Goal: Task Accomplishment & Management: Complete application form

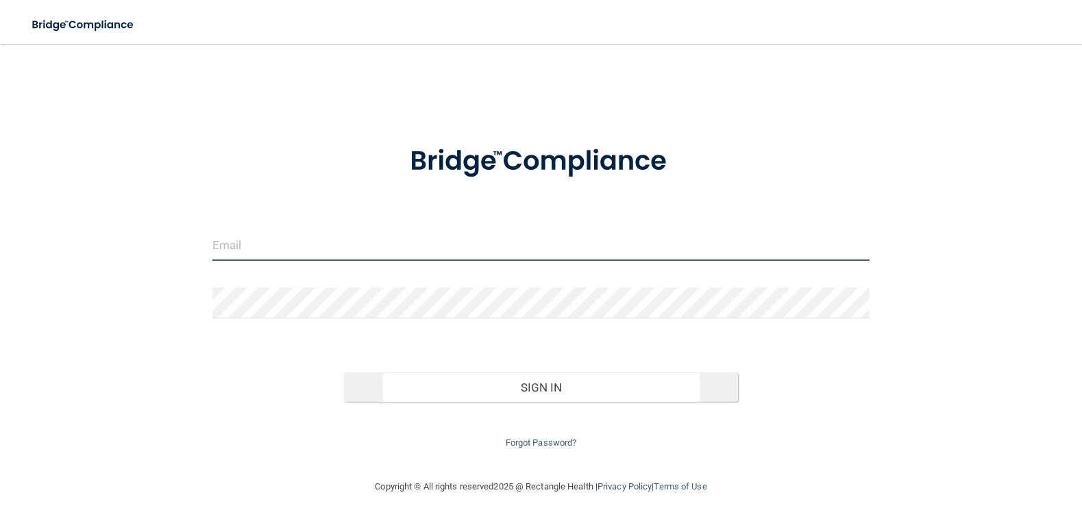
type input "[EMAIL_ADDRESS][DOMAIN_NAME]"
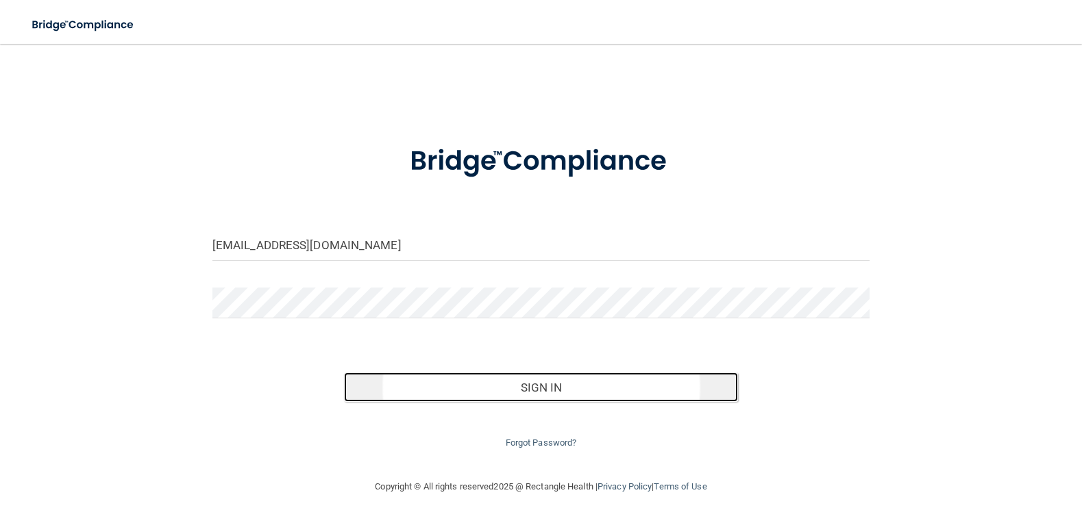
click at [564, 380] on button "Sign In" at bounding box center [541, 388] width 395 height 30
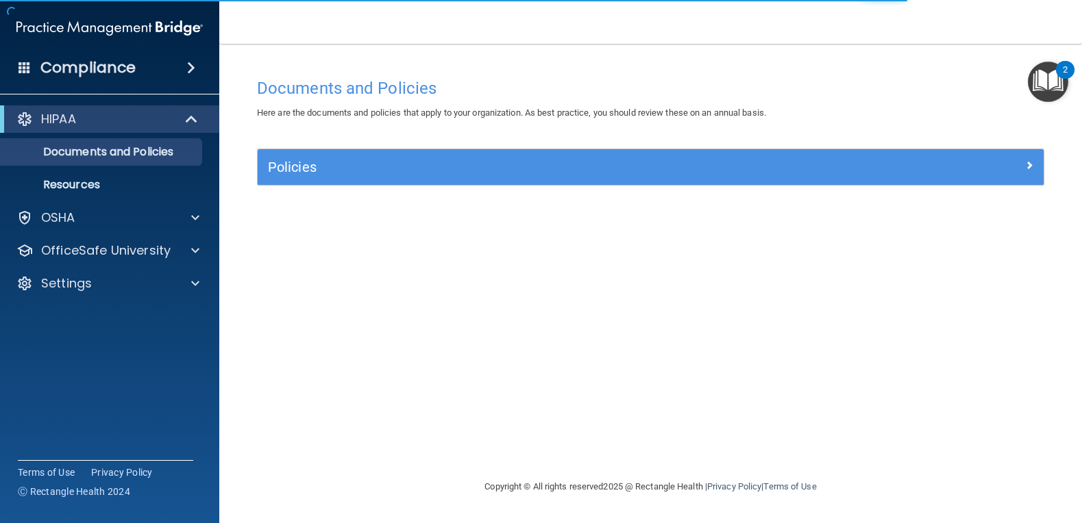
click at [1060, 82] on img "Open Resource Center, 2 new notifications" at bounding box center [1047, 82] width 40 height 40
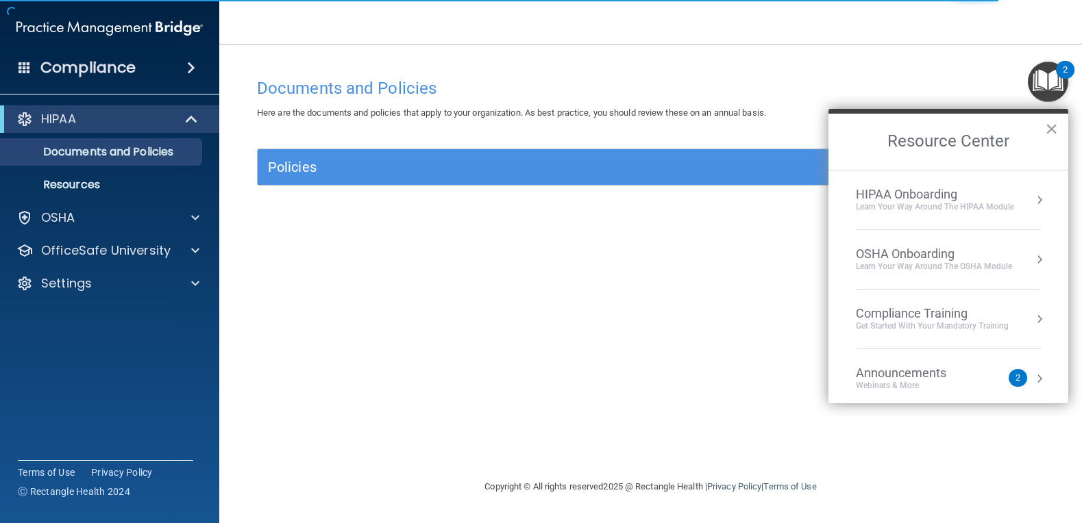
click at [610, 288] on div "Documents and Policies Here are the documents and policies that apply to your o…" at bounding box center [651, 275] width 808 height 408
click at [150, 153] on p "Documents and Policies" at bounding box center [102, 152] width 187 height 14
click at [194, 221] on span at bounding box center [195, 218] width 8 height 16
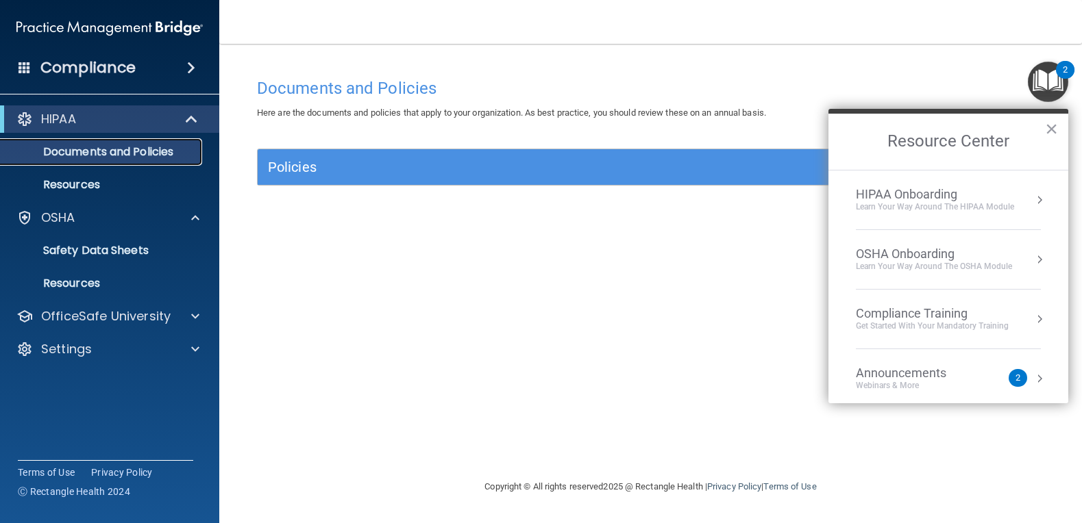
click at [156, 155] on p "Documents and Policies" at bounding box center [102, 152] width 187 height 14
click at [187, 63] on span at bounding box center [191, 68] width 8 height 16
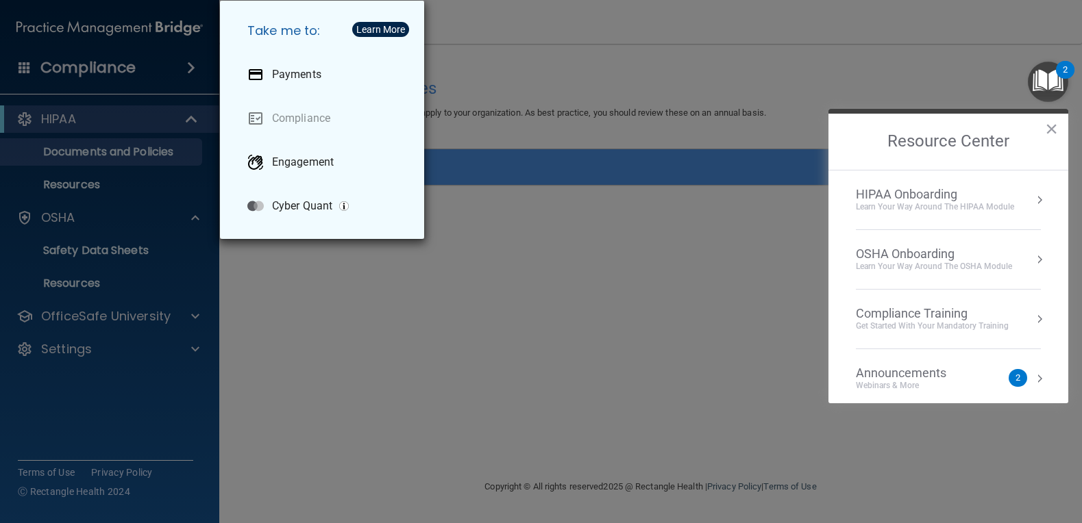
click at [186, 64] on div "Take me to: Payments Compliance Engagement Cyber Quant" at bounding box center [541, 261] width 1082 height 523
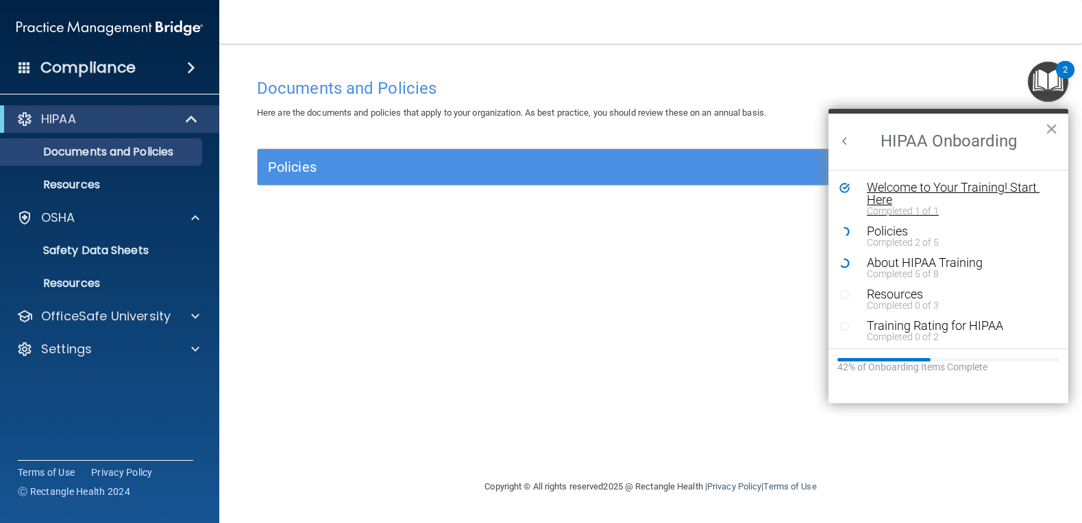
click at [905, 210] on div "Completed 1 of 1" at bounding box center [952, 211] width 173 height 10
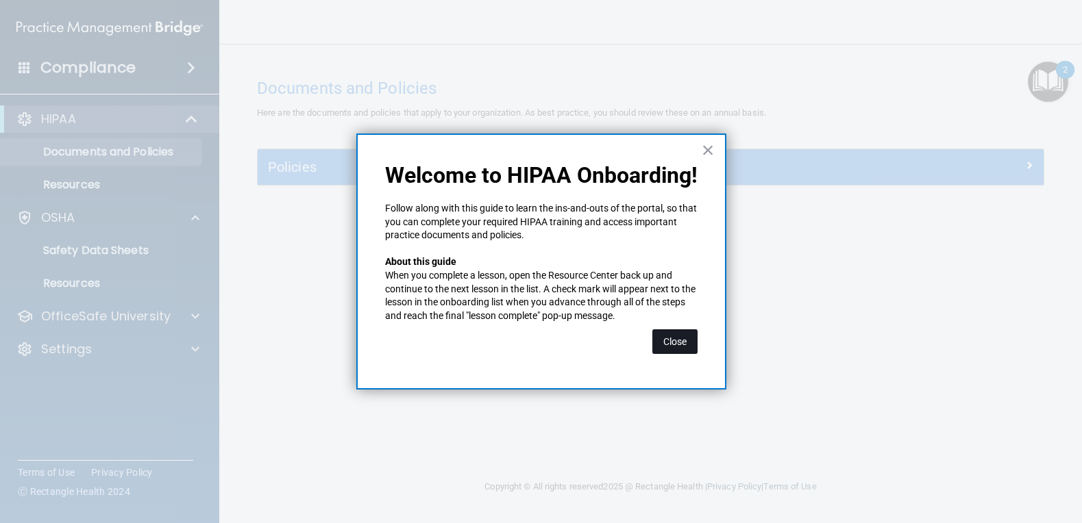
click at [676, 340] on button "Close" at bounding box center [674, 341] width 45 height 25
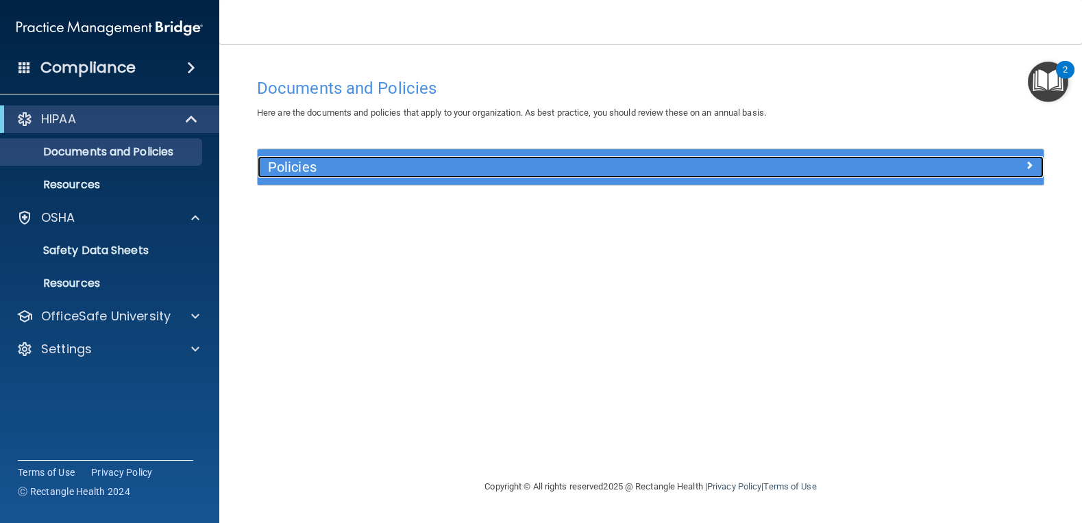
click at [1018, 162] on div at bounding box center [945, 164] width 197 height 16
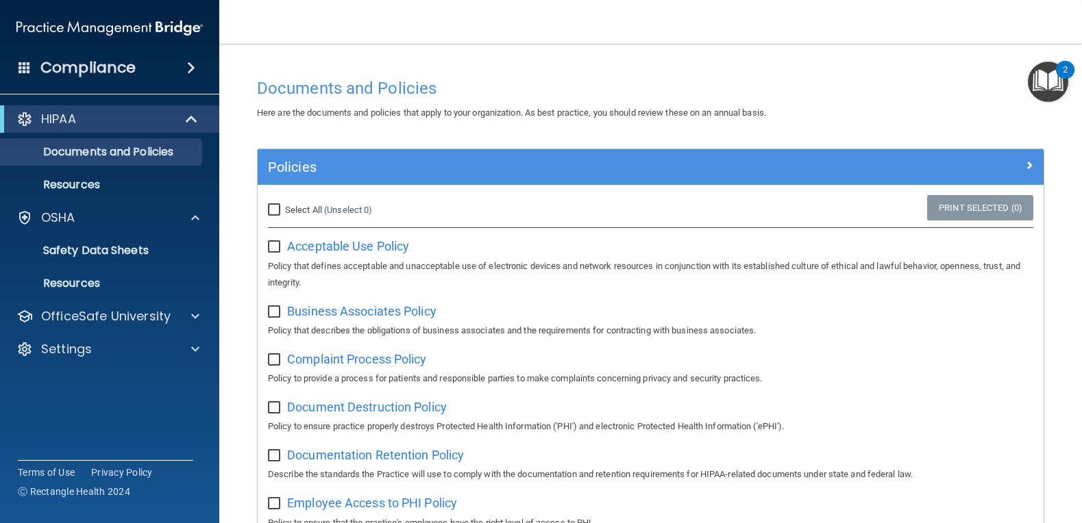
click at [198, 59] on div "Compliance" at bounding box center [109, 68] width 219 height 30
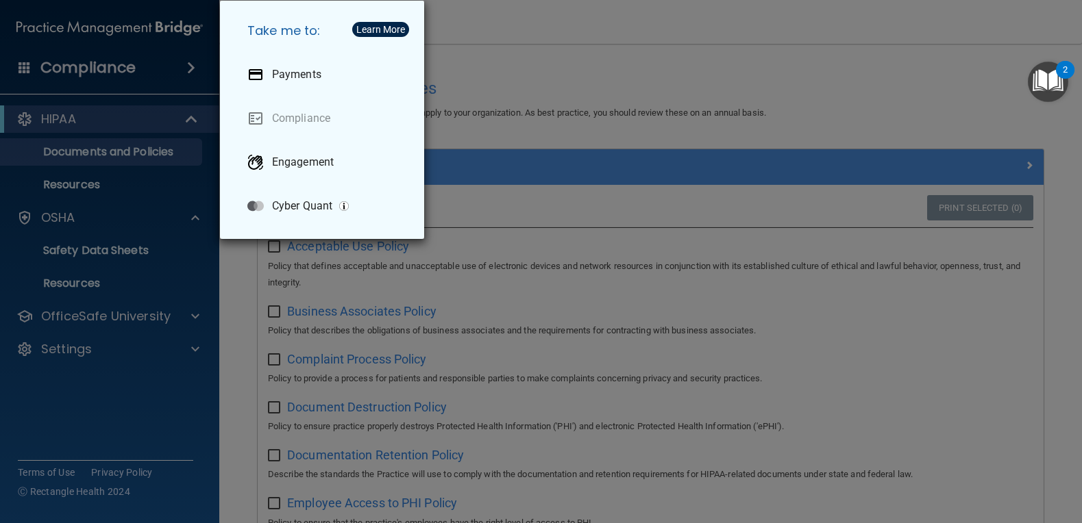
click at [89, 24] on div "Take me to: Payments Compliance Engagement Cyber Quant" at bounding box center [541, 261] width 1082 height 523
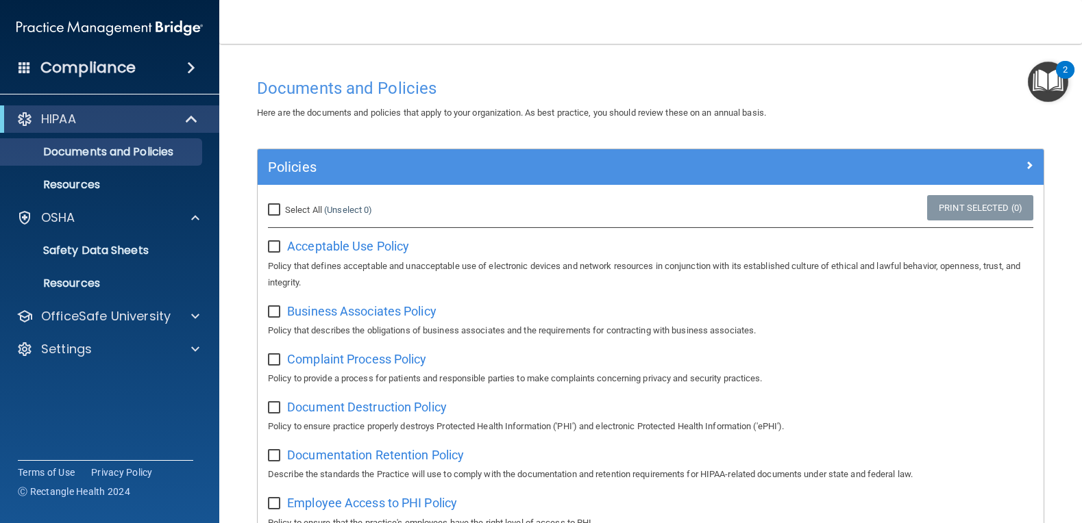
click at [74, 64] on h4 "Compliance" at bounding box center [87, 67] width 95 height 19
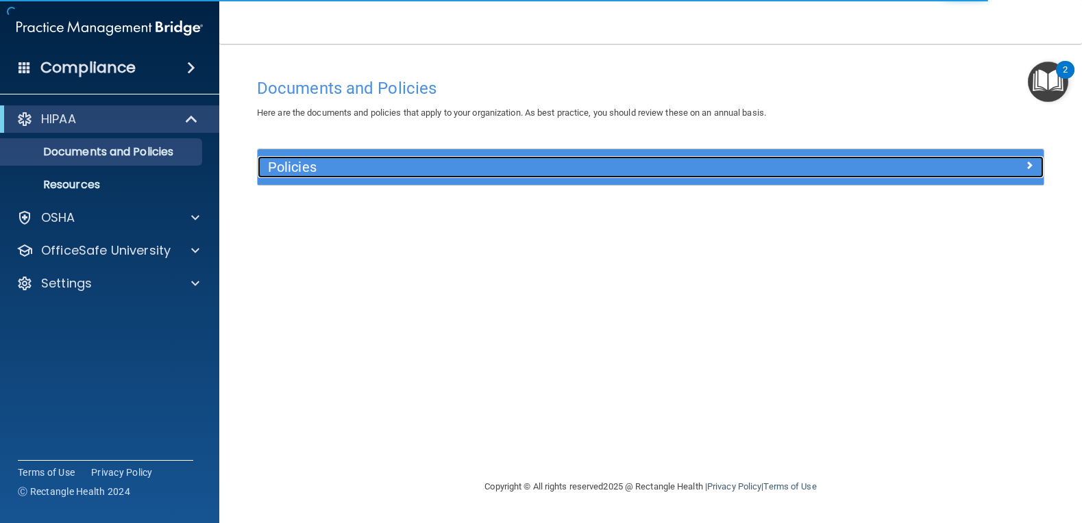
click at [1030, 164] on span at bounding box center [1029, 165] width 8 height 16
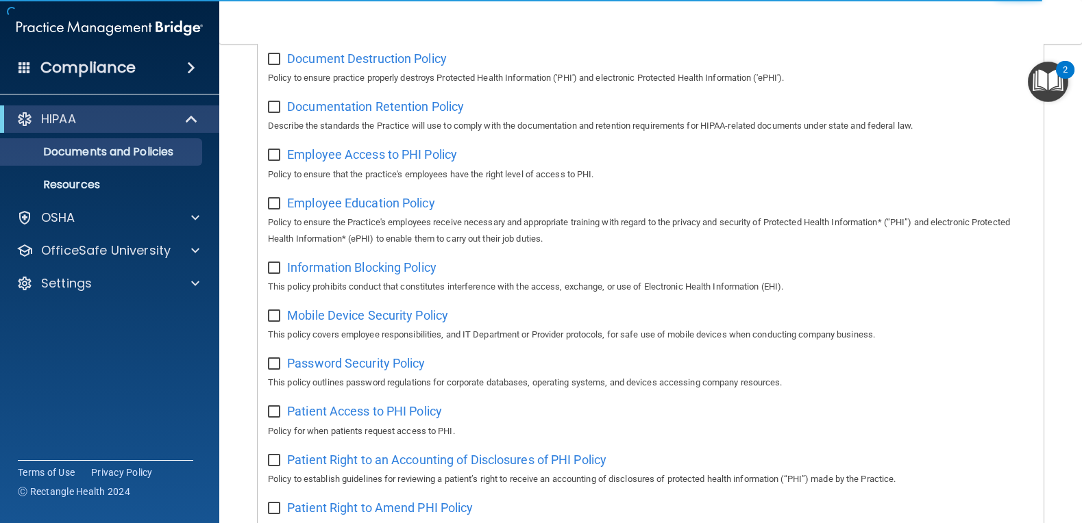
scroll to position [199, 0]
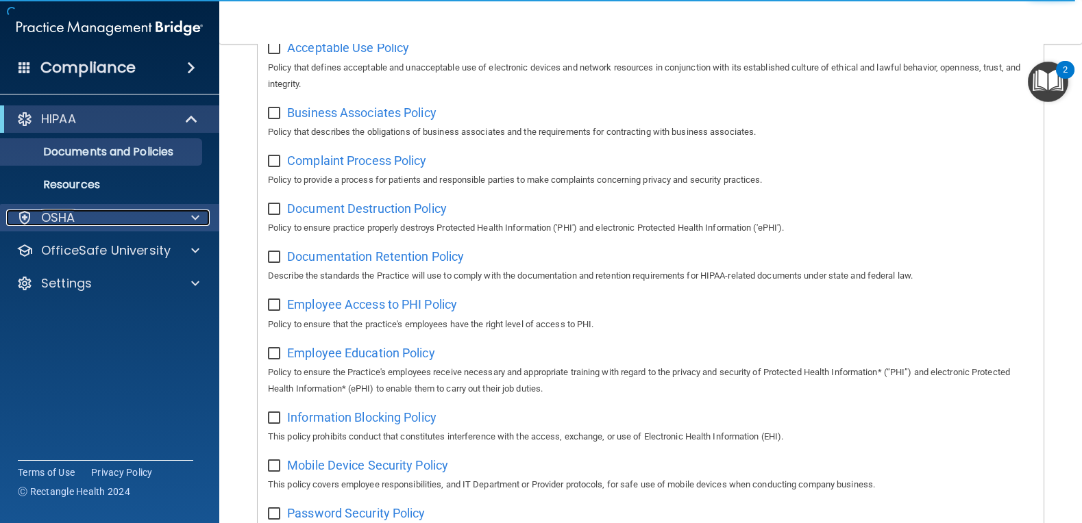
click at [199, 216] on div at bounding box center [193, 218] width 34 height 16
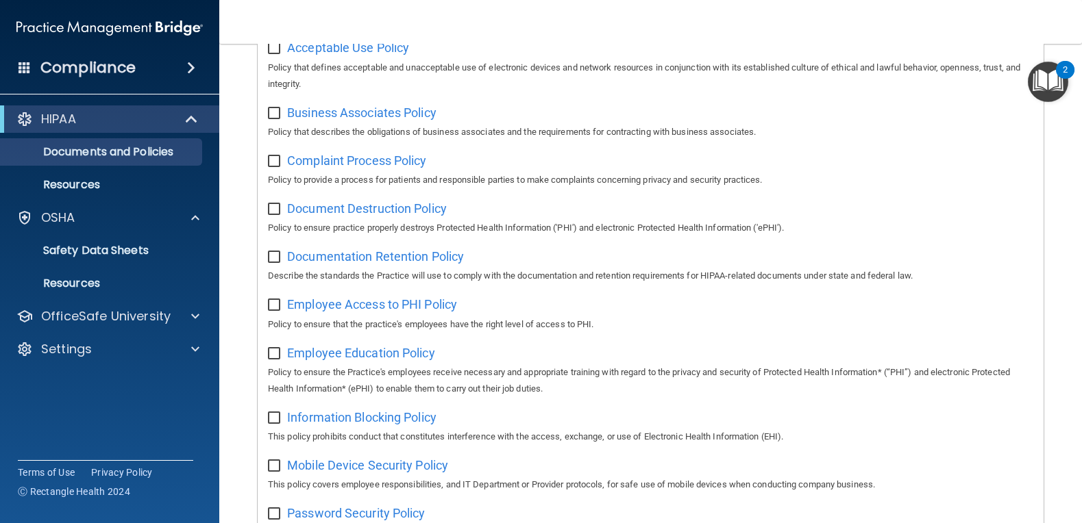
click at [192, 65] on span at bounding box center [191, 68] width 8 height 16
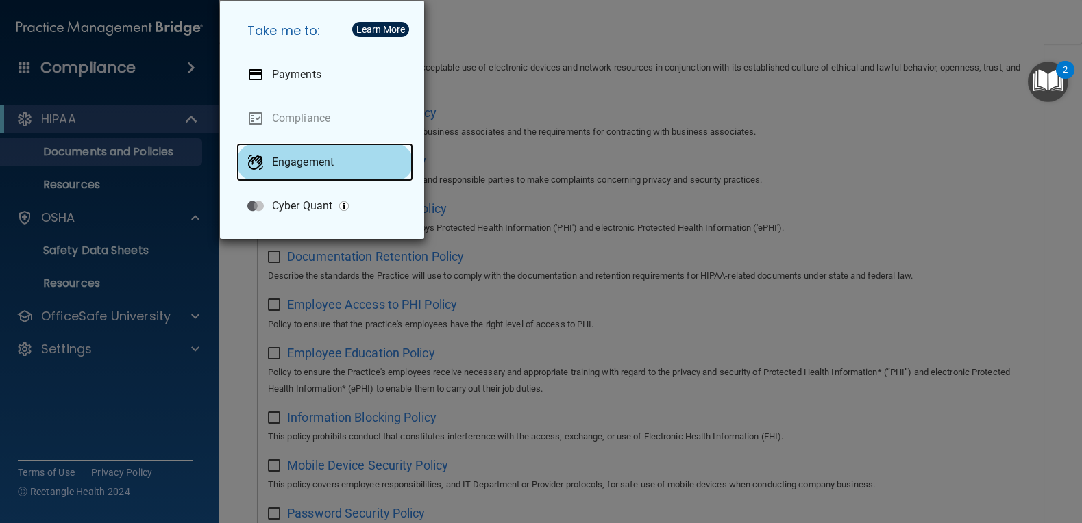
click at [290, 171] on div "Engagement" at bounding box center [324, 162] width 177 height 38
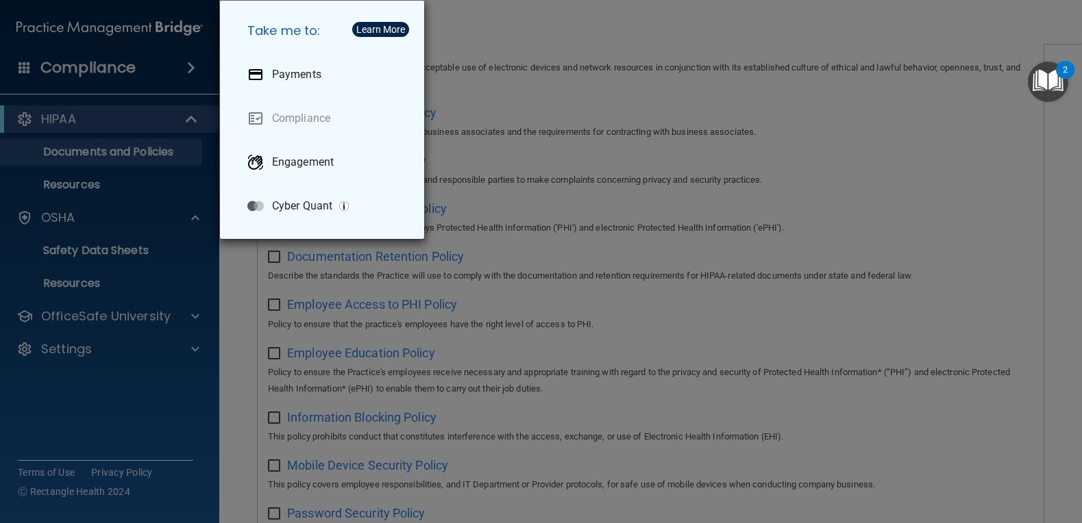
click at [677, 285] on div "Take me to: Payments Compliance Engagement Cyber Quant" at bounding box center [541, 261] width 1082 height 523
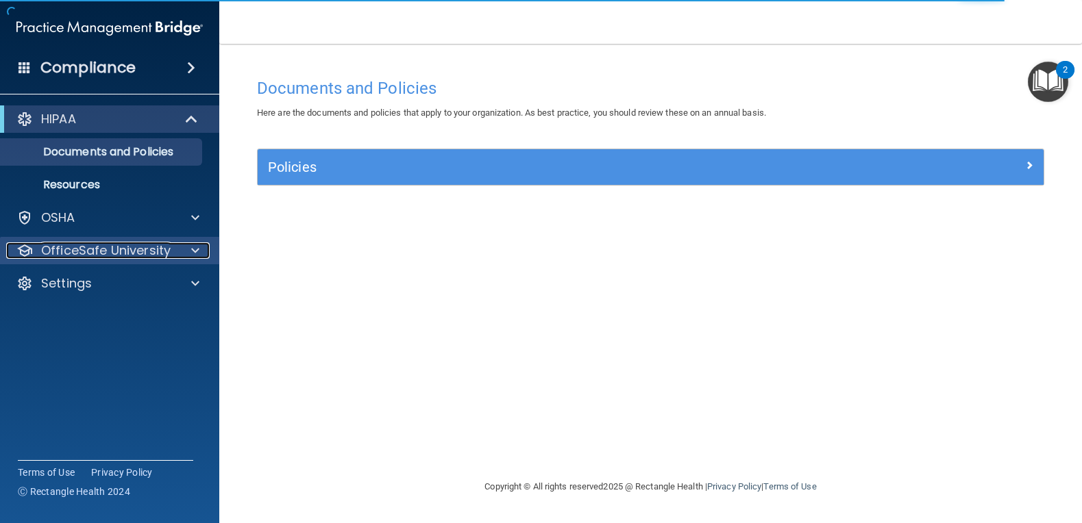
click at [121, 255] on p "OfficeSafe University" at bounding box center [105, 250] width 129 height 16
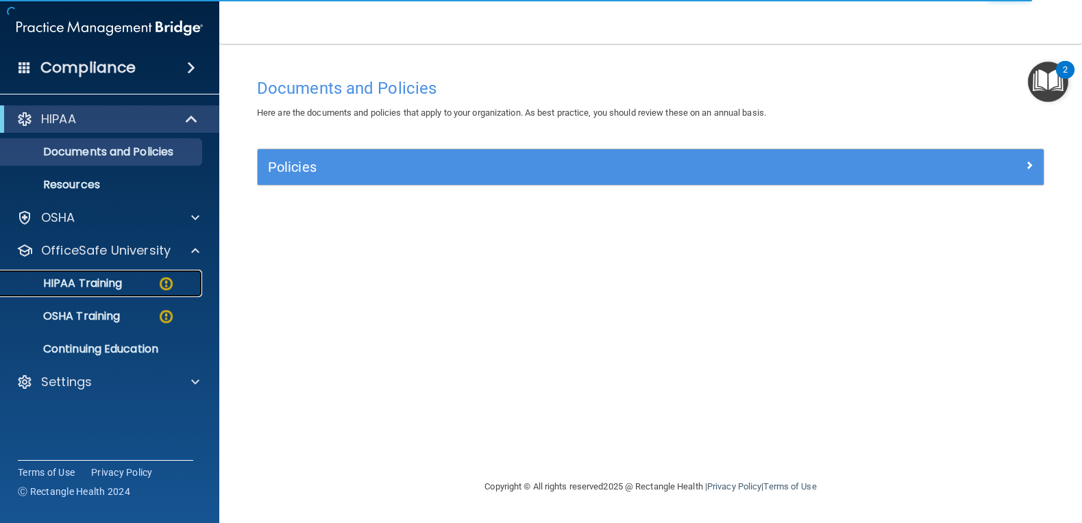
click at [103, 279] on p "HIPAA Training" at bounding box center [65, 284] width 113 height 14
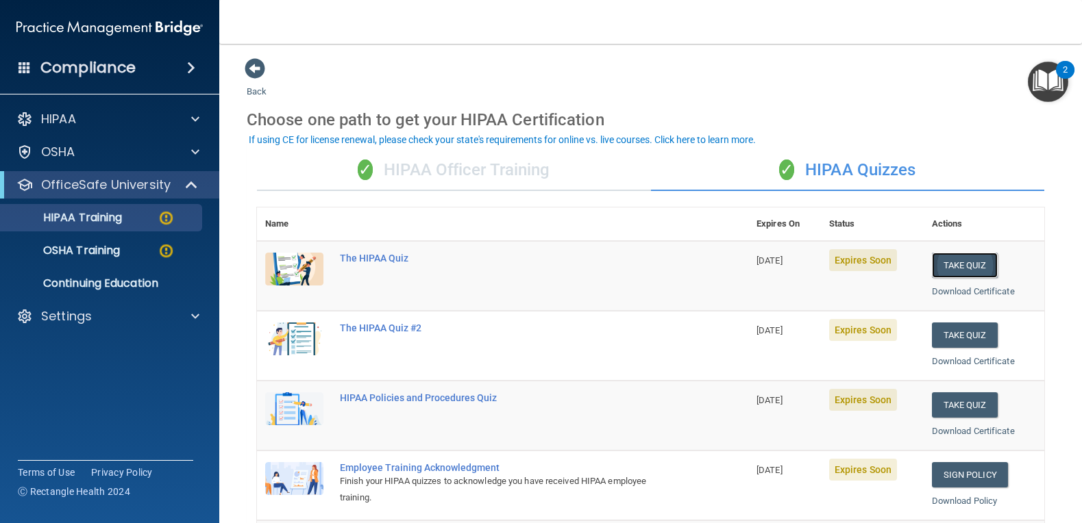
click at [955, 271] on button "Take Quiz" at bounding box center [965, 265] width 66 height 25
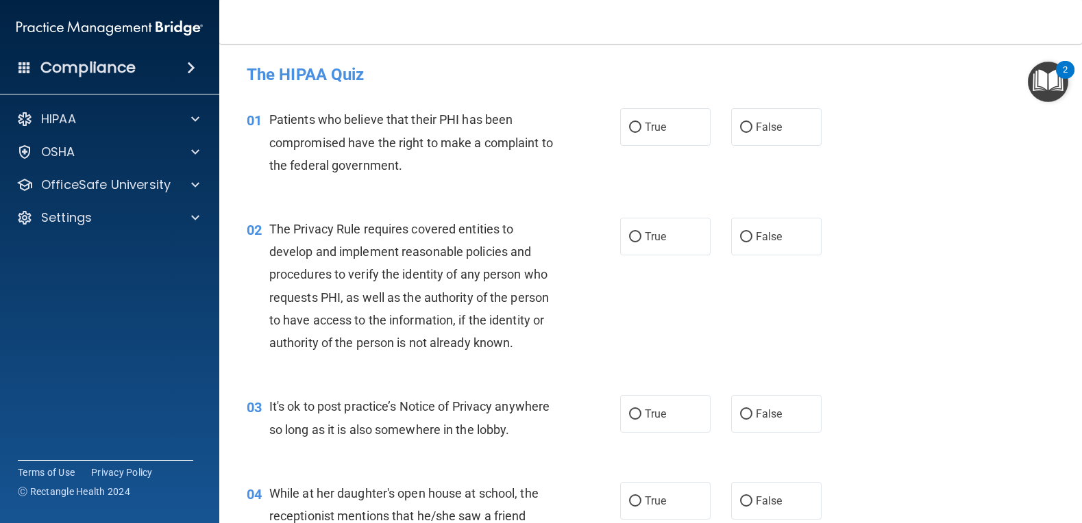
drag, startPoint x: 630, startPoint y: 128, endPoint x: 623, endPoint y: 164, distance: 37.1
click at [630, 128] on input "True" at bounding box center [635, 128] width 12 height 10
radio input "true"
click at [629, 240] on input "True" at bounding box center [635, 237] width 12 height 10
radio input "true"
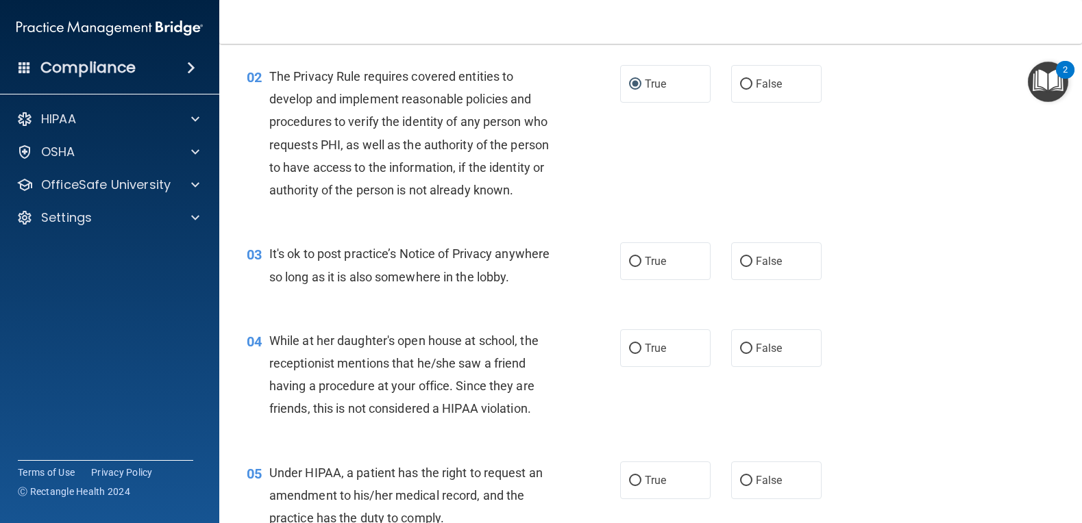
scroll to position [205, 0]
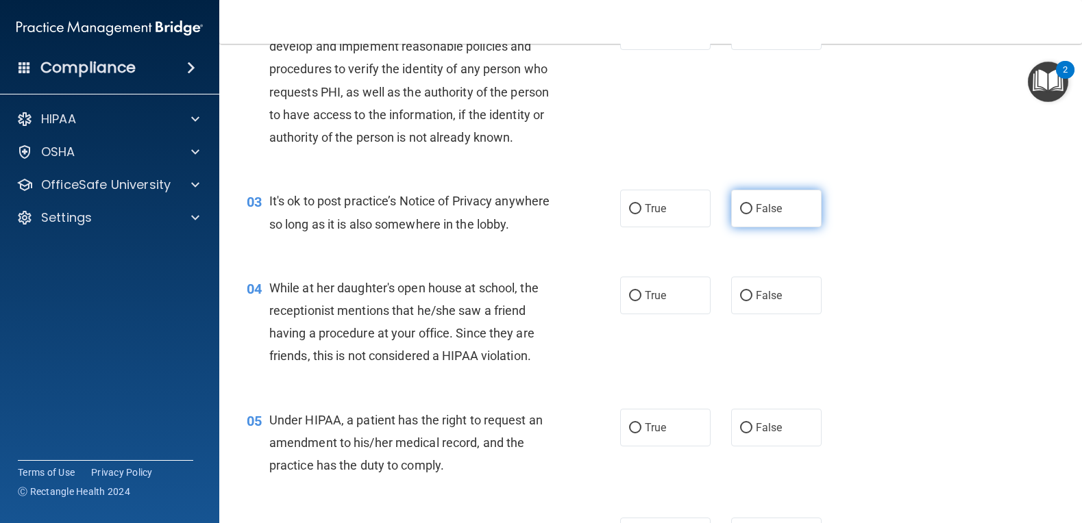
click at [741, 214] on input "False" at bounding box center [746, 209] width 12 height 10
radio input "true"
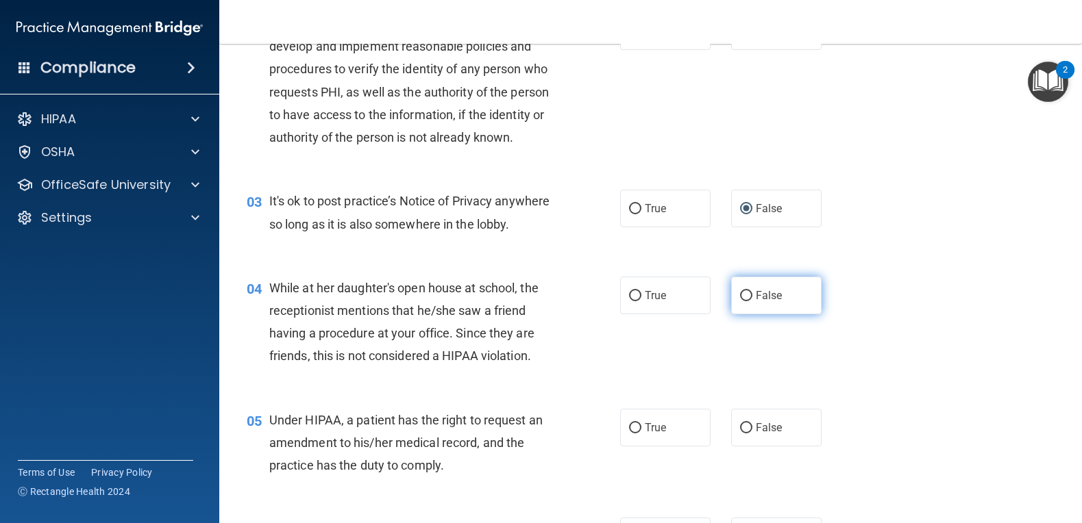
click at [740, 301] on input "False" at bounding box center [746, 296] width 12 height 10
radio input "true"
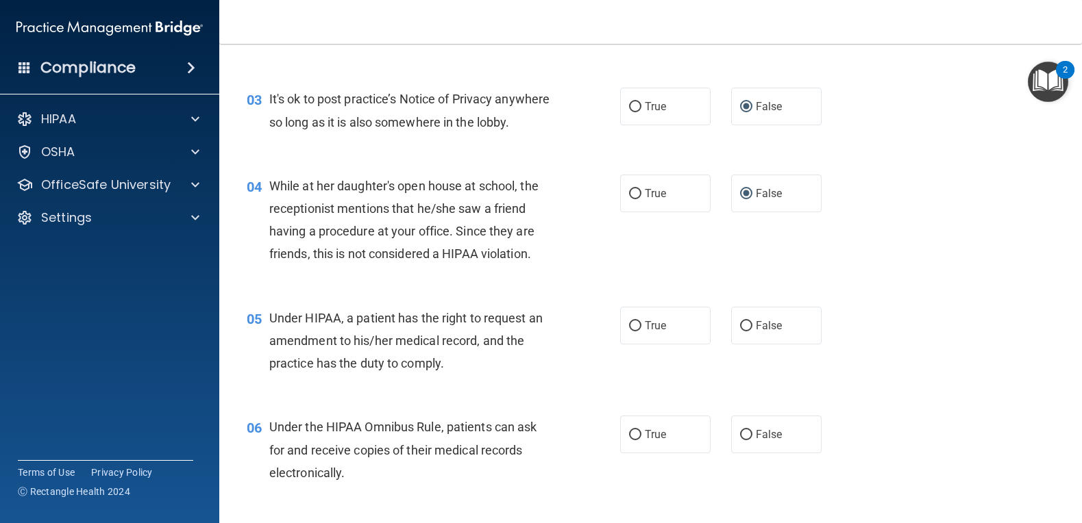
scroll to position [342, 0]
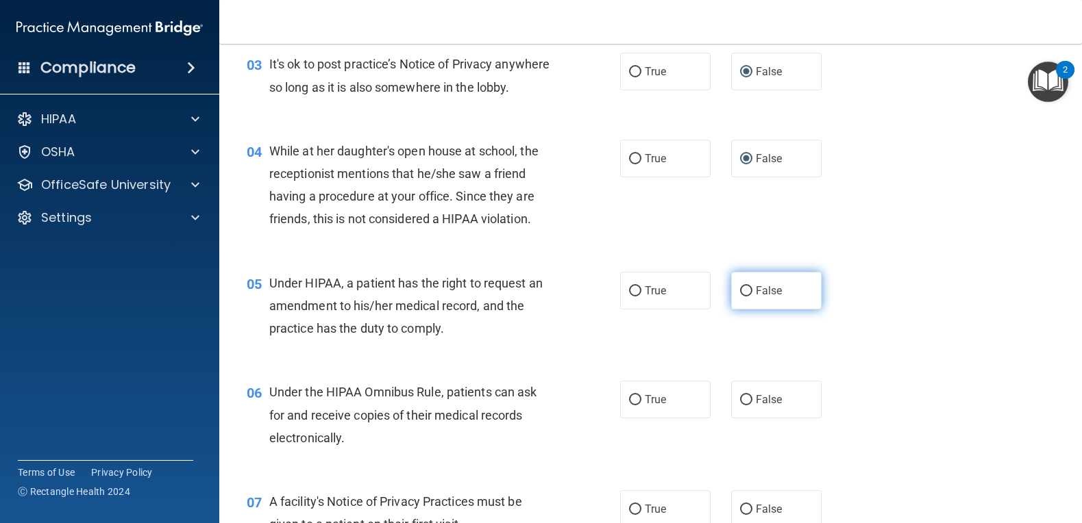
click at [741, 297] on input "False" at bounding box center [746, 291] width 12 height 10
radio input "true"
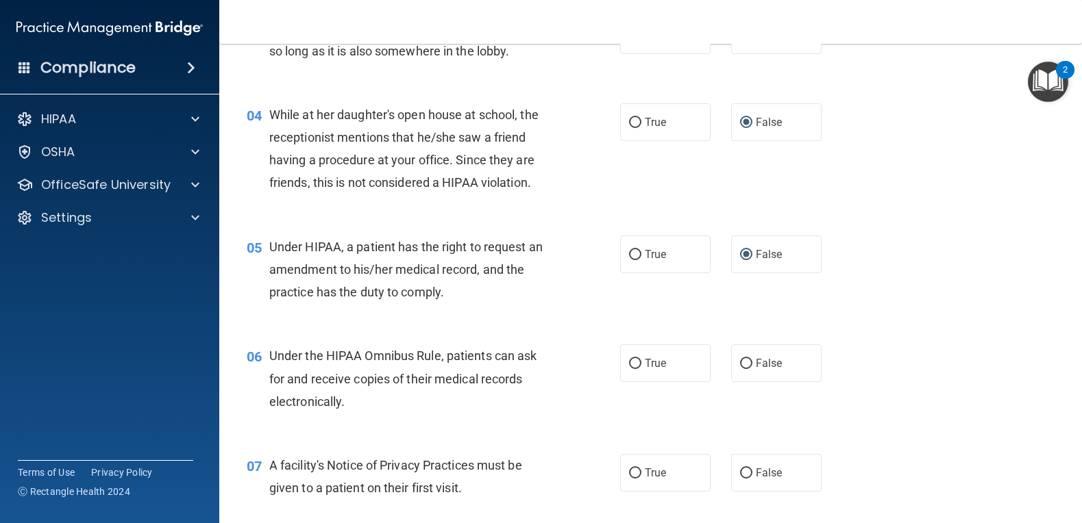
scroll to position [479, 0]
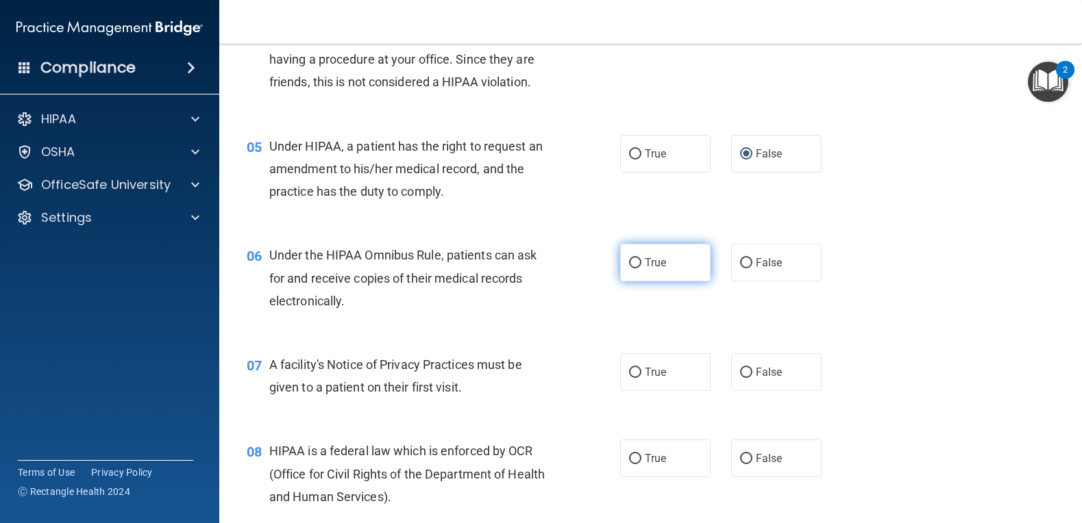
click at [629, 269] on input "True" at bounding box center [635, 263] width 12 height 10
radio input "true"
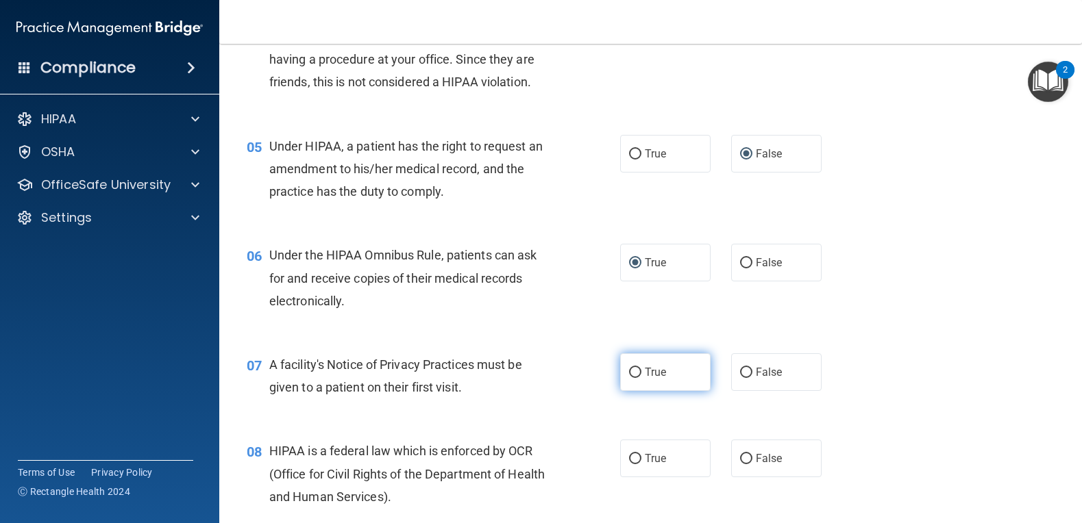
click at [632, 378] on input "True" at bounding box center [635, 373] width 12 height 10
radio input "true"
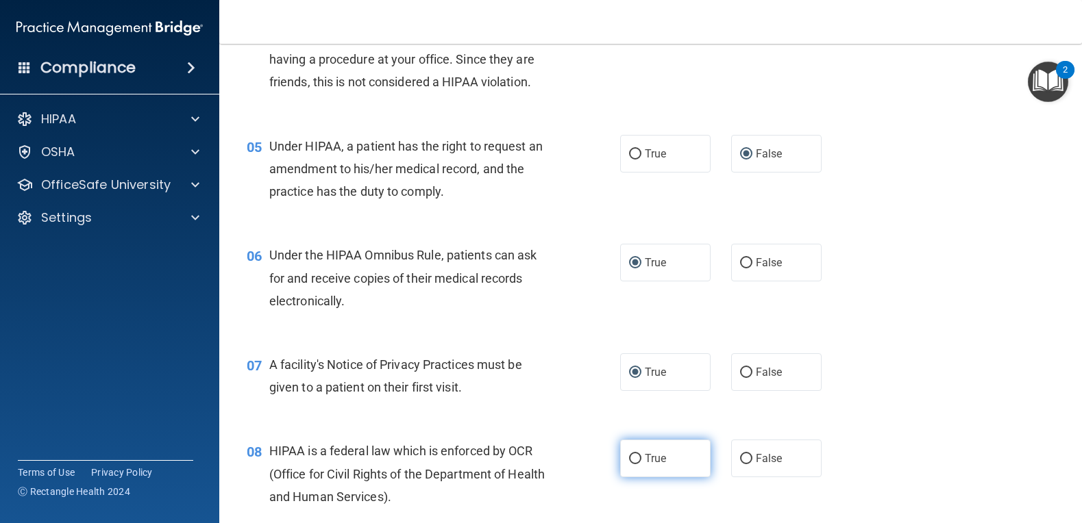
click at [631, 464] on input "True" at bounding box center [635, 459] width 12 height 10
radio input "true"
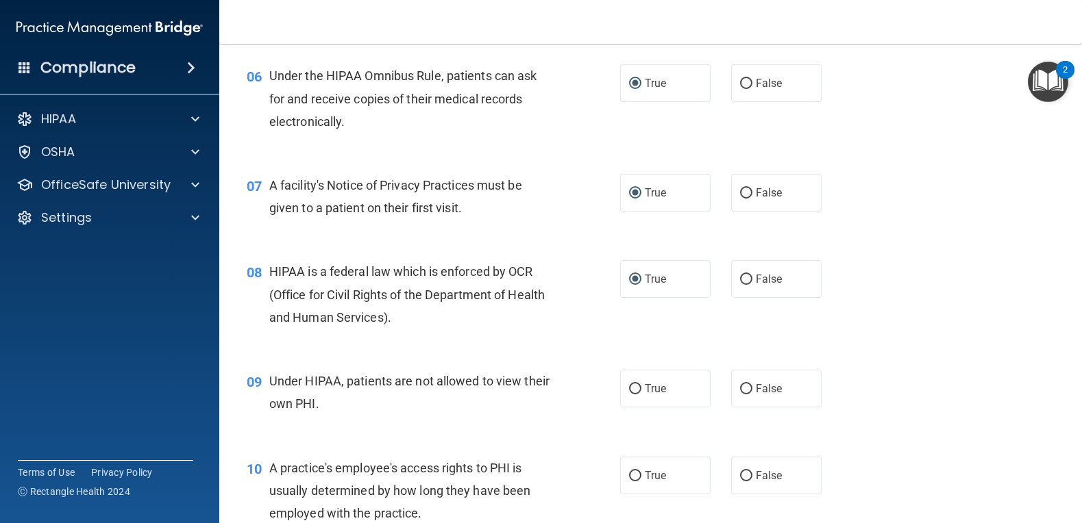
scroll to position [685, 0]
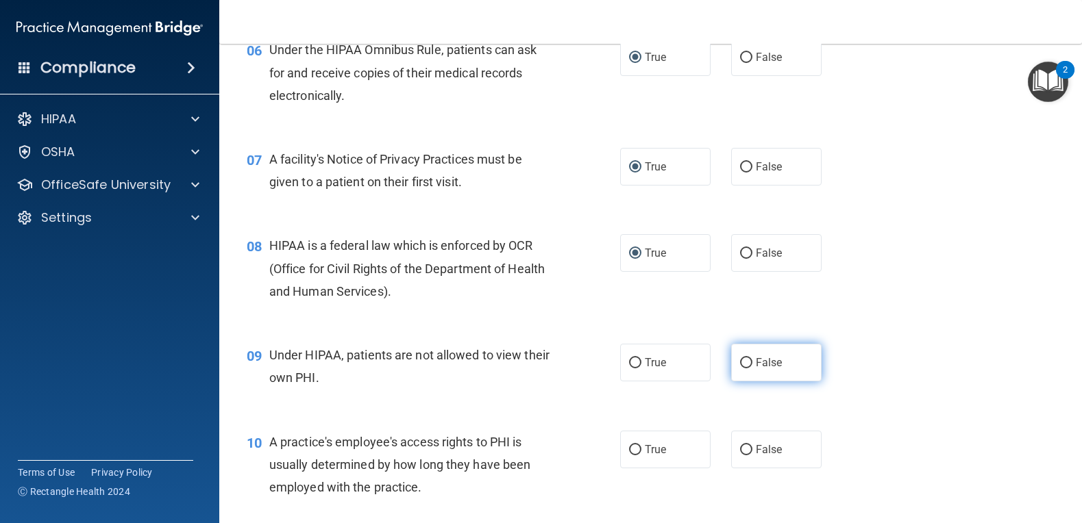
click at [740, 369] on input "False" at bounding box center [746, 363] width 12 height 10
radio input "true"
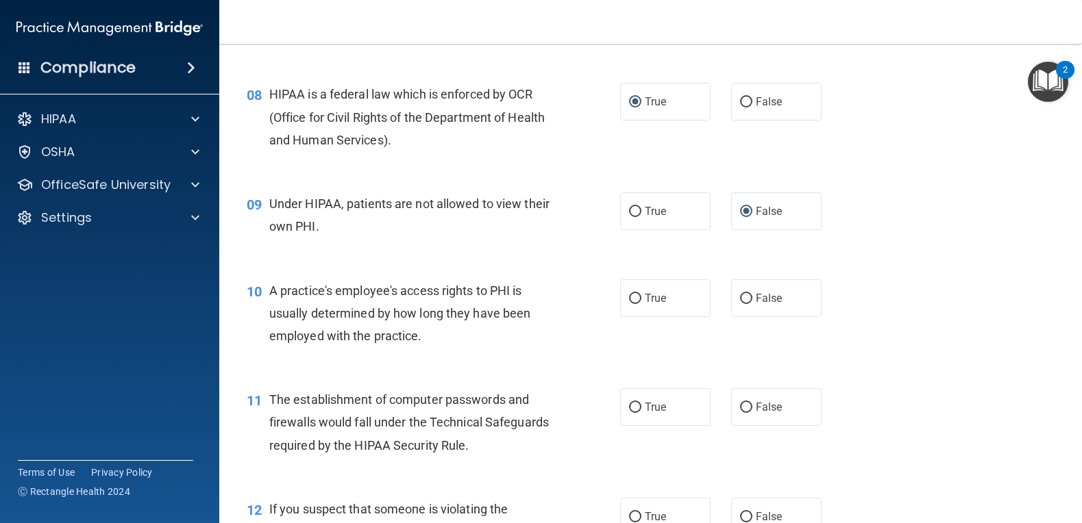
scroll to position [959, 0]
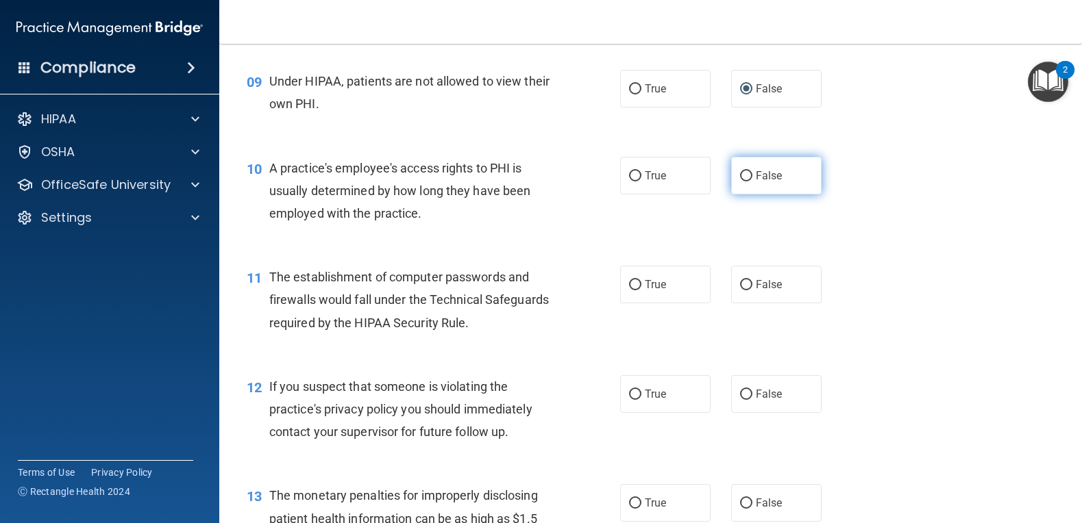
click at [740, 182] on input "False" at bounding box center [746, 176] width 12 height 10
radio input "true"
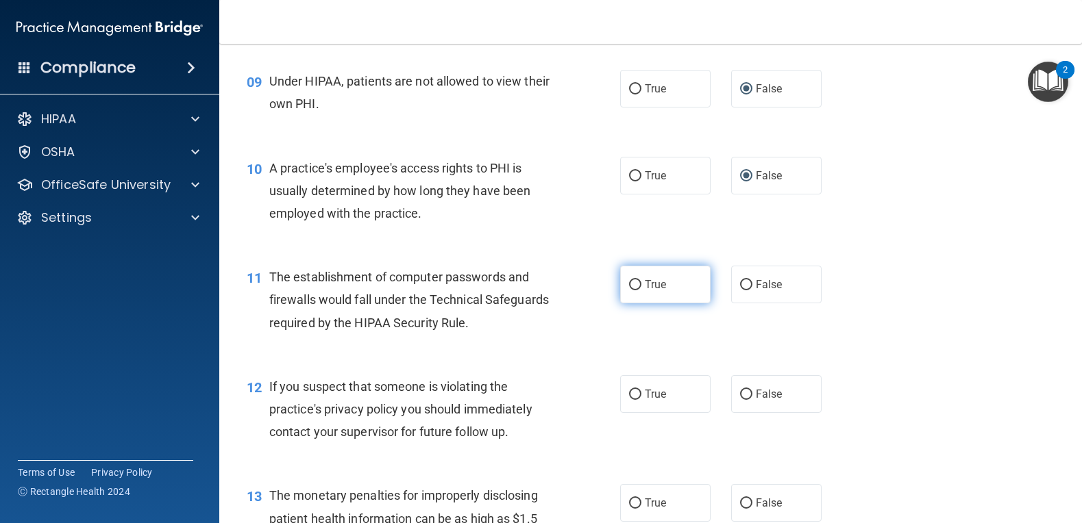
click at [629, 290] on input "True" at bounding box center [635, 285] width 12 height 10
radio input "true"
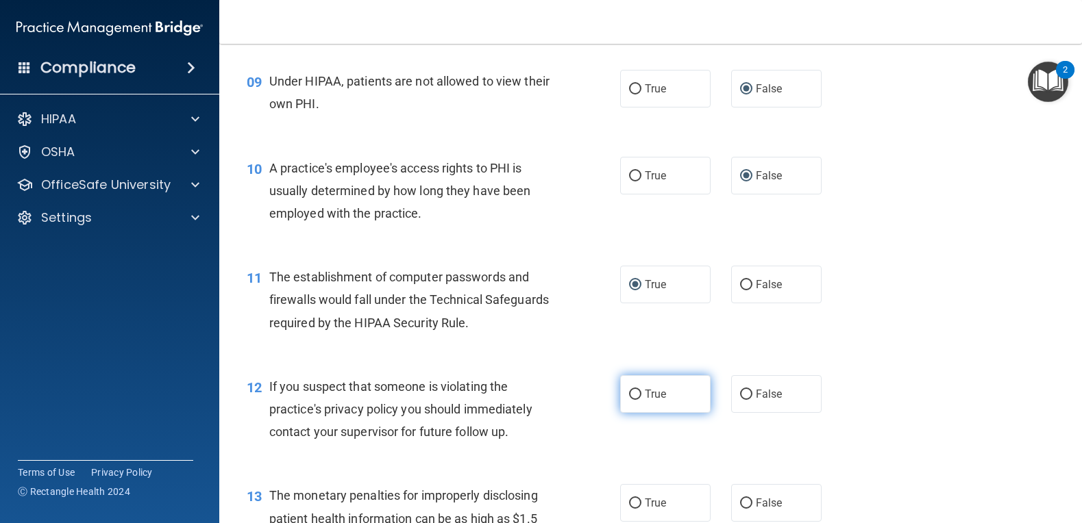
click at [638, 413] on label "True" at bounding box center [665, 394] width 90 height 38
click at [638, 400] on input "True" at bounding box center [635, 395] width 12 height 10
radio input "true"
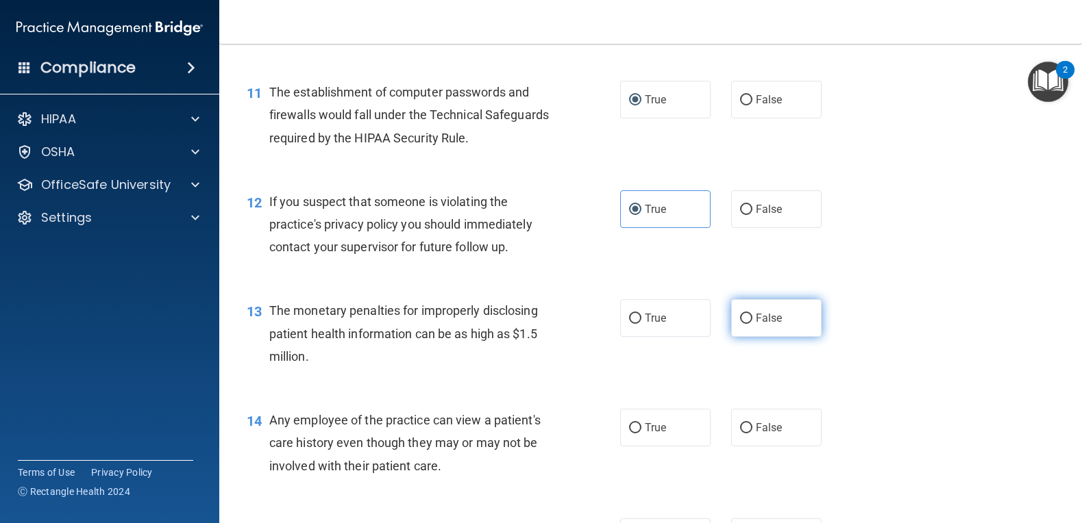
scroll to position [1164, 0]
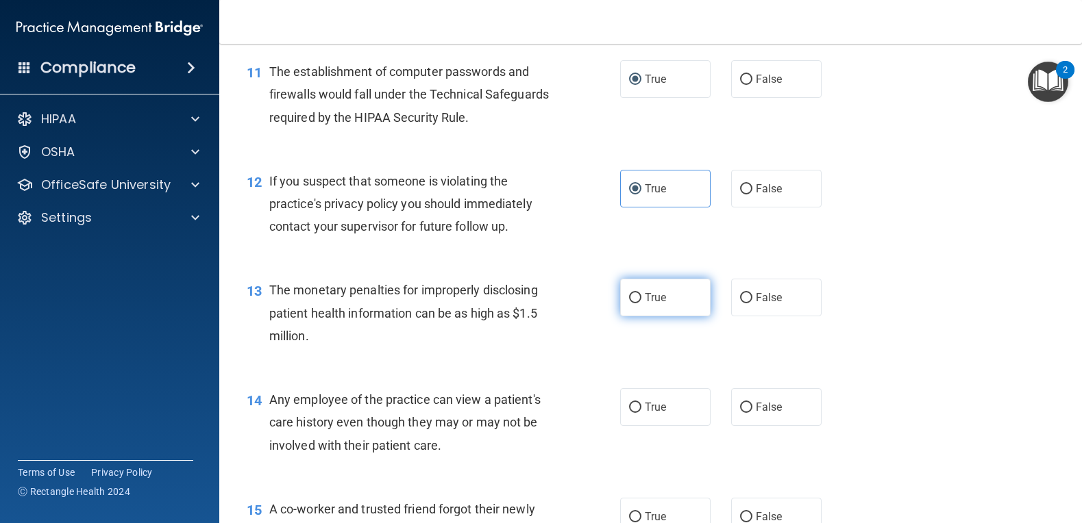
click at [629, 303] on input "True" at bounding box center [635, 298] width 12 height 10
radio input "true"
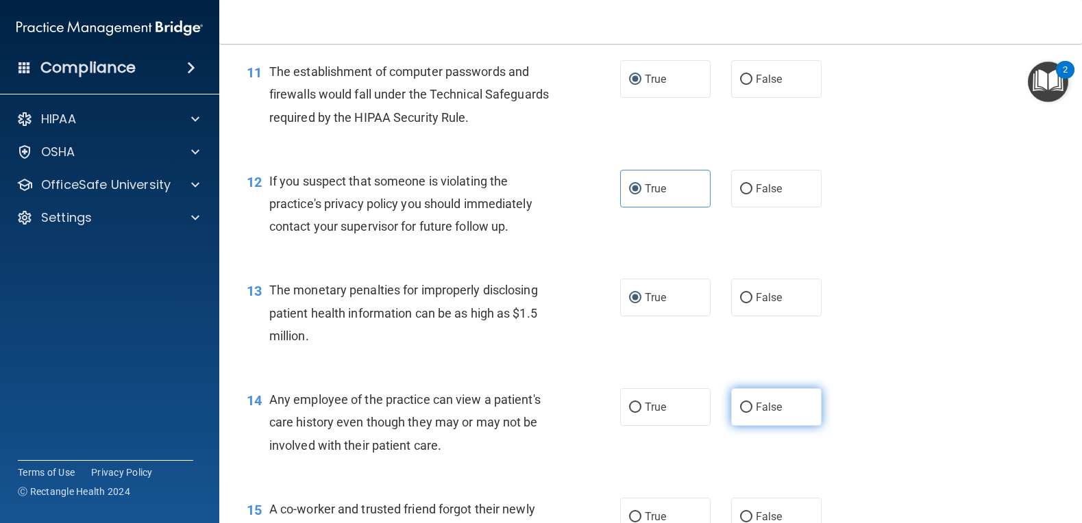
click at [740, 413] on input "False" at bounding box center [746, 408] width 12 height 10
radio input "true"
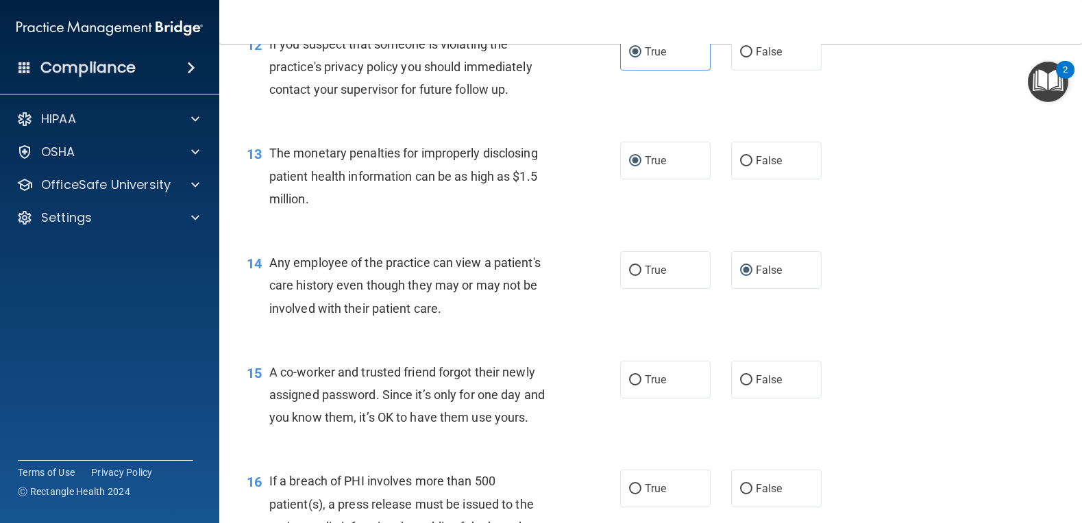
scroll to position [1370, 0]
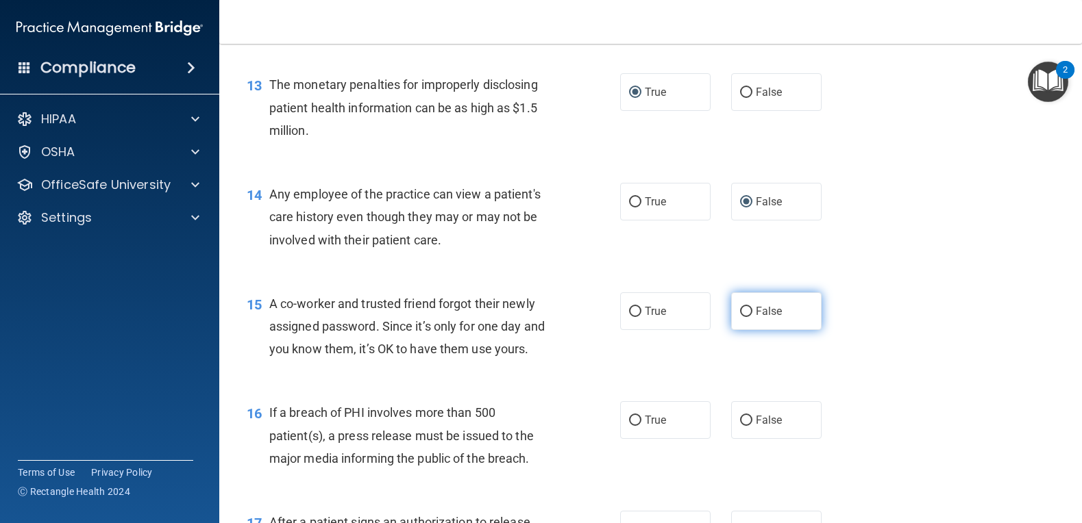
click at [740, 317] on input "False" at bounding box center [746, 312] width 12 height 10
radio input "true"
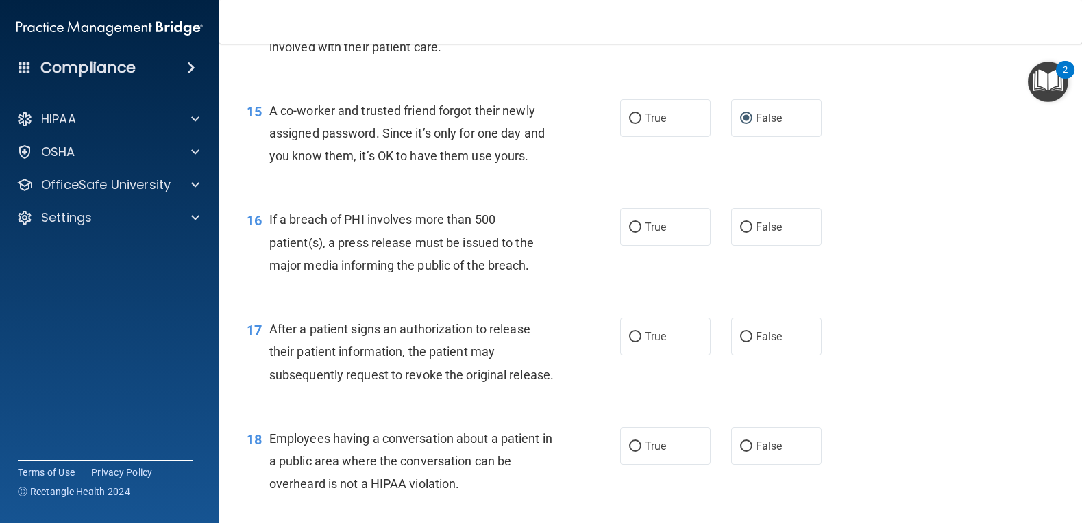
scroll to position [1575, 0]
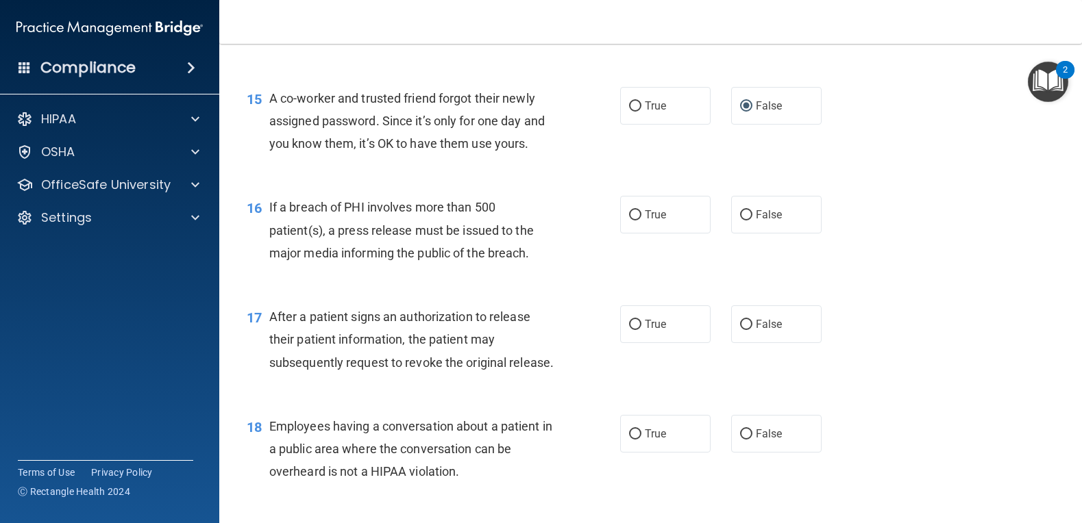
drag, startPoint x: 632, startPoint y: 260, endPoint x: 634, endPoint y: 280, distance: 20.7
click at [633, 221] on input "True" at bounding box center [635, 215] width 12 height 10
radio input "true"
click at [629, 330] on input "True" at bounding box center [635, 325] width 12 height 10
radio input "true"
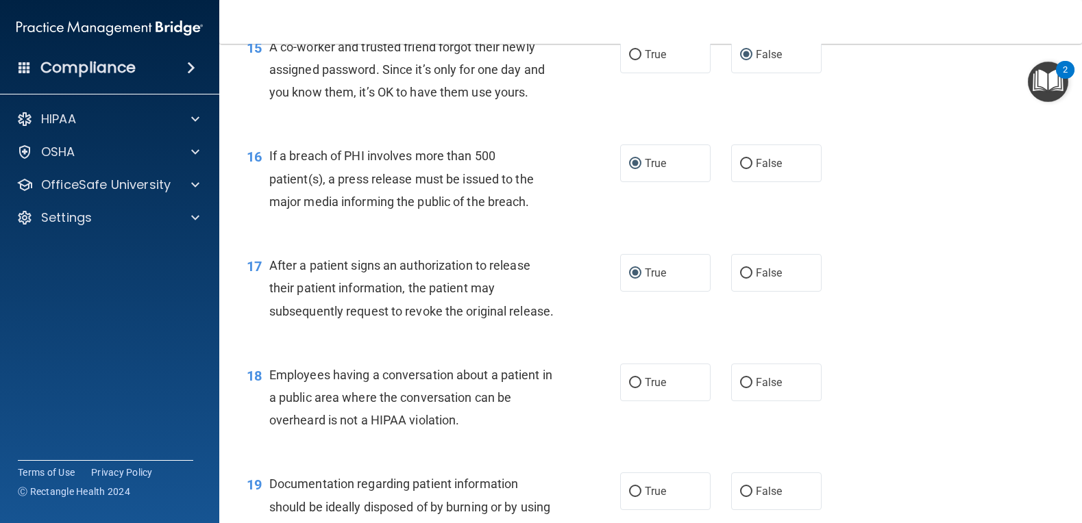
scroll to position [1781, 0]
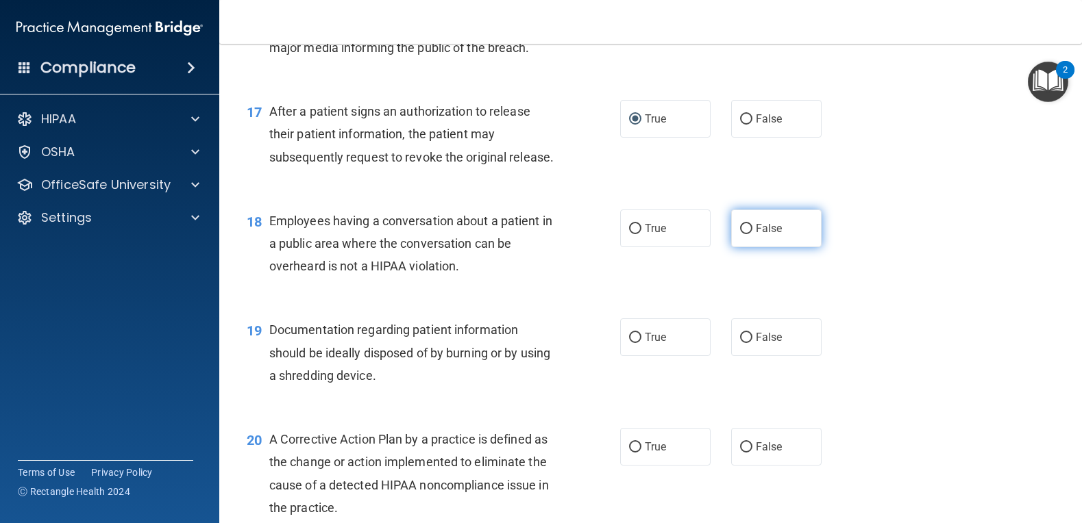
click at [742, 234] on input "False" at bounding box center [746, 229] width 12 height 10
radio input "true"
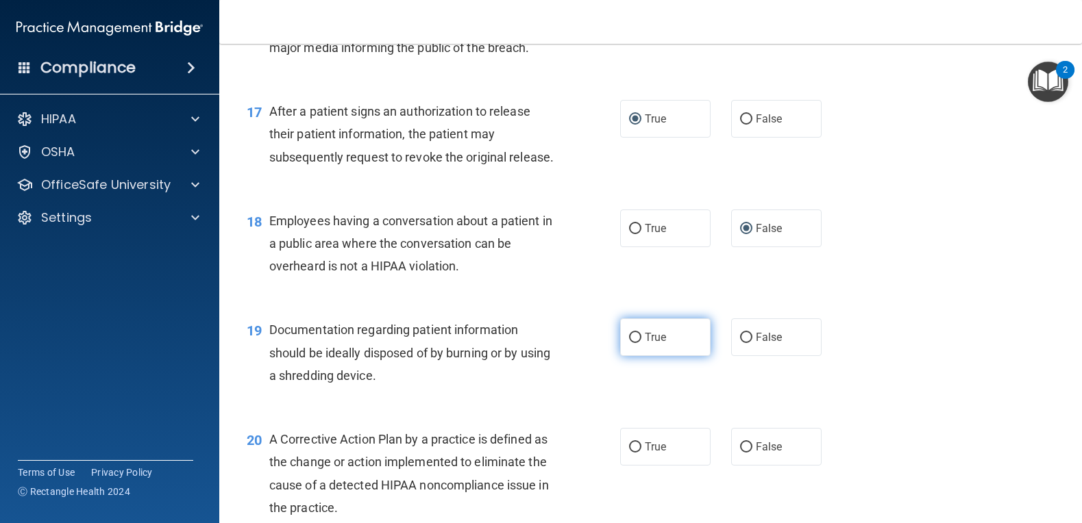
click at [634, 343] on input "True" at bounding box center [635, 338] width 12 height 10
radio input "true"
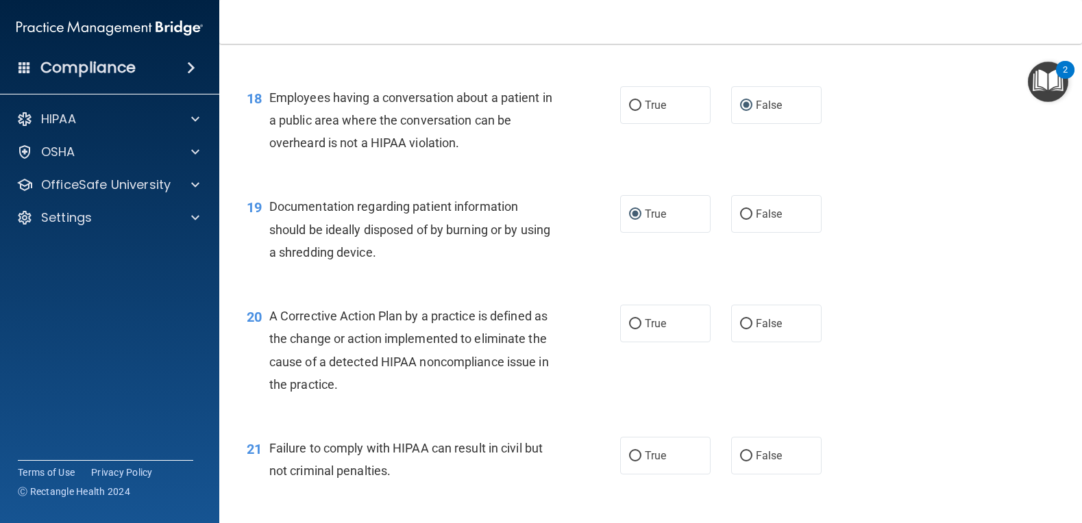
scroll to position [1986, 0]
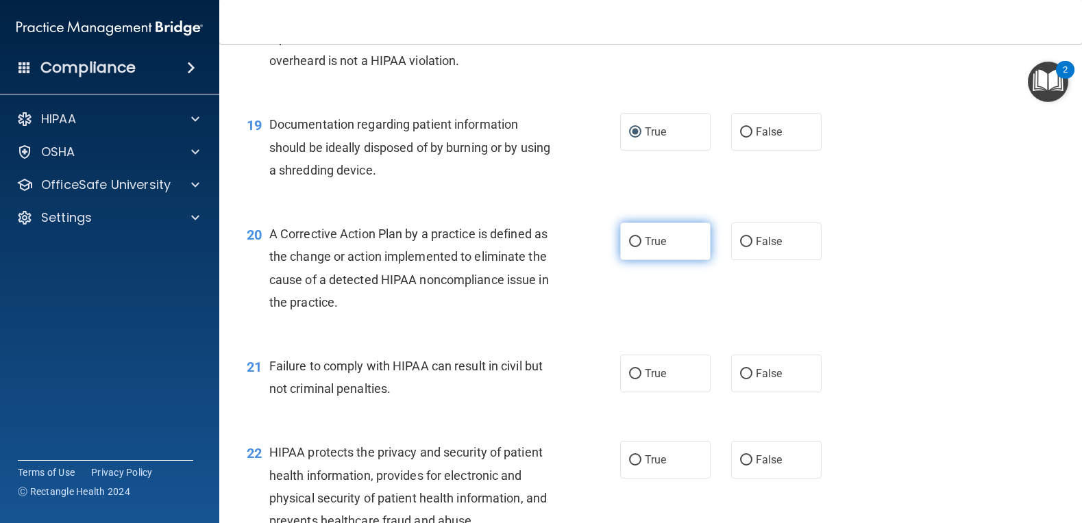
click at [629, 247] on input "True" at bounding box center [635, 242] width 12 height 10
radio input "true"
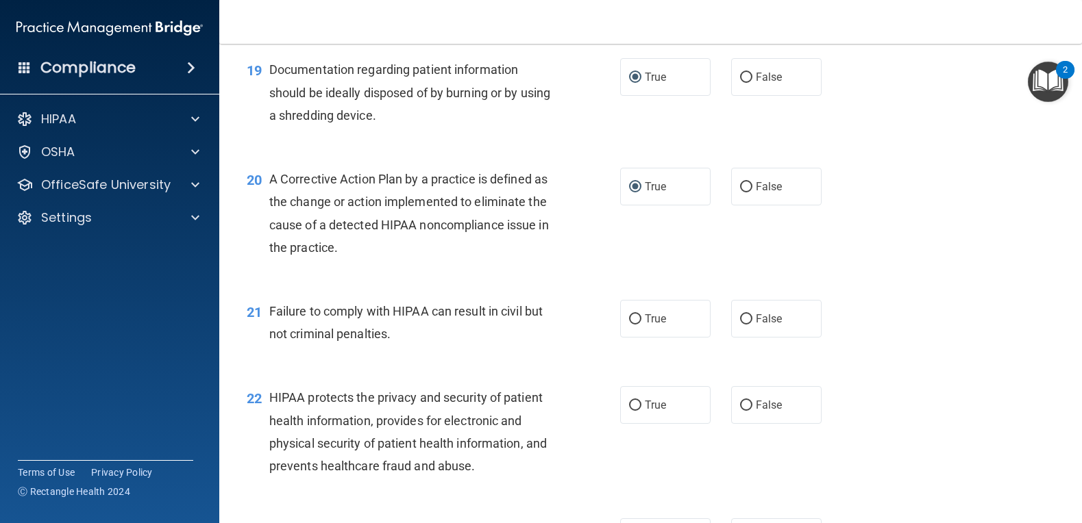
scroll to position [2123, 0]
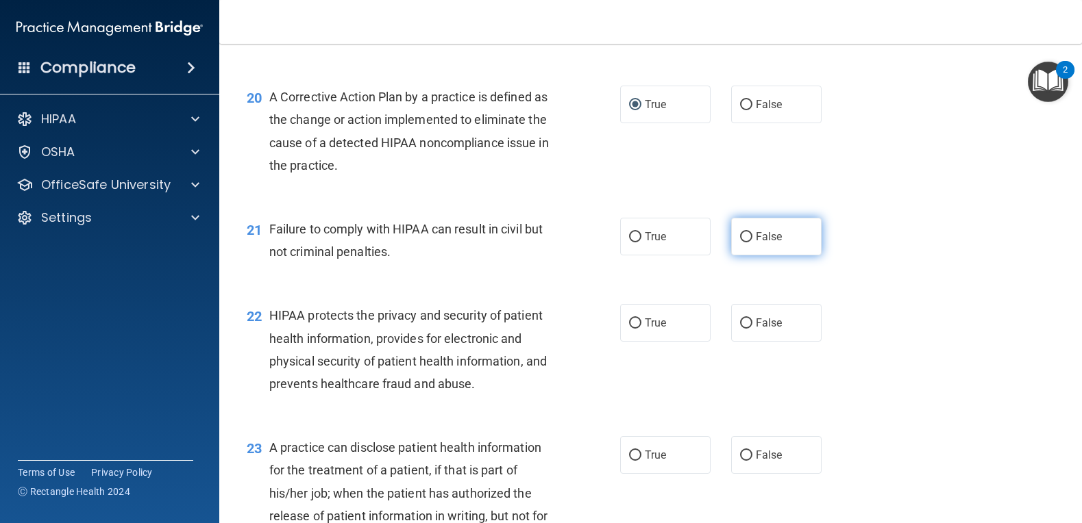
click at [740, 242] on input "False" at bounding box center [746, 237] width 12 height 10
radio input "true"
click at [629, 329] on input "True" at bounding box center [635, 324] width 12 height 10
radio input "true"
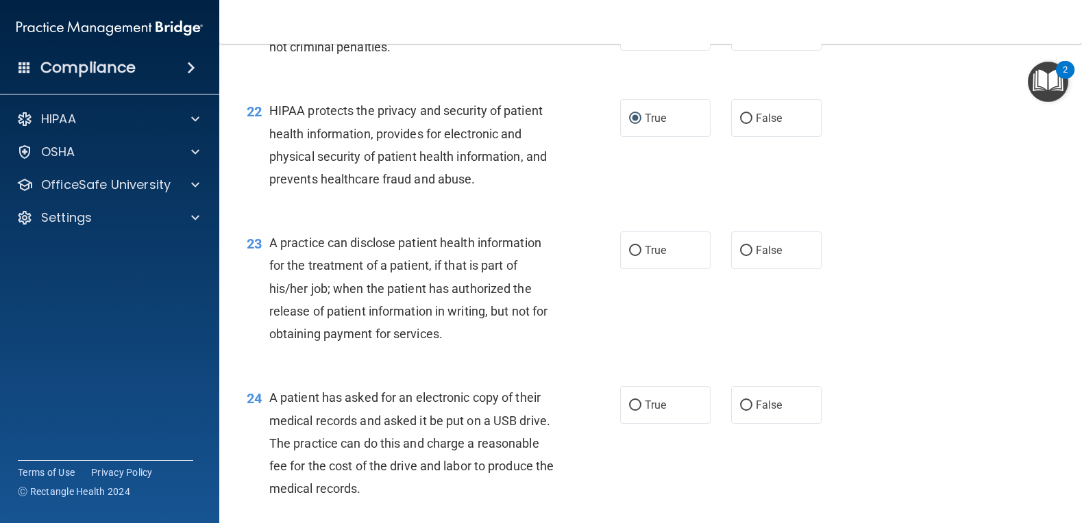
scroll to position [2329, 0]
click at [741, 255] on input "False" at bounding box center [746, 250] width 12 height 10
radio input "true"
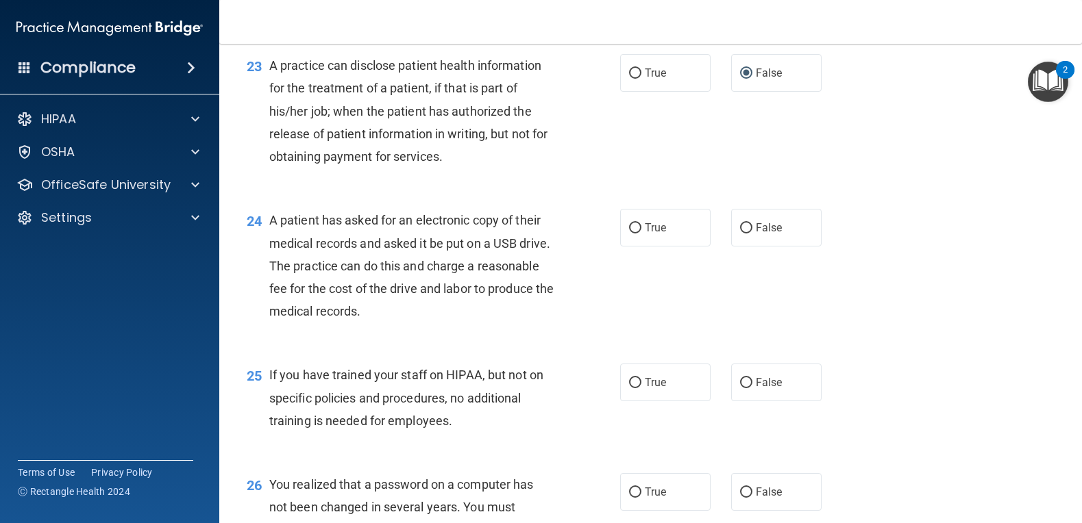
scroll to position [2534, 0]
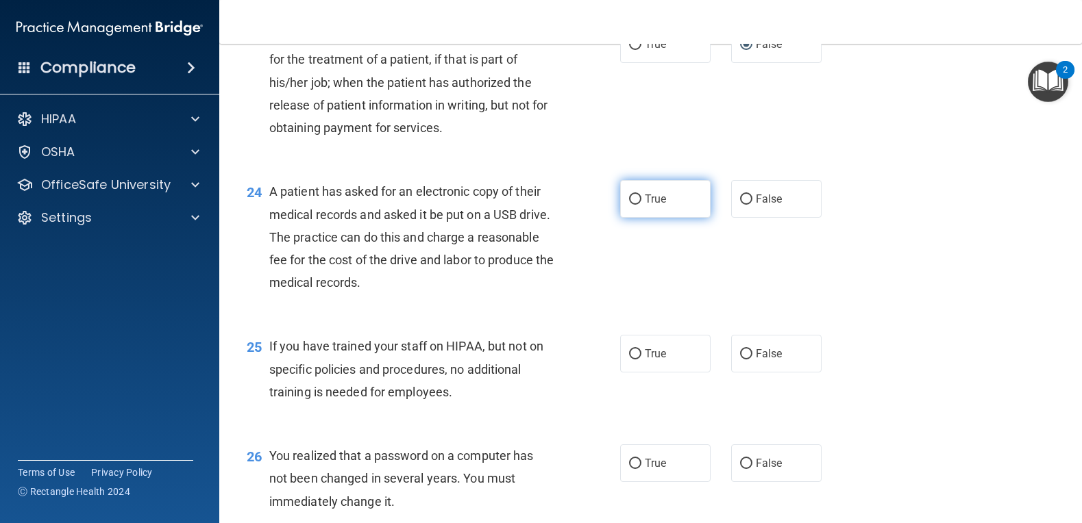
click at [629, 205] on input "True" at bounding box center [635, 200] width 12 height 10
radio input "true"
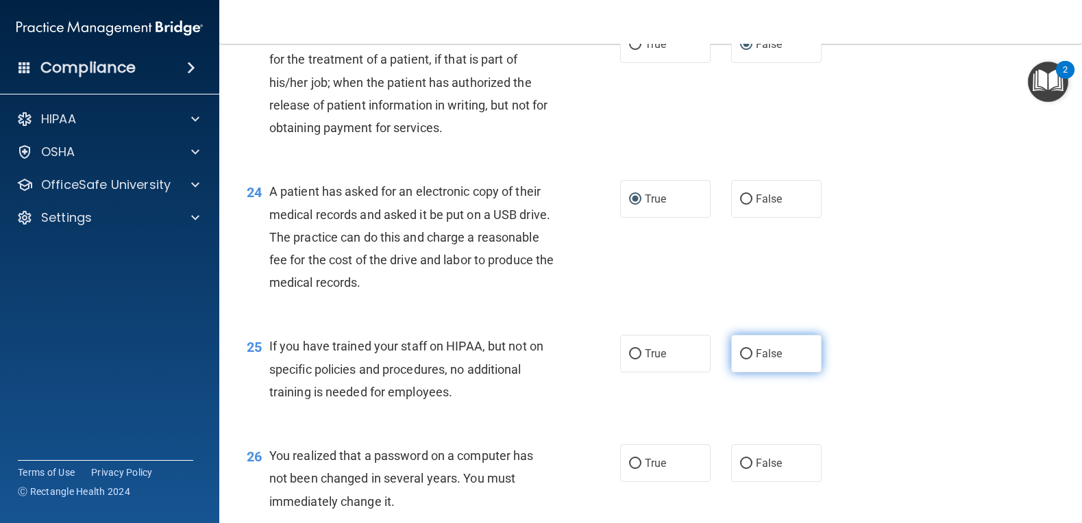
click at [734, 373] on label "False" at bounding box center [776, 354] width 90 height 38
click at [740, 360] on input "False" at bounding box center [746, 354] width 12 height 10
radio input "true"
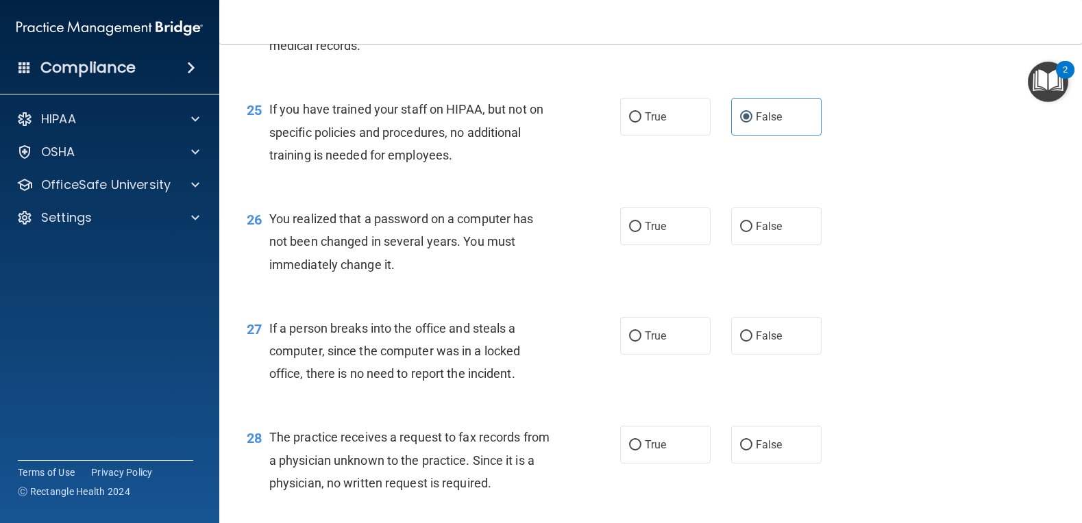
scroll to position [2808, 0]
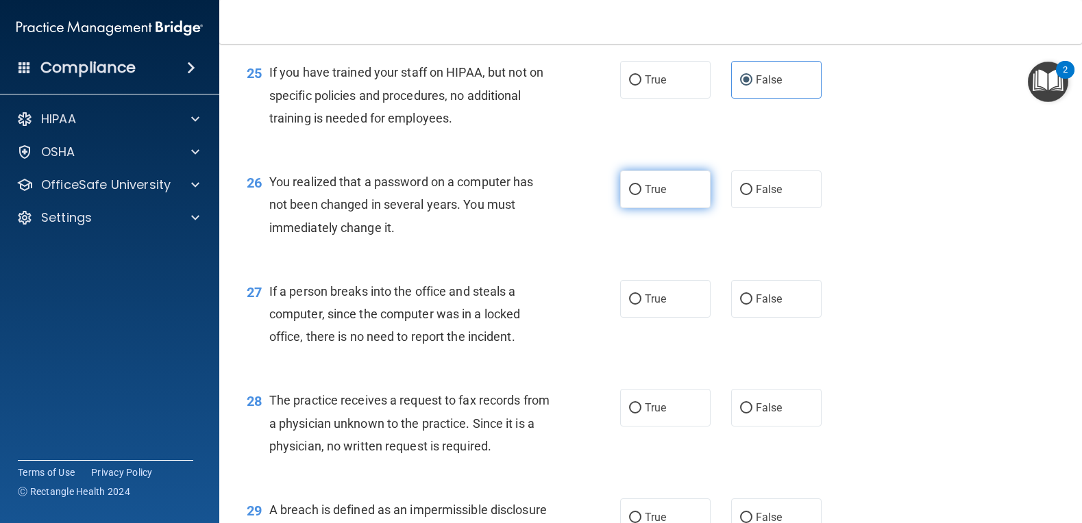
click at [638, 208] on label "True" at bounding box center [665, 190] width 90 height 38
click at [638, 195] on input "True" at bounding box center [635, 190] width 12 height 10
radio input "true"
click at [740, 305] on input "False" at bounding box center [746, 300] width 12 height 10
radio input "true"
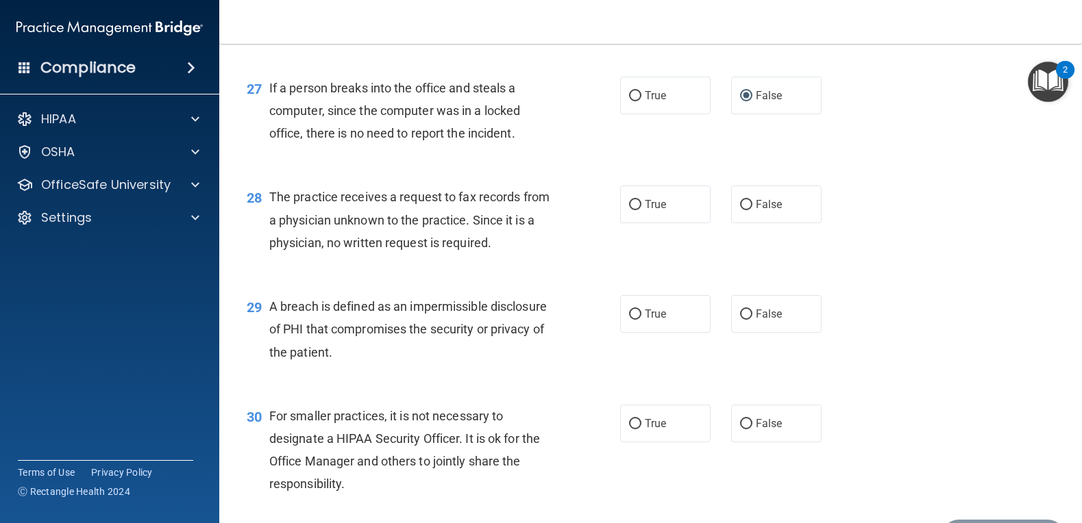
scroll to position [3014, 0]
click at [742, 221] on label "False" at bounding box center [776, 203] width 90 height 38
click at [742, 208] on input "False" at bounding box center [746, 203] width 12 height 10
radio input "true"
click at [632, 318] on input "True" at bounding box center [635, 313] width 12 height 10
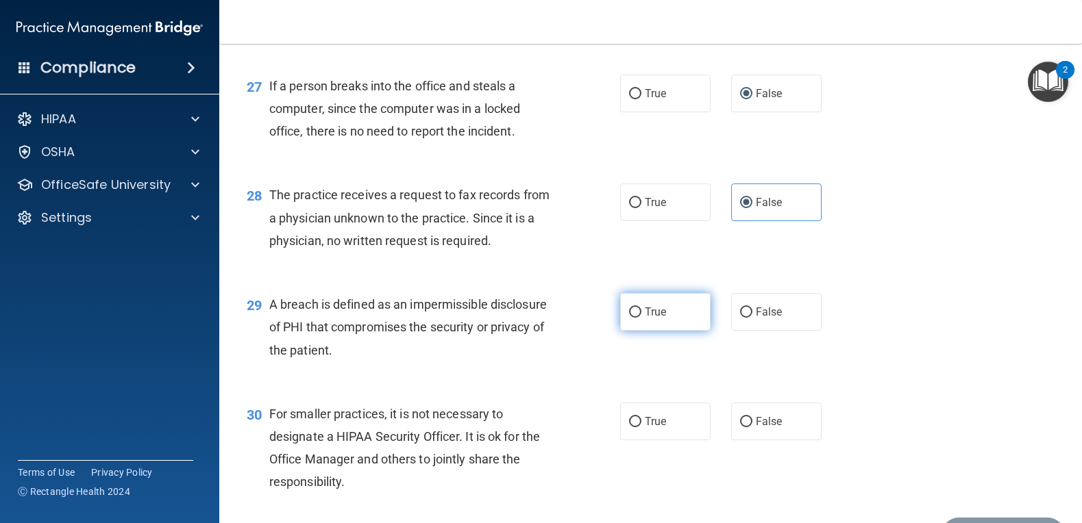
radio input "true"
click at [632, 318] on input "True" at bounding box center [635, 313] width 12 height 10
click at [745, 318] on input "False" at bounding box center [746, 313] width 12 height 10
radio input "true"
radio input "false"
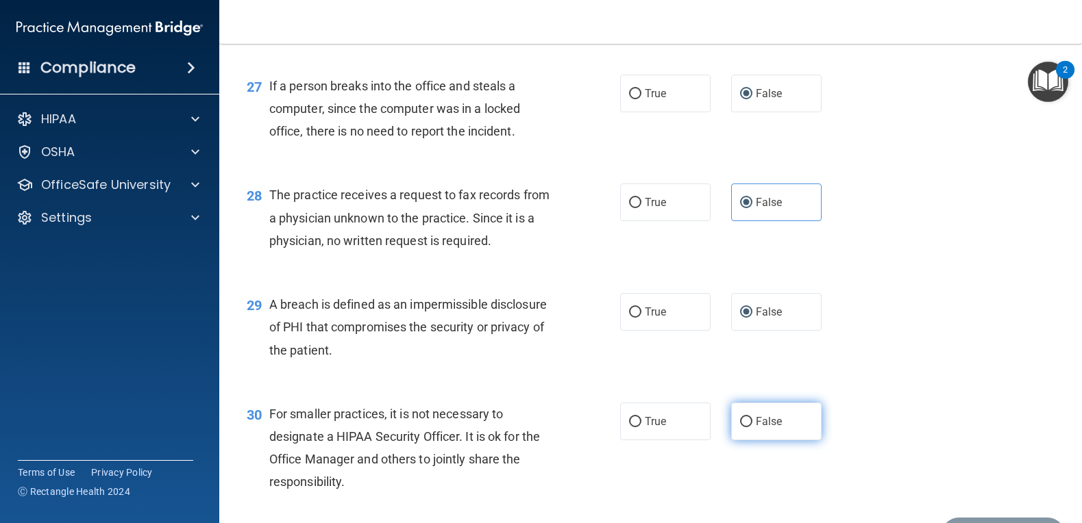
drag, startPoint x: 742, startPoint y: 489, endPoint x: 753, endPoint y: 474, distance: 18.2
click at [744, 427] on input "False" at bounding box center [746, 422] width 12 height 10
radio input "true"
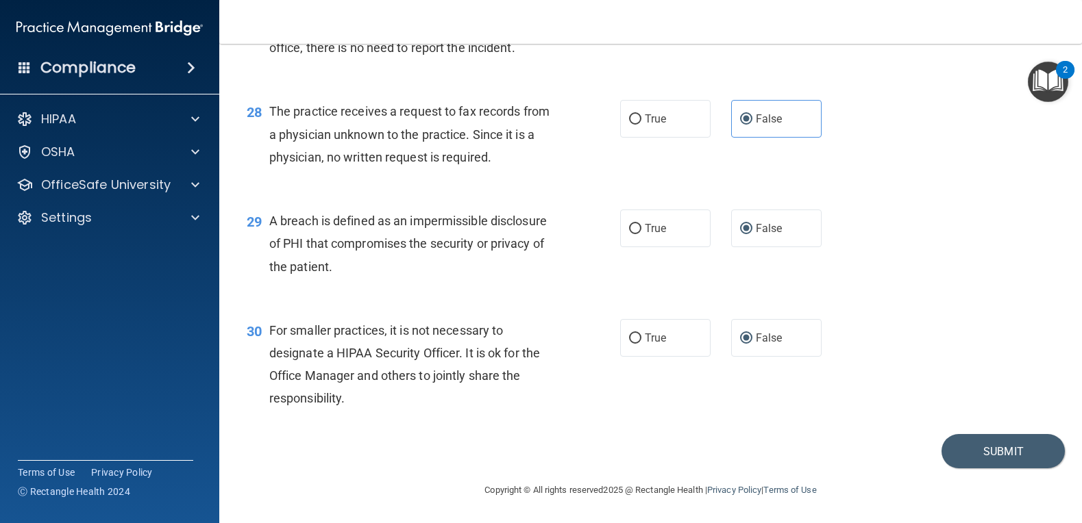
scroll to position [3166, 0]
click at [988, 445] on button "Submit" at bounding box center [1002, 451] width 123 height 35
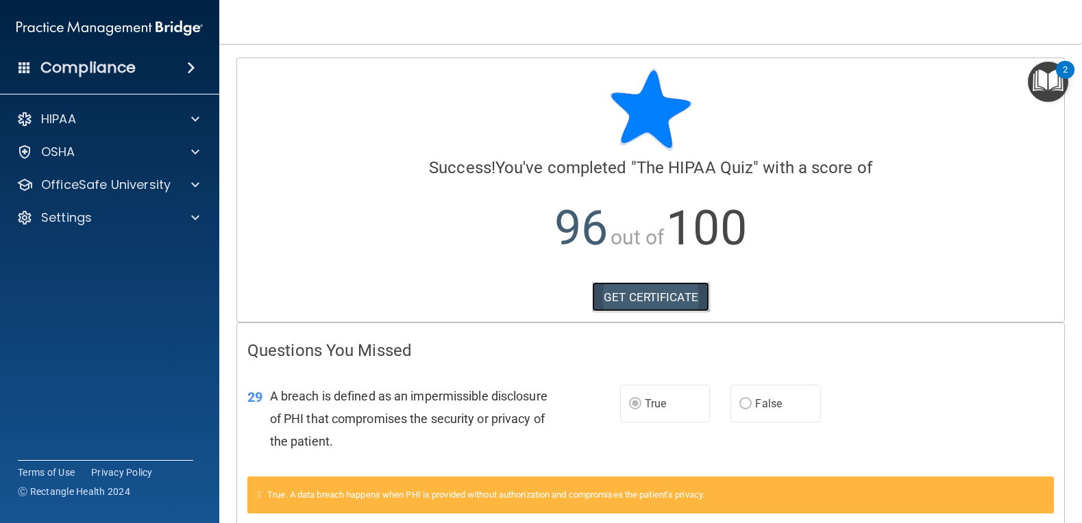
click at [673, 299] on link "GET CERTIFICATE" at bounding box center [650, 297] width 117 height 30
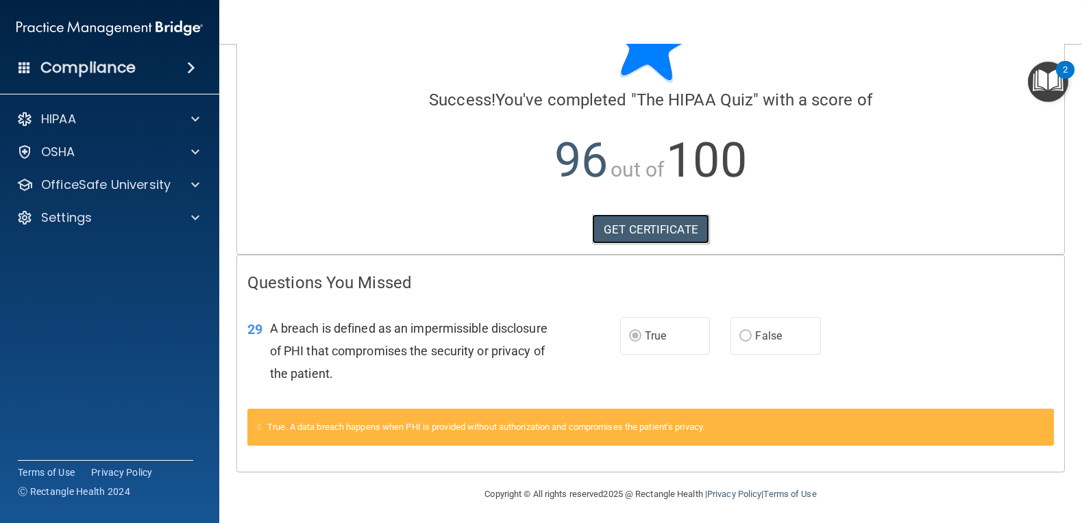
scroll to position [72, 0]
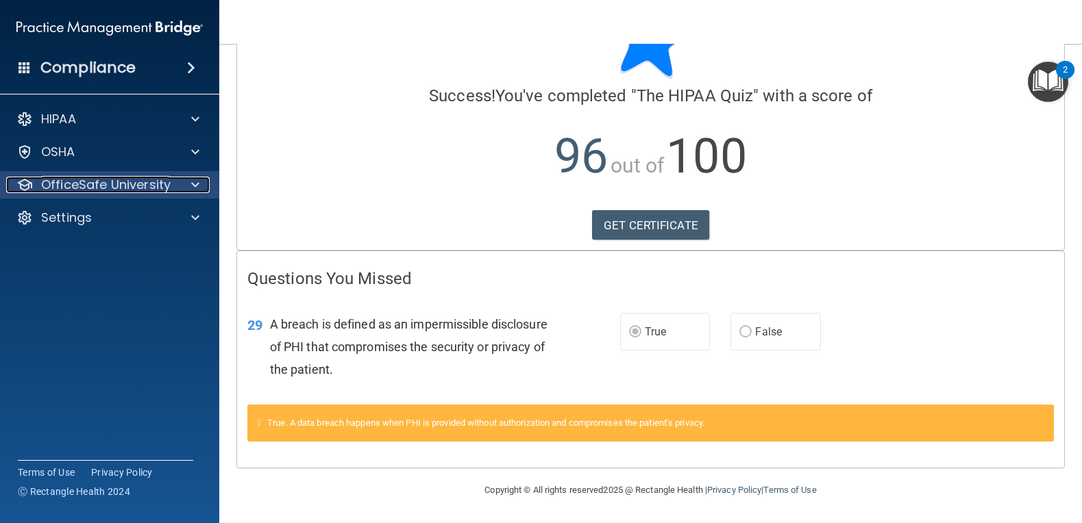
click at [198, 182] on span at bounding box center [195, 185] width 8 height 16
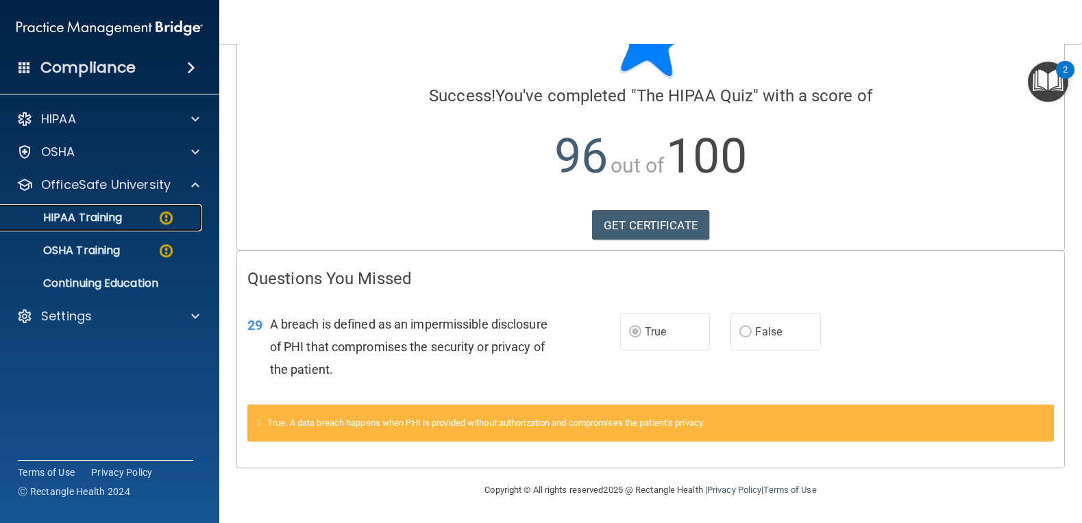
click at [159, 218] on img at bounding box center [166, 218] width 17 height 17
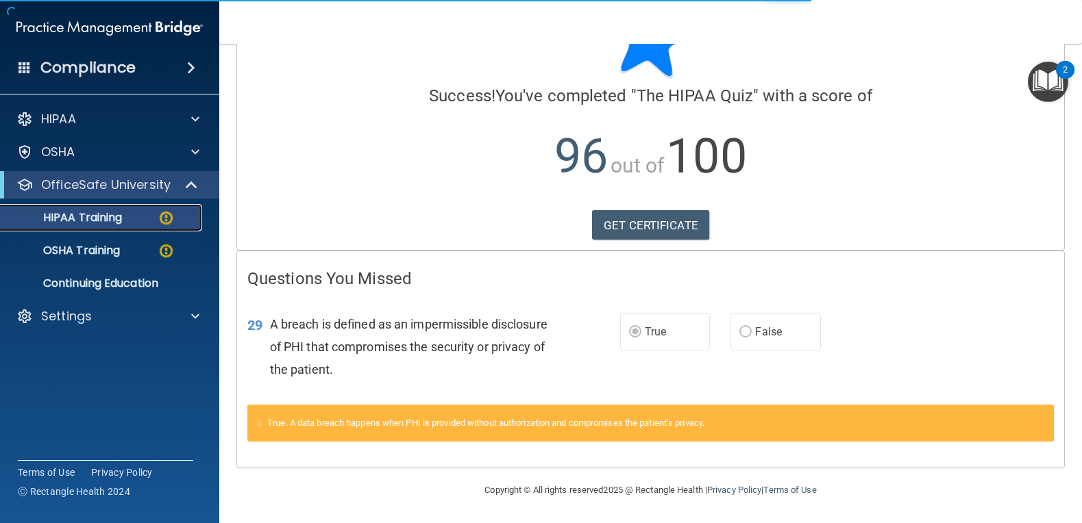
scroll to position [508, 0]
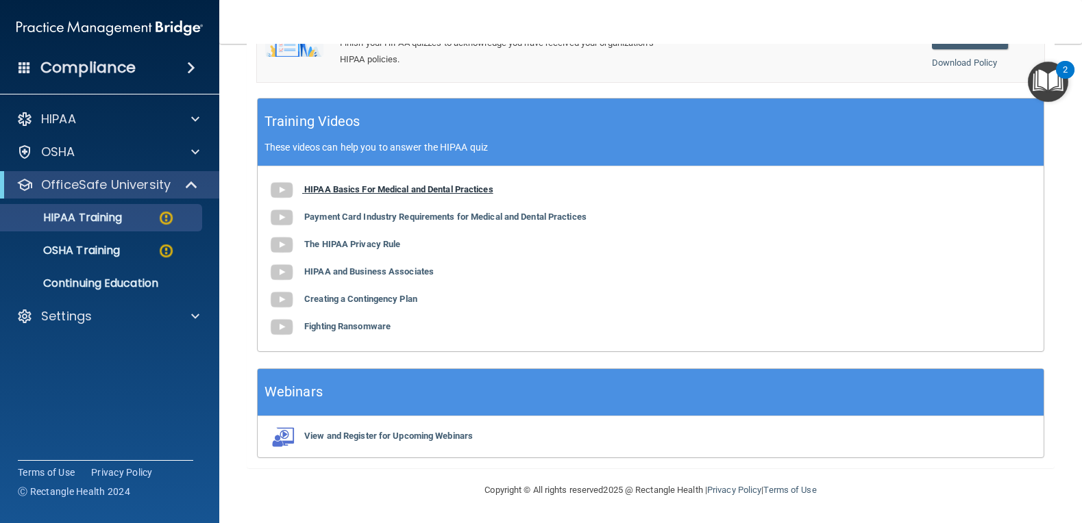
click at [351, 192] on b "HIPAA Basics For Medical and Dental Practices" at bounding box center [398, 189] width 189 height 10
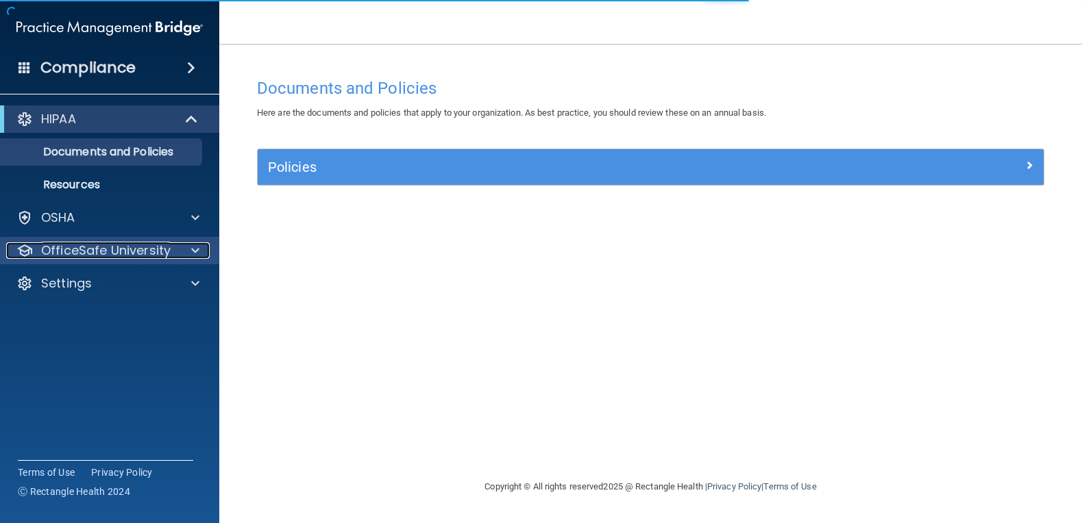
click at [191, 251] on span at bounding box center [195, 250] width 8 height 16
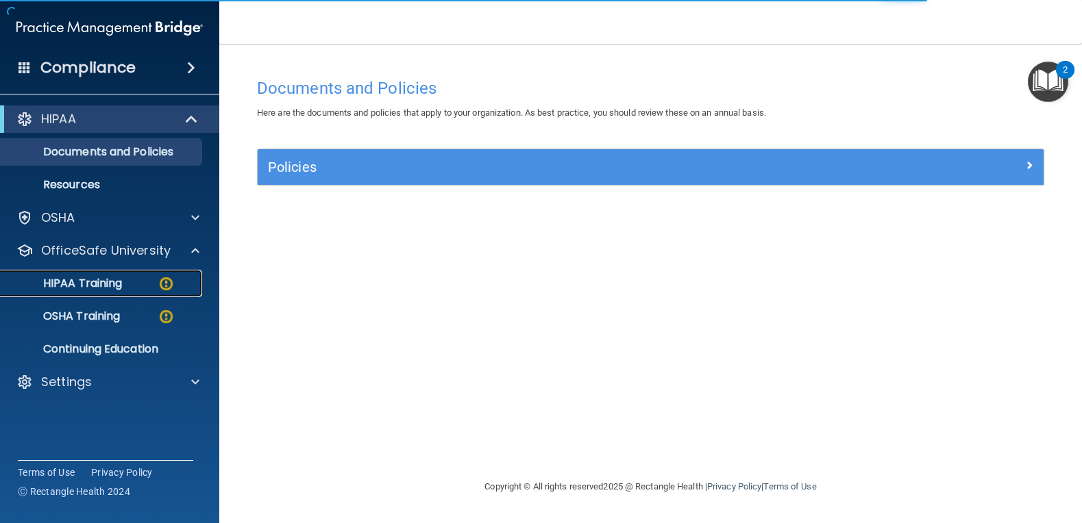
click at [122, 286] on p "HIPAA Training" at bounding box center [65, 284] width 113 height 14
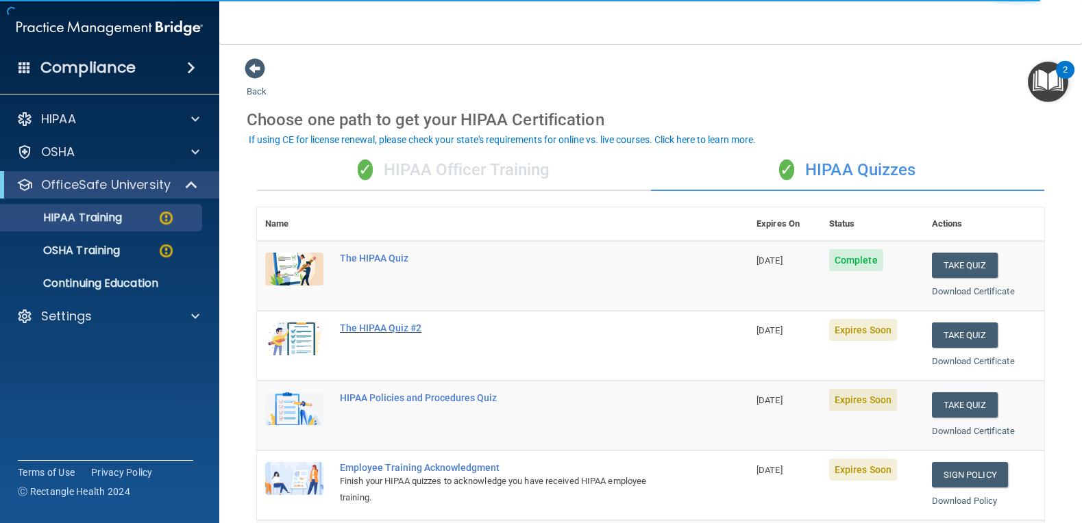
click at [405, 330] on div "The HIPAA Quiz #2" at bounding box center [510, 328] width 340 height 11
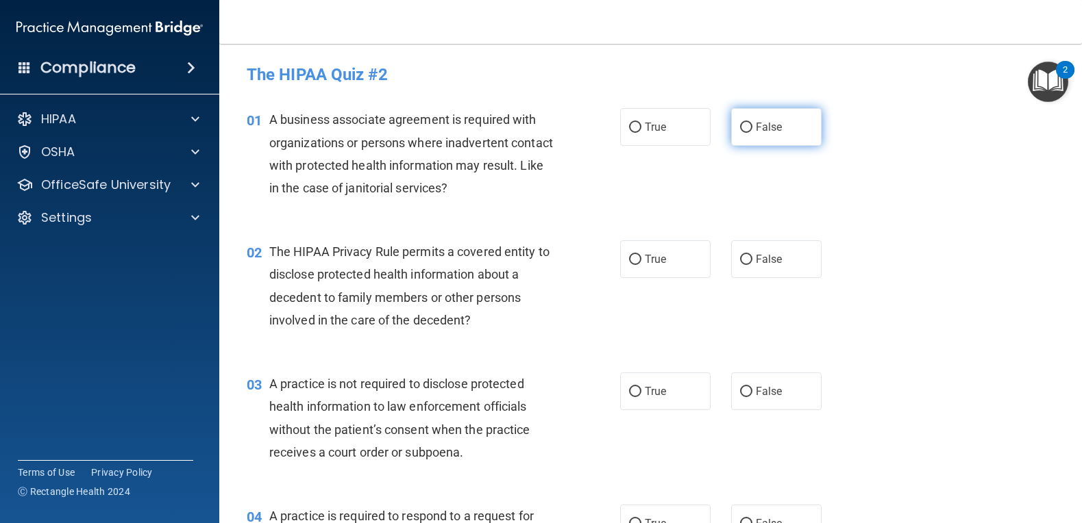
click at [740, 127] on input "False" at bounding box center [746, 128] width 12 height 10
radio input "true"
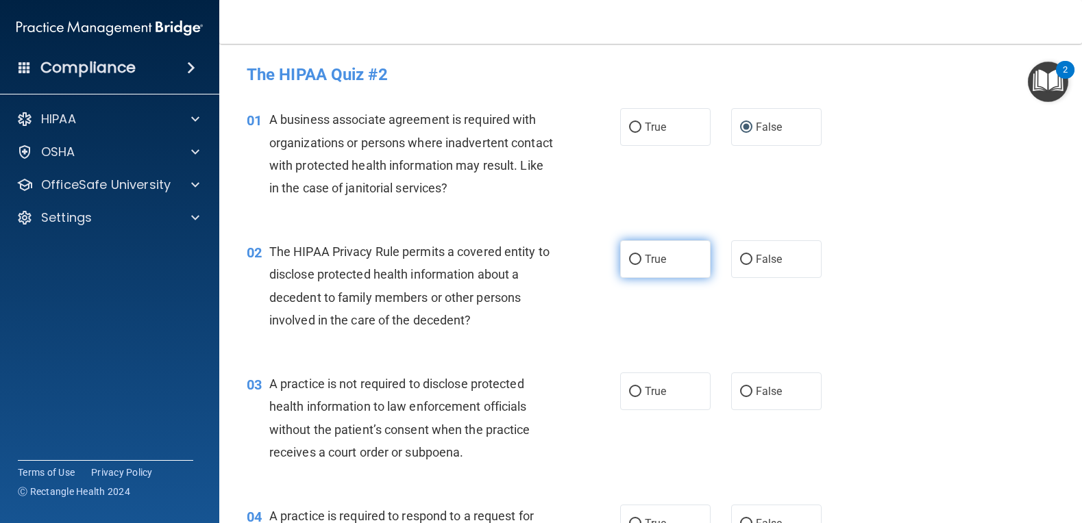
click at [629, 262] on input "True" at bounding box center [635, 260] width 12 height 10
radio input "true"
click at [743, 393] on input "False" at bounding box center [746, 392] width 12 height 10
radio input "true"
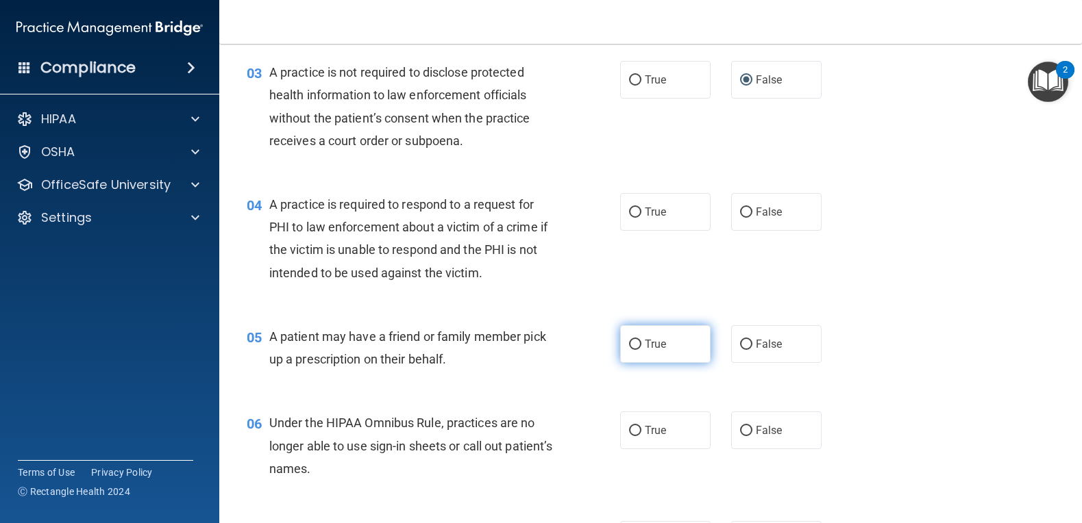
scroll to position [342, 0]
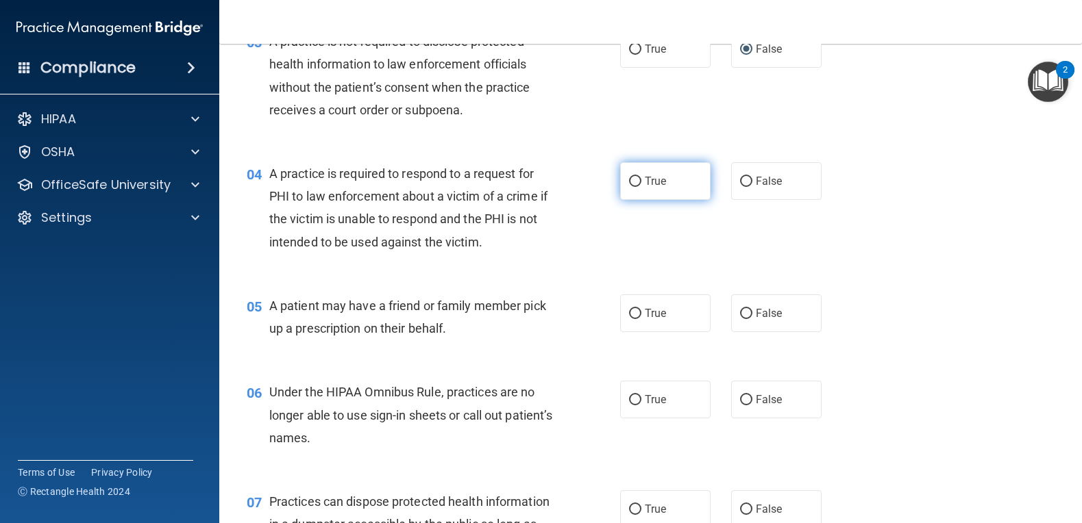
click at [629, 184] on input "True" at bounding box center [635, 182] width 12 height 10
radio input "true"
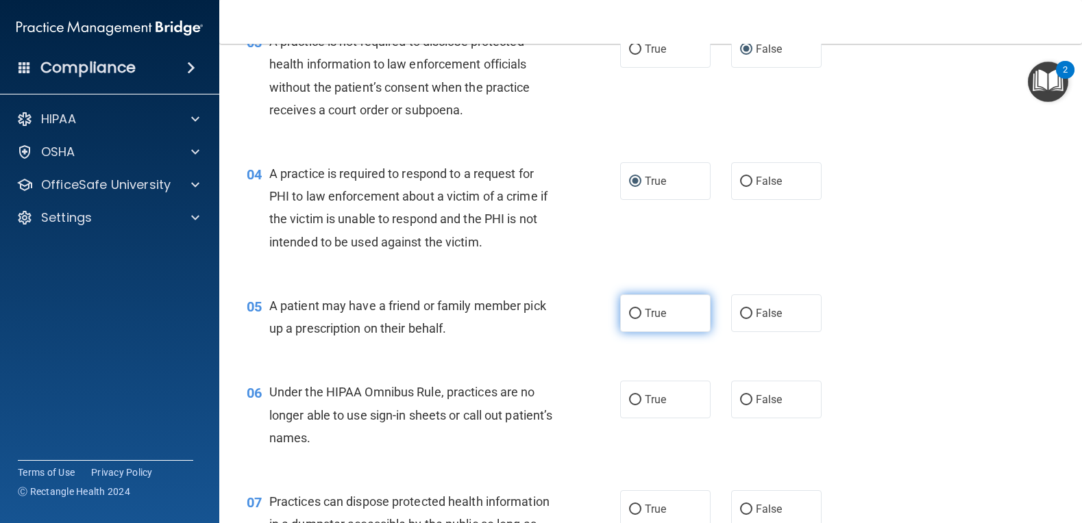
click at [634, 316] on input "True" at bounding box center [635, 314] width 12 height 10
radio input "true"
click at [742, 400] on input "False" at bounding box center [746, 400] width 12 height 10
radio input "true"
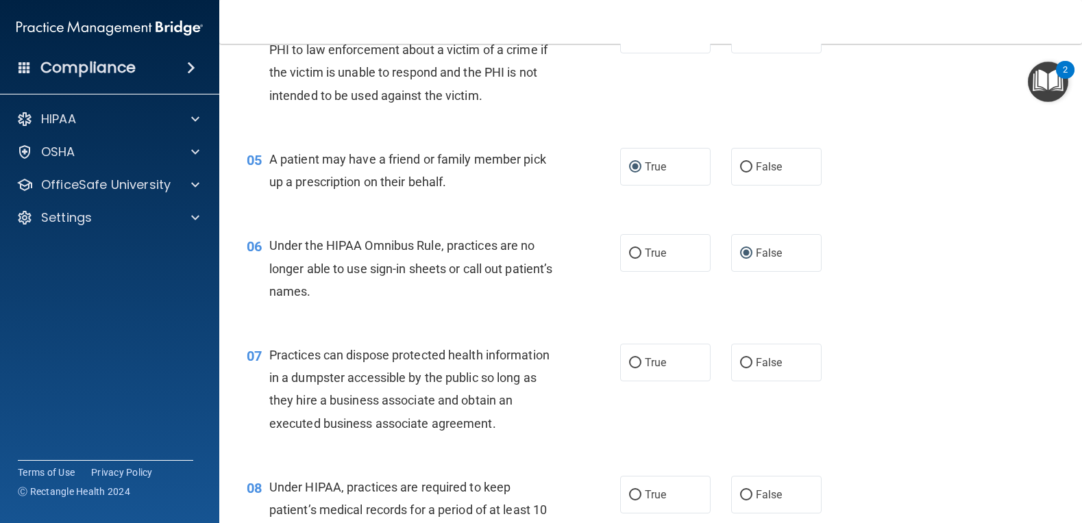
scroll to position [548, 0]
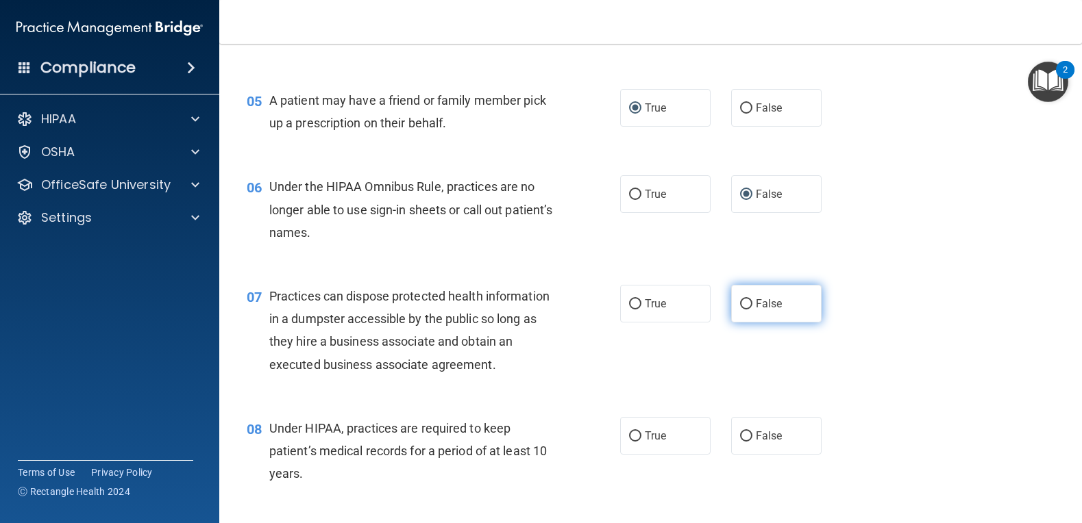
click at [740, 301] on input "False" at bounding box center [746, 304] width 12 height 10
radio input "true"
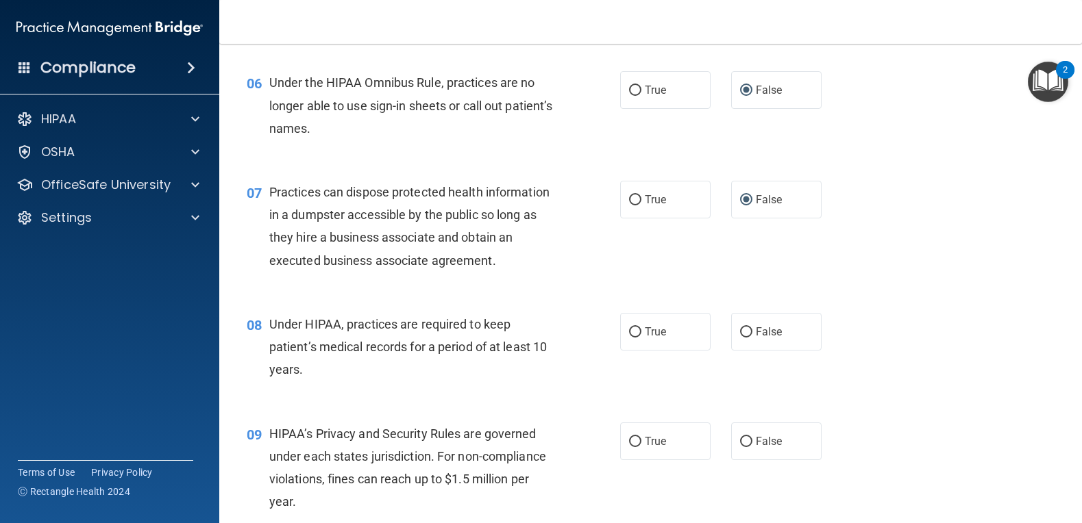
scroll to position [685, 0]
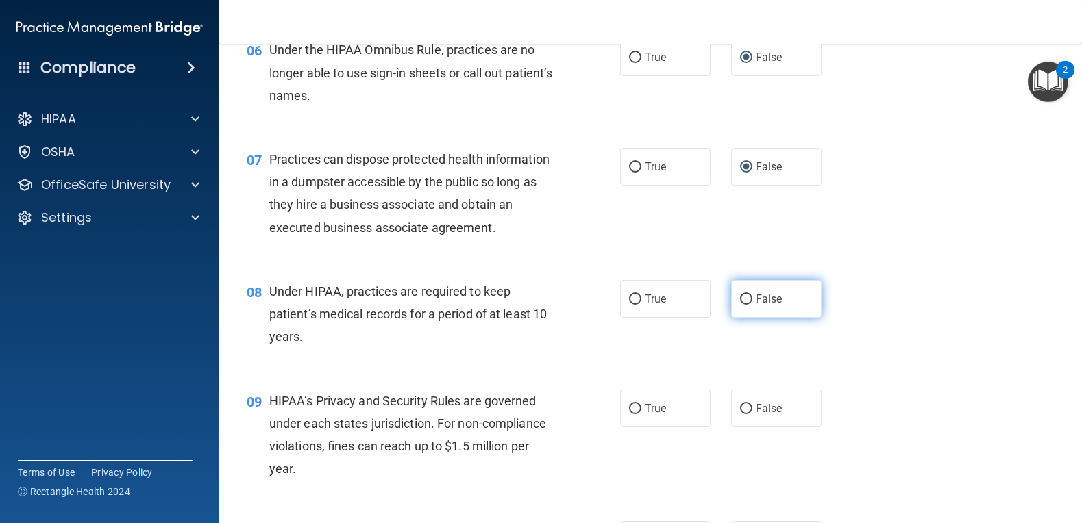
click at [741, 296] on input "False" at bounding box center [746, 300] width 12 height 10
radio input "true"
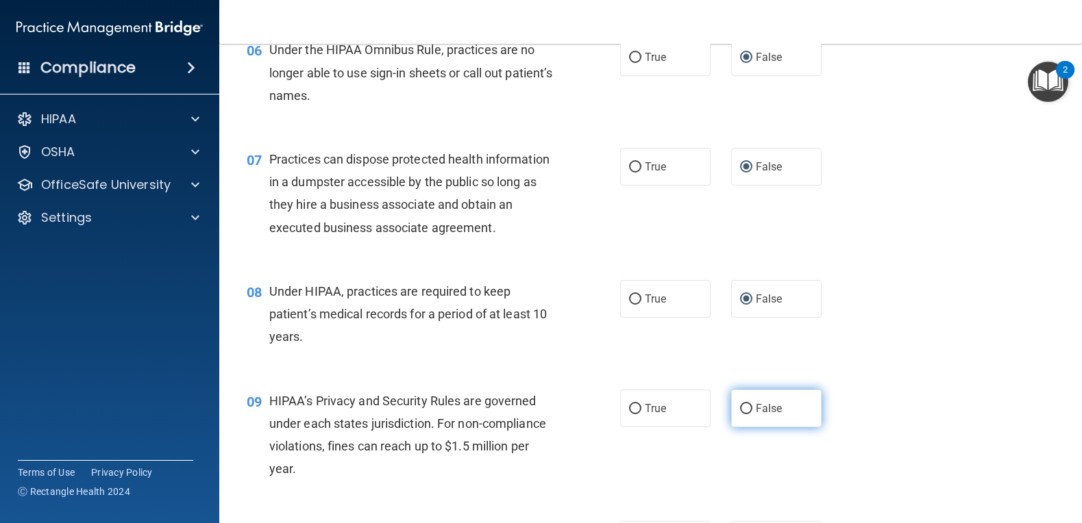
click at [740, 408] on input "False" at bounding box center [746, 409] width 12 height 10
radio input "true"
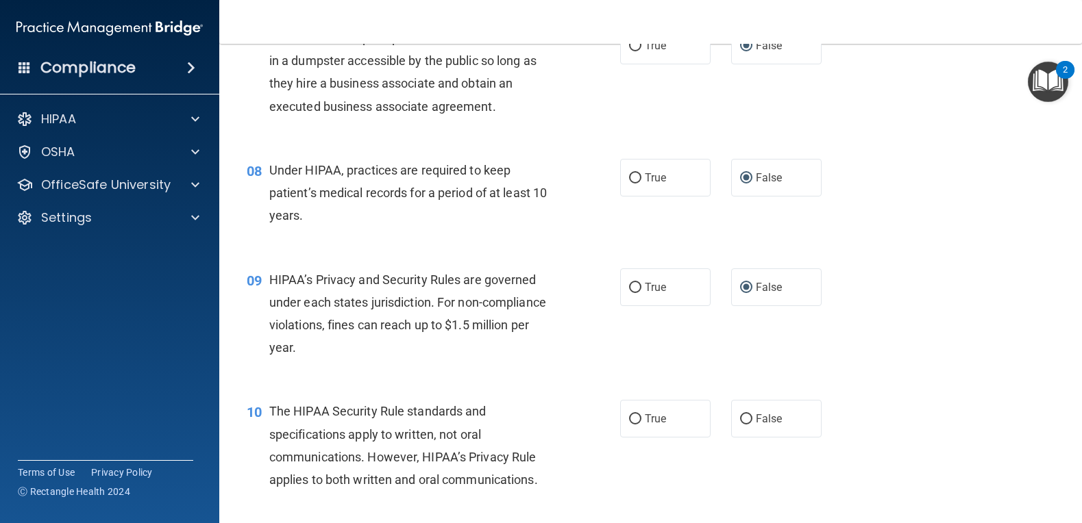
scroll to position [890, 0]
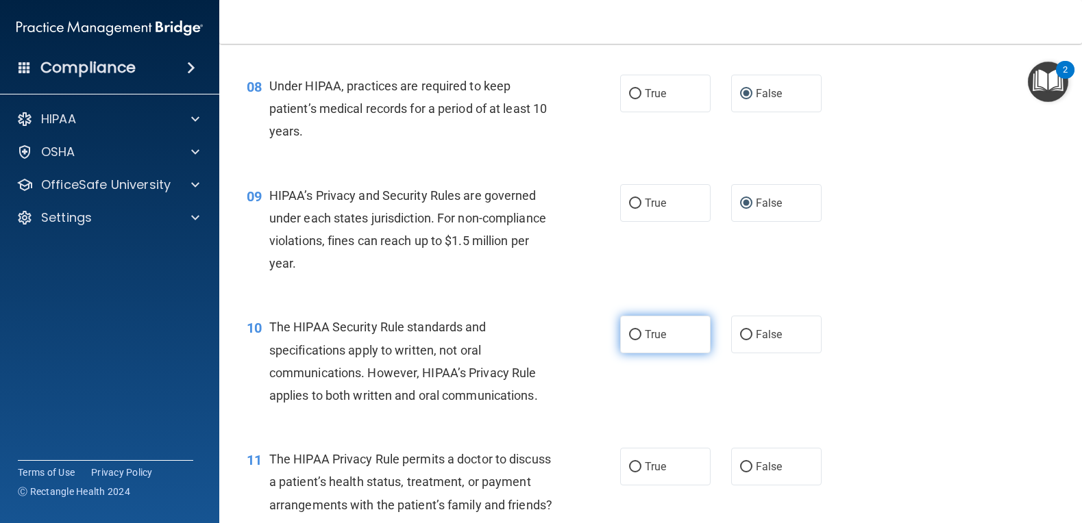
click at [629, 334] on input "True" at bounding box center [635, 335] width 12 height 10
radio input "true"
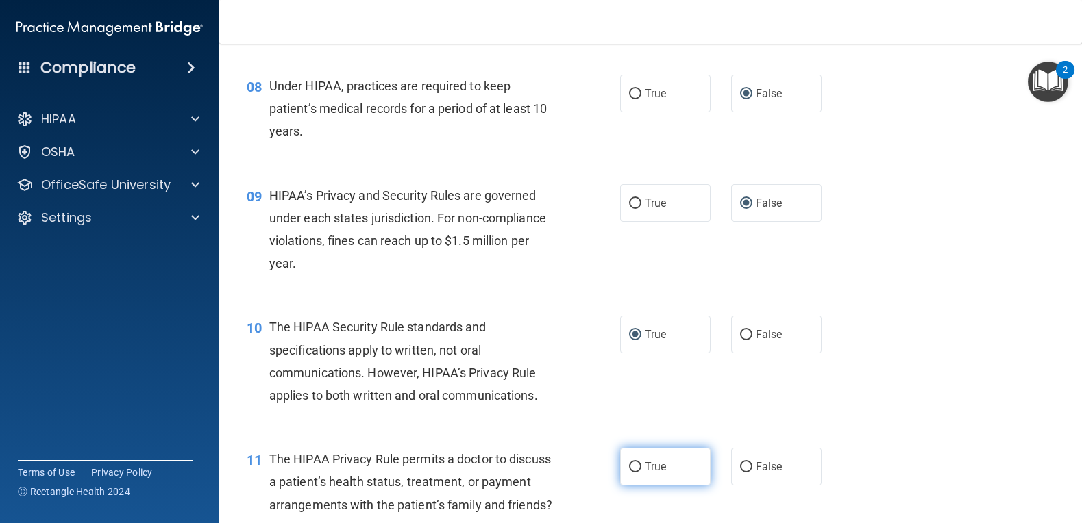
click at [629, 466] on input "True" at bounding box center [635, 467] width 12 height 10
radio input "true"
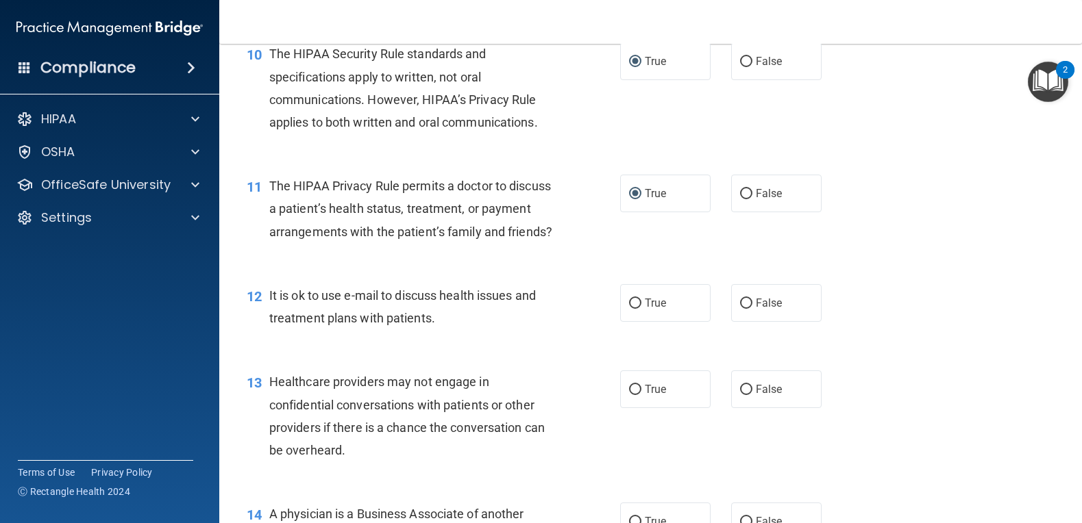
scroll to position [1164, 0]
click at [623, 321] on label "True" at bounding box center [665, 303] width 90 height 38
click at [629, 308] on input "True" at bounding box center [635, 303] width 12 height 10
radio input "true"
click at [743, 395] on input "False" at bounding box center [746, 389] width 12 height 10
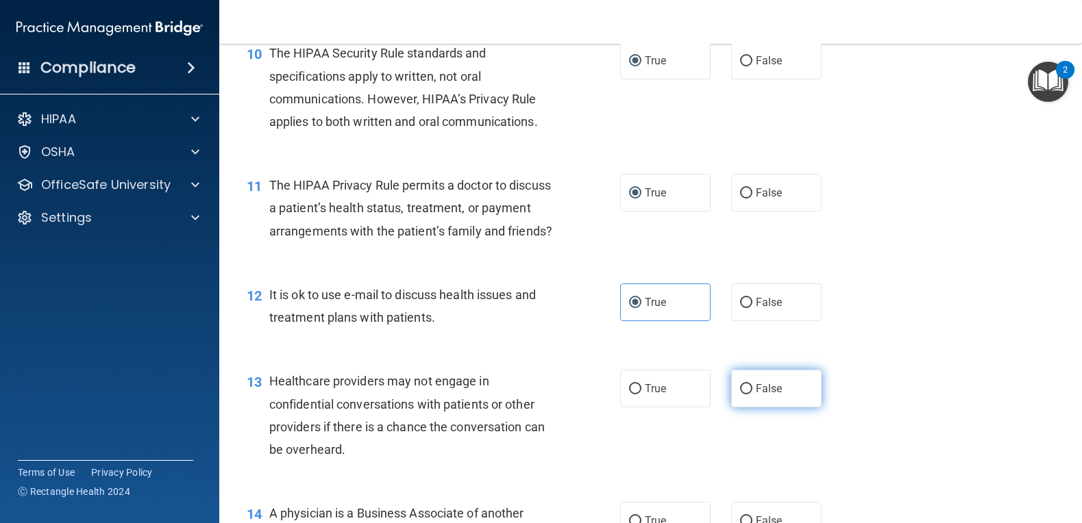
radio input "true"
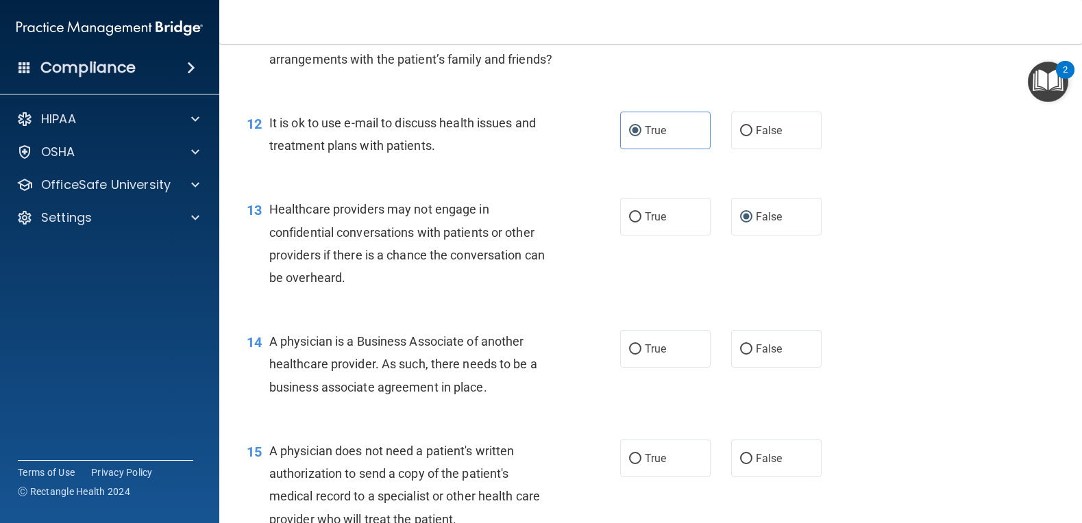
scroll to position [1370, 0]
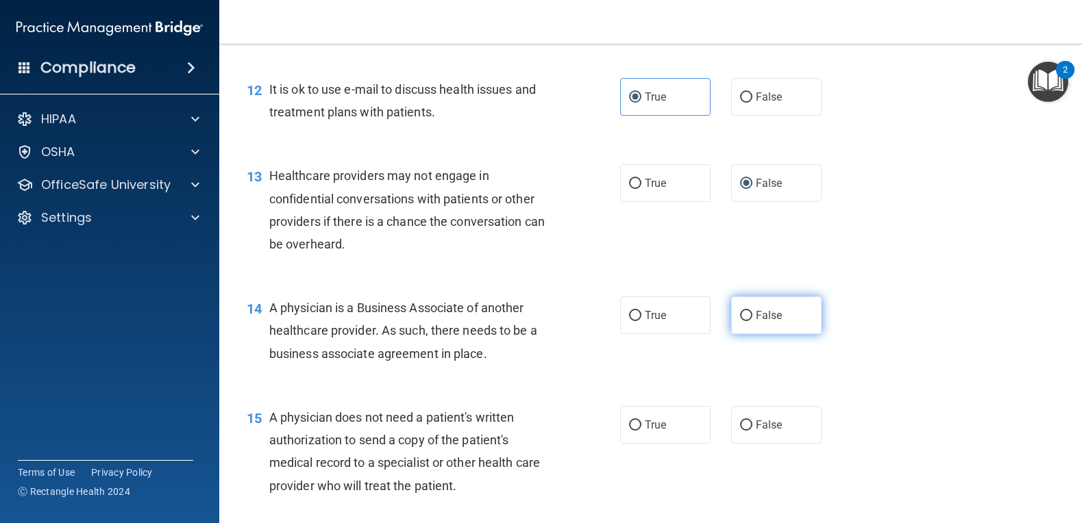
click at [740, 321] on input "False" at bounding box center [746, 316] width 12 height 10
radio input "true"
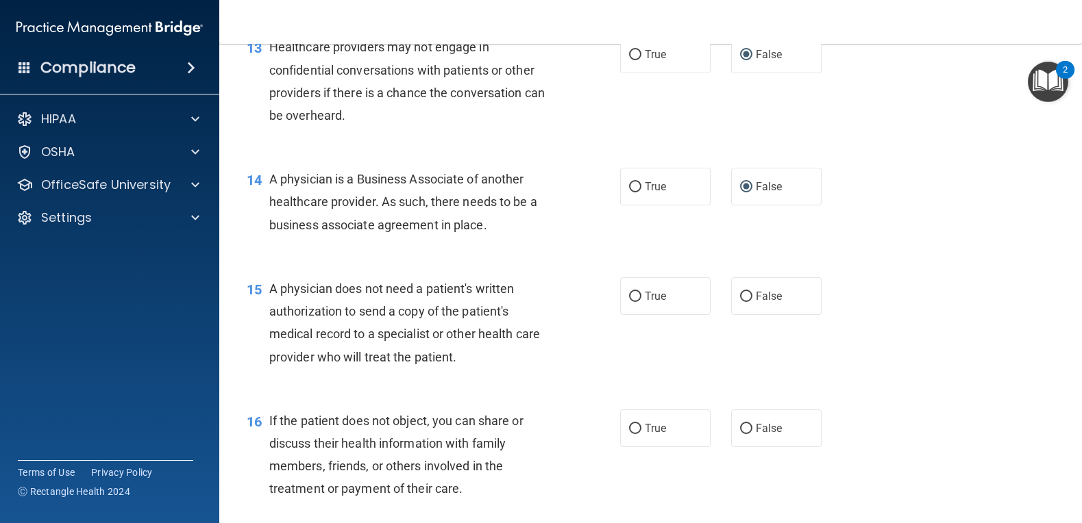
scroll to position [1575, 0]
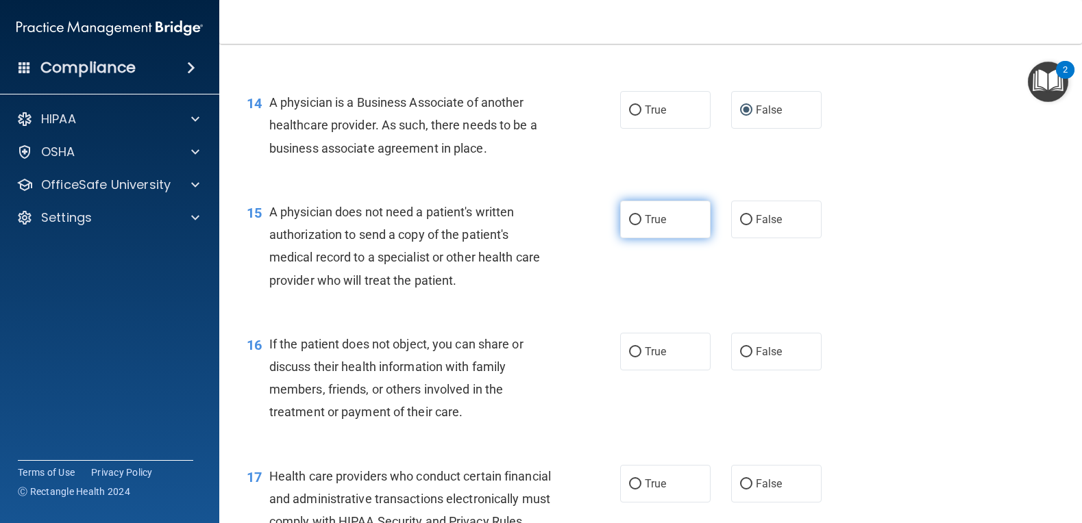
click at [633, 225] on input "True" at bounding box center [635, 220] width 12 height 10
radio input "true"
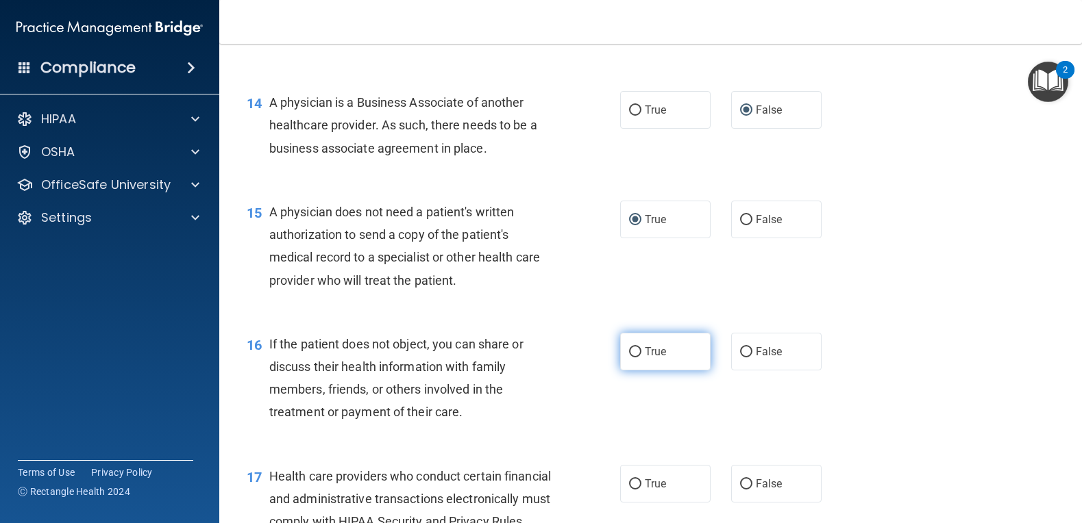
click at [632, 358] on input "True" at bounding box center [635, 352] width 12 height 10
radio input "true"
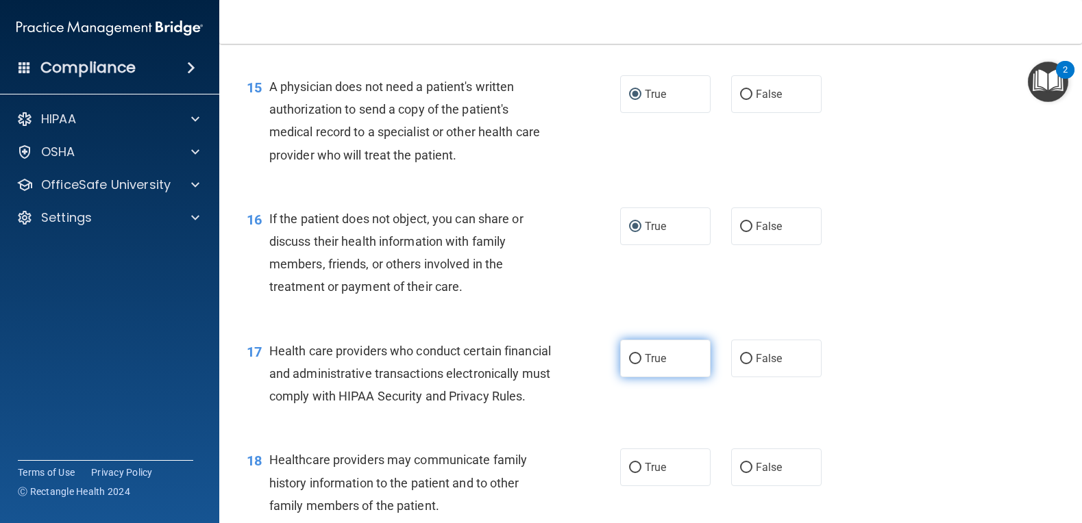
scroll to position [1712, 0]
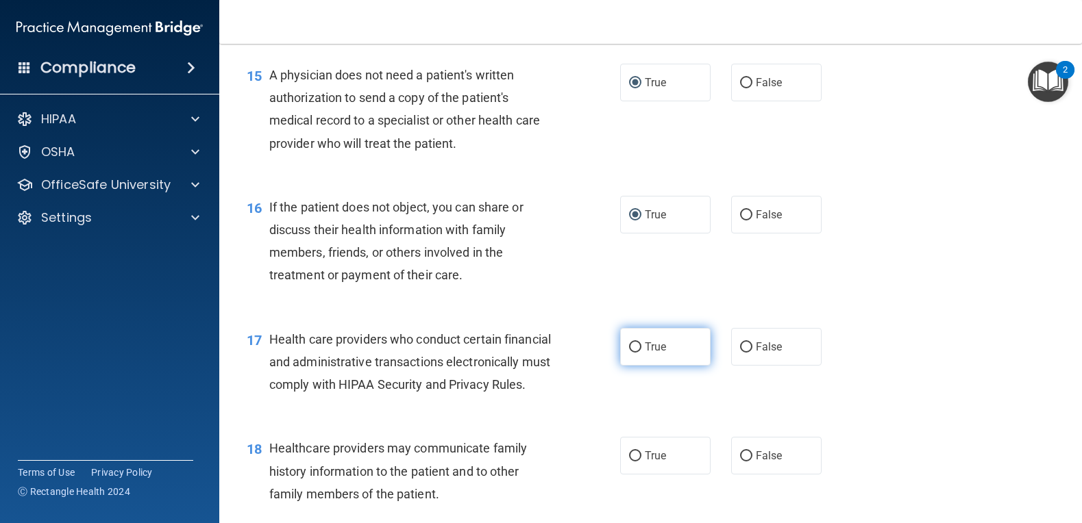
click at [623, 366] on label "True" at bounding box center [665, 347] width 90 height 38
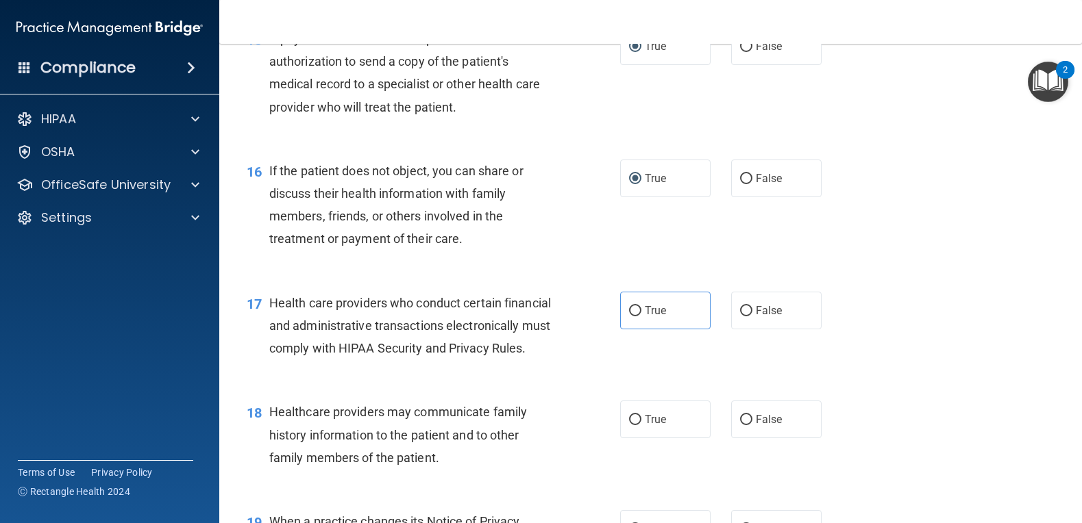
scroll to position [1781, 0]
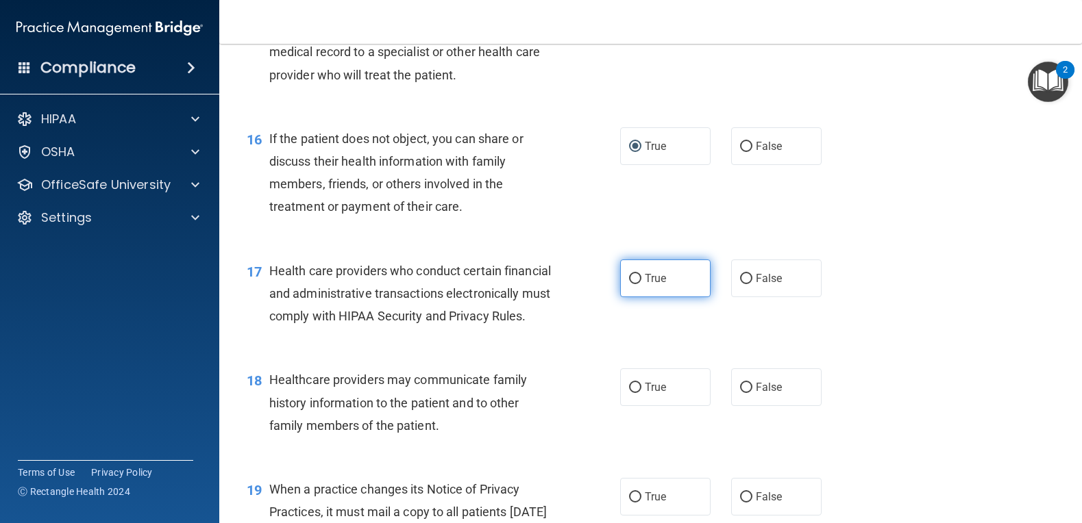
drag, startPoint x: 629, startPoint y: 301, endPoint x: 670, endPoint y: 315, distance: 43.5
click at [629, 284] on input "True" at bounding box center [635, 279] width 12 height 10
radio input "true"
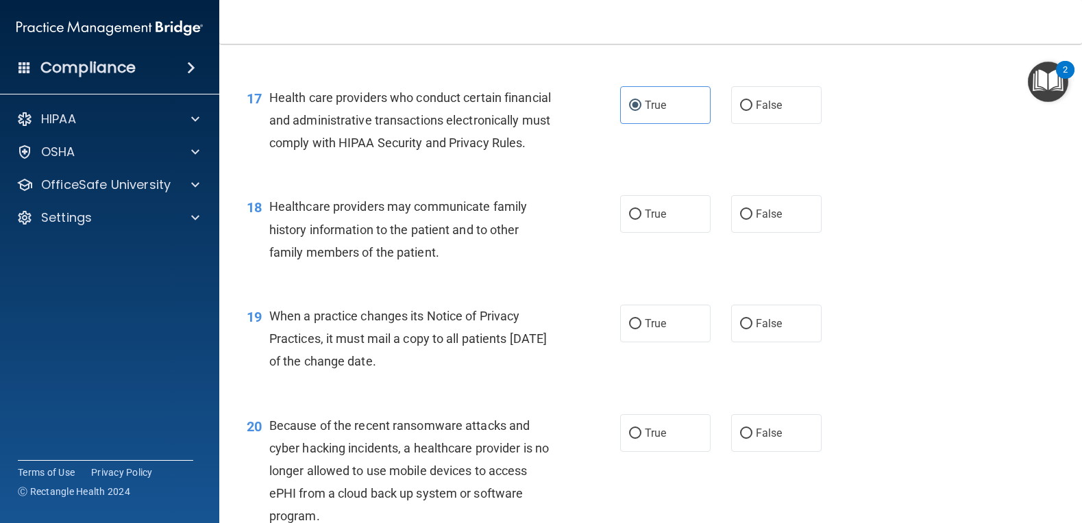
scroll to position [2123, 0]
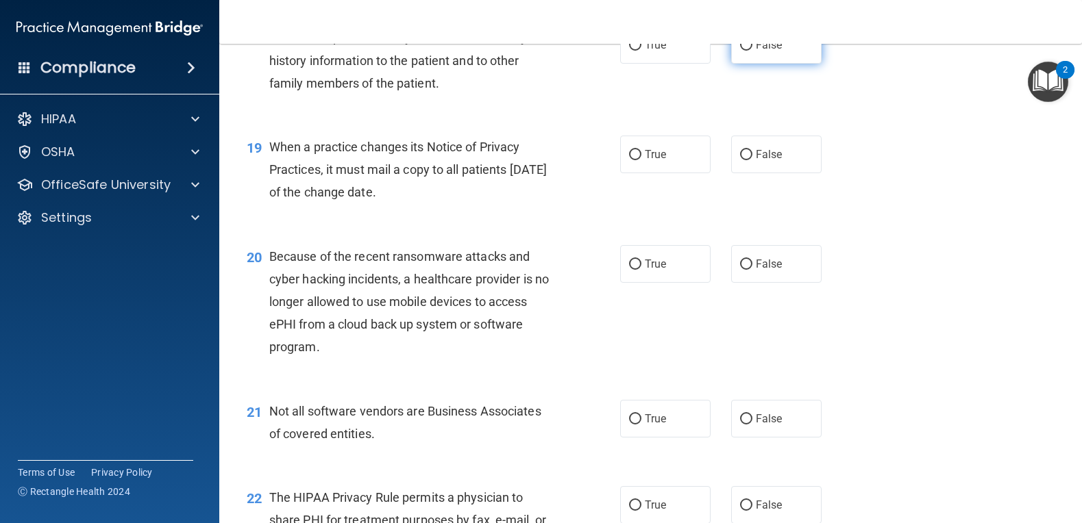
click at [740, 51] on input "False" at bounding box center [746, 45] width 12 height 10
radio input "true"
click at [740, 160] on input "False" at bounding box center [746, 155] width 12 height 10
radio input "true"
click at [740, 270] on input "False" at bounding box center [746, 265] width 12 height 10
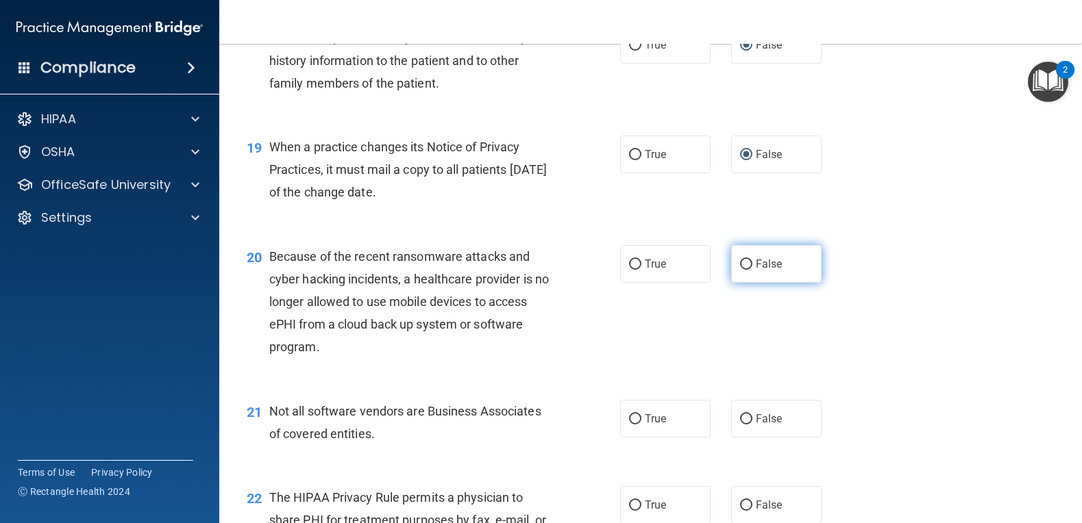
radio input "true"
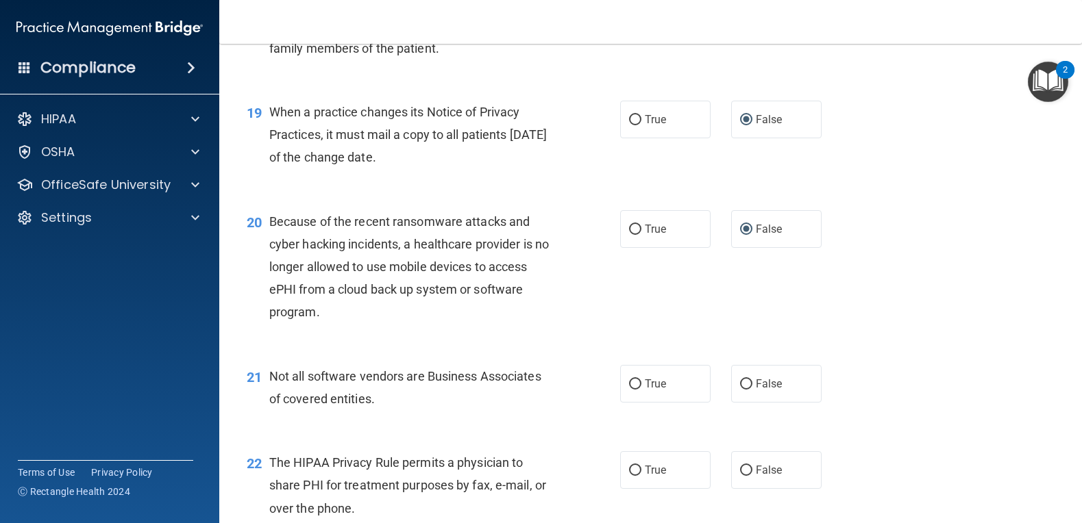
scroll to position [2260, 0]
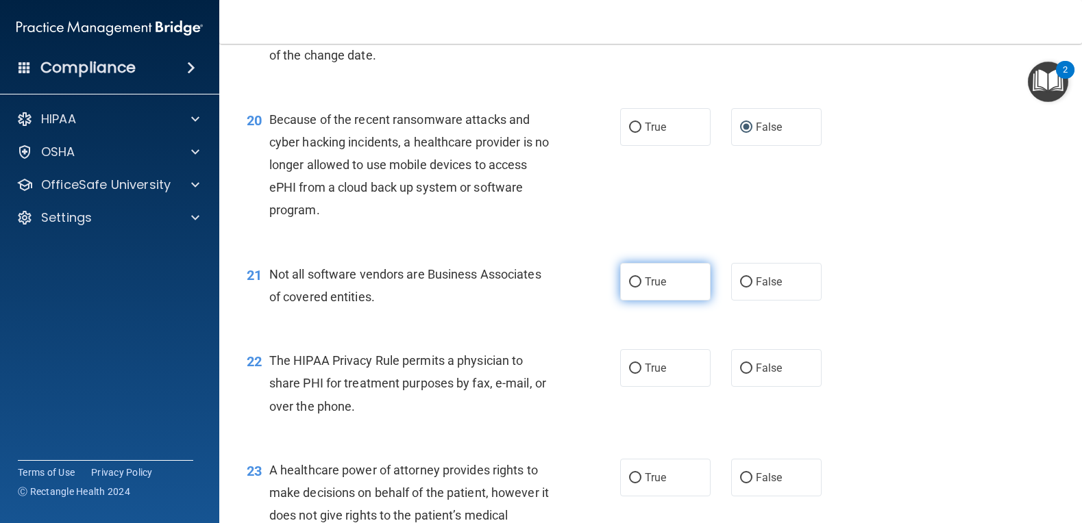
click at [629, 288] on input "True" at bounding box center [635, 282] width 12 height 10
radio input "true"
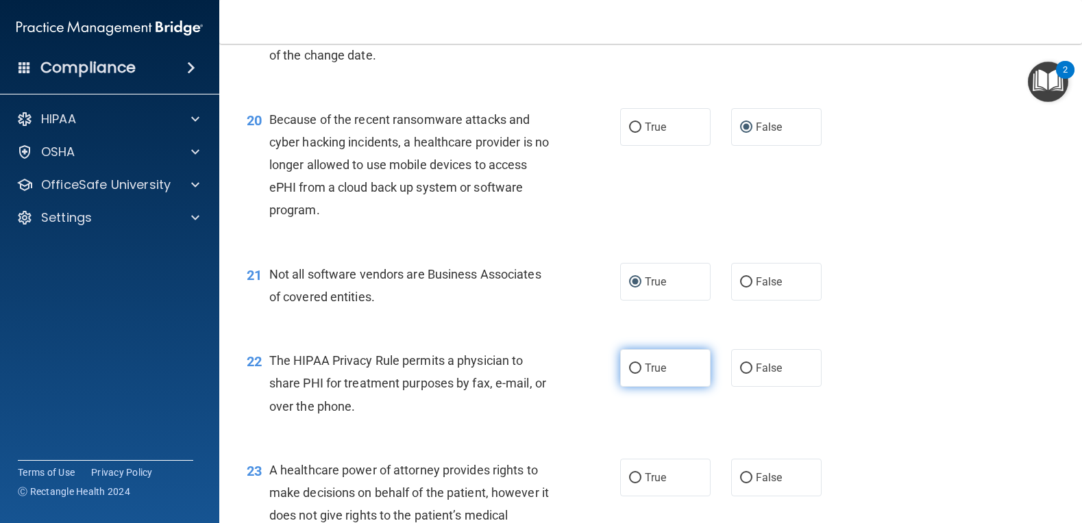
click at [629, 374] on input "True" at bounding box center [635, 369] width 12 height 10
radio input "true"
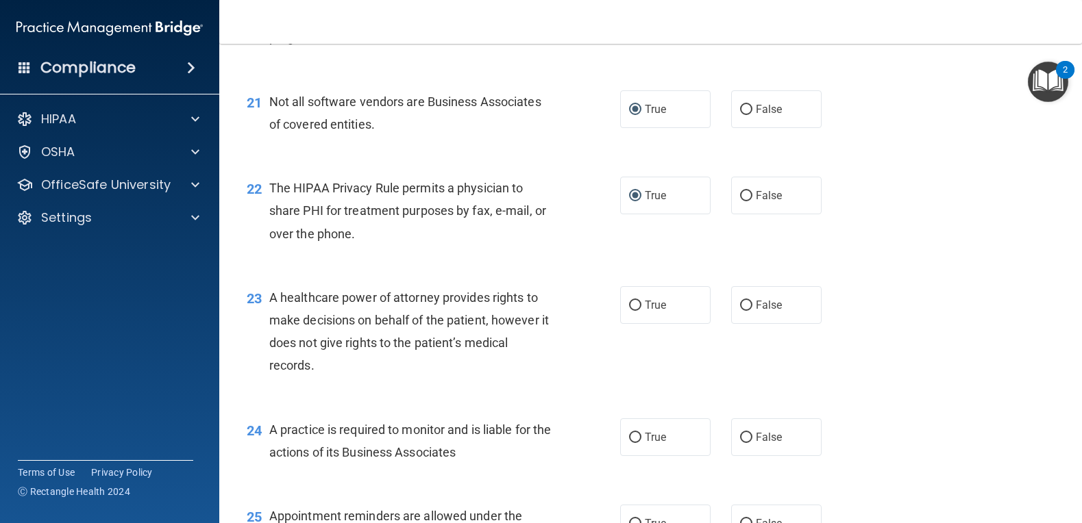
scroll to position [2466, 0]
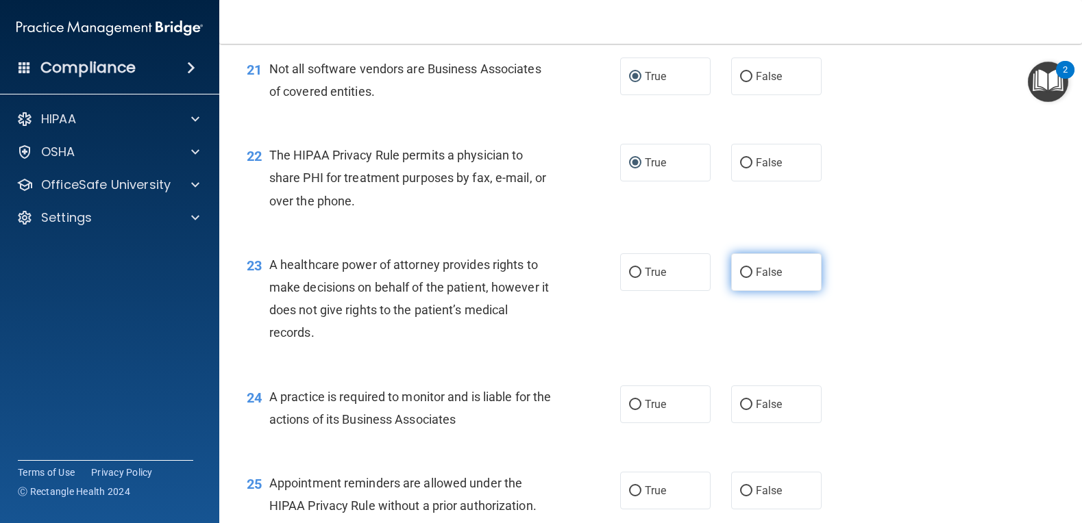
click at [742, 278] on input "False" at bounding box center [746, 273] width 12 height 10
radio input "true"
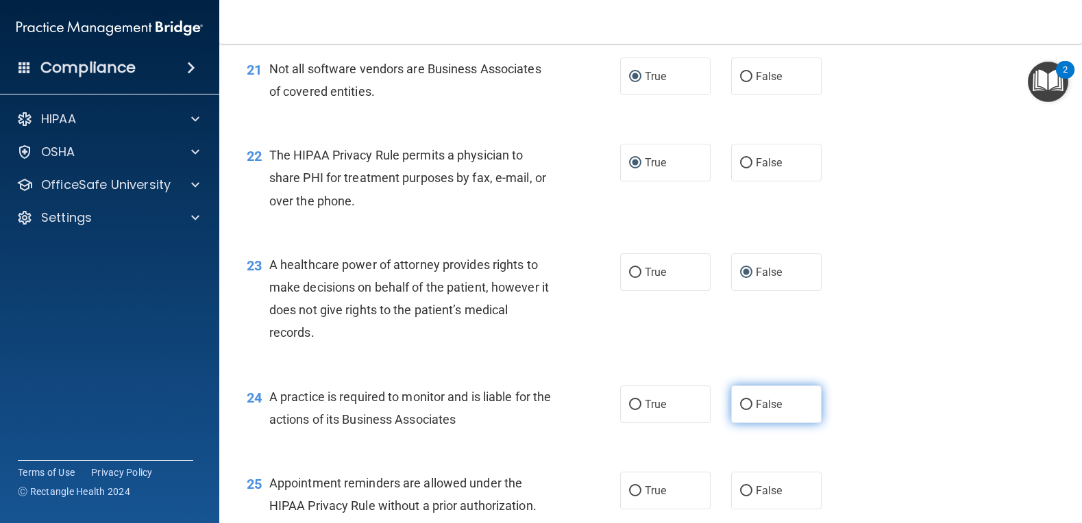
click at [744, 410] on input "False" at bounding box center [746, 405] width 12 height 10
radio input "true"
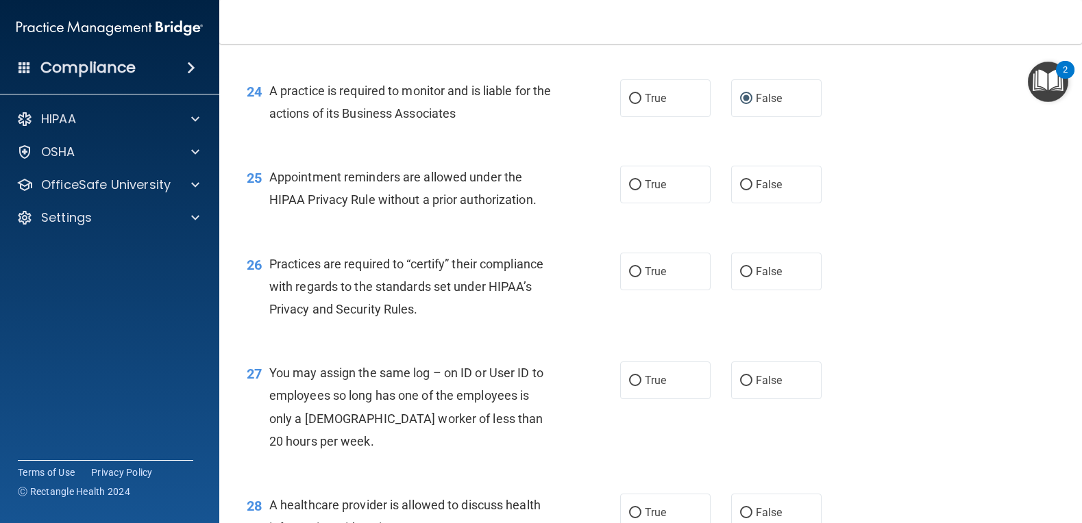
scroll to position [2808, 0]
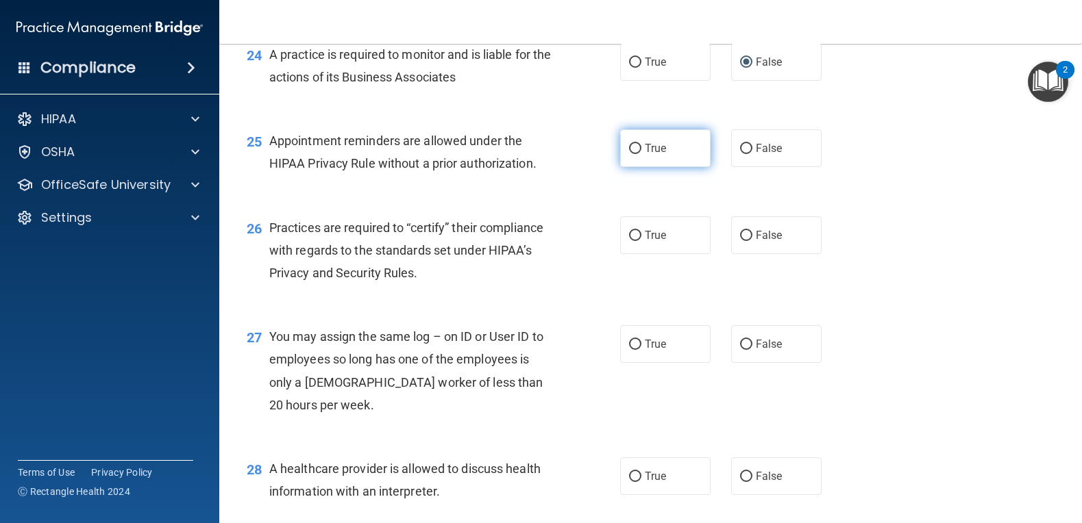
click at [632, 154] on input "True" at bounding box center [635, 149] width 12 height 10
radio input "true"
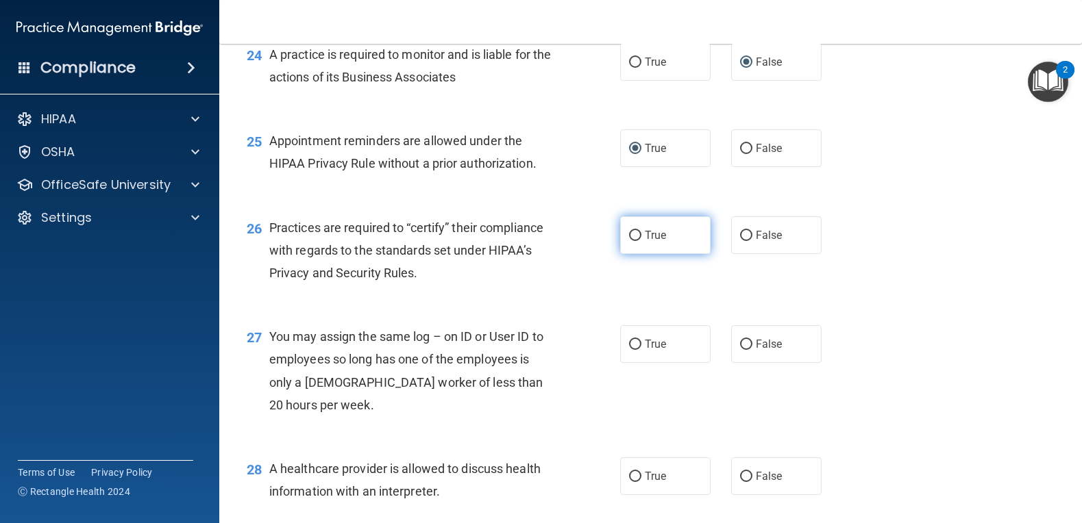
click at [632, 241] on input "True" at bounding box center [635, 236] width 12 height 10
radio input "true"
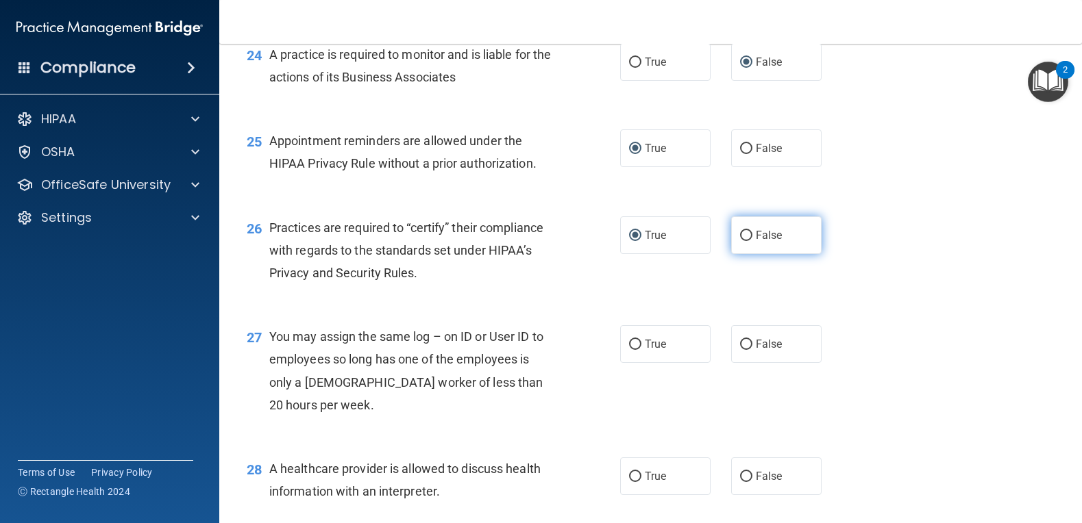
click at [744, 241] on input "False" at bounding box center [746, 236] width 12 height 10
radio input "true"
radio input "false"
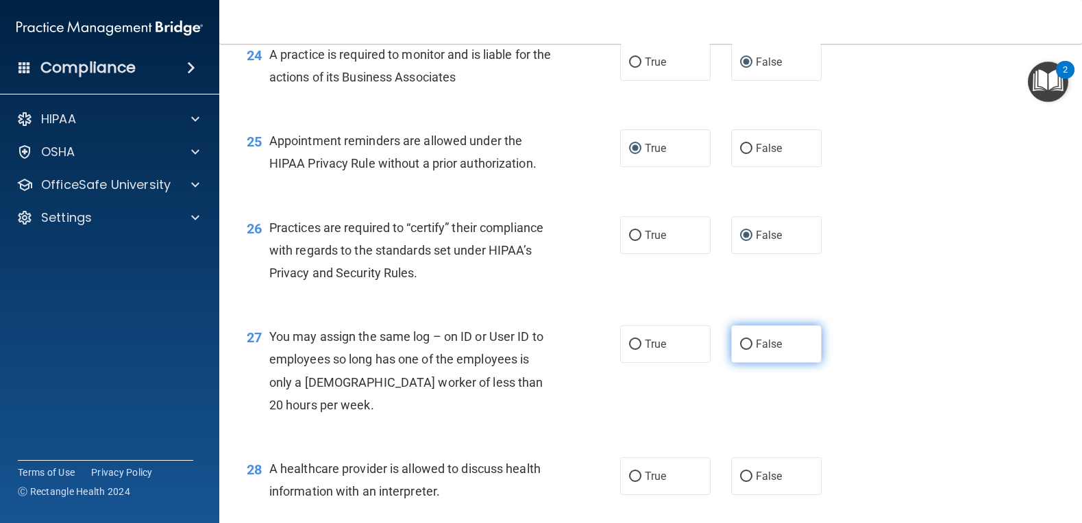
click at [742, 350] on input "False" at bounding box center [746, 345] width 12 height 10
radio input "true"
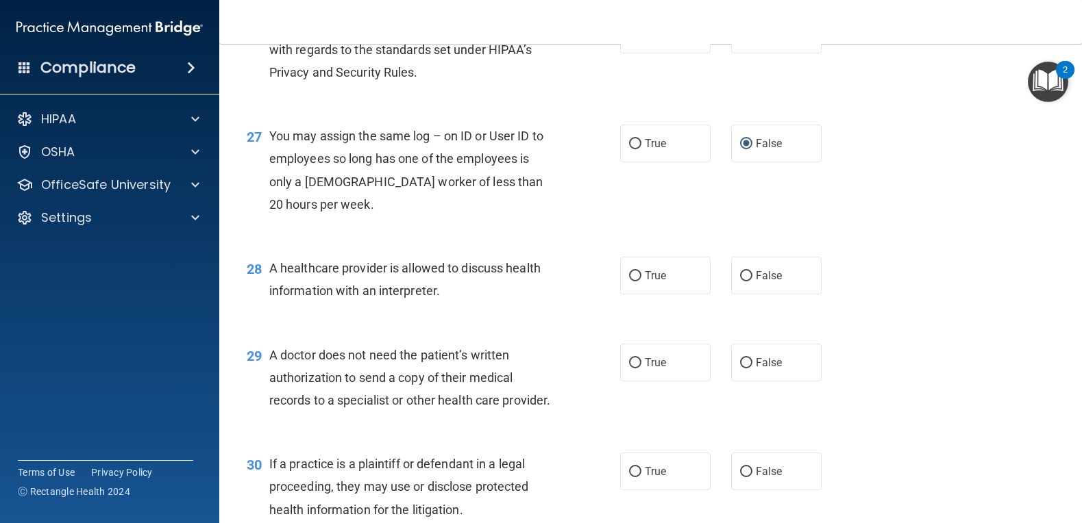
scroll to position [3014, 0]
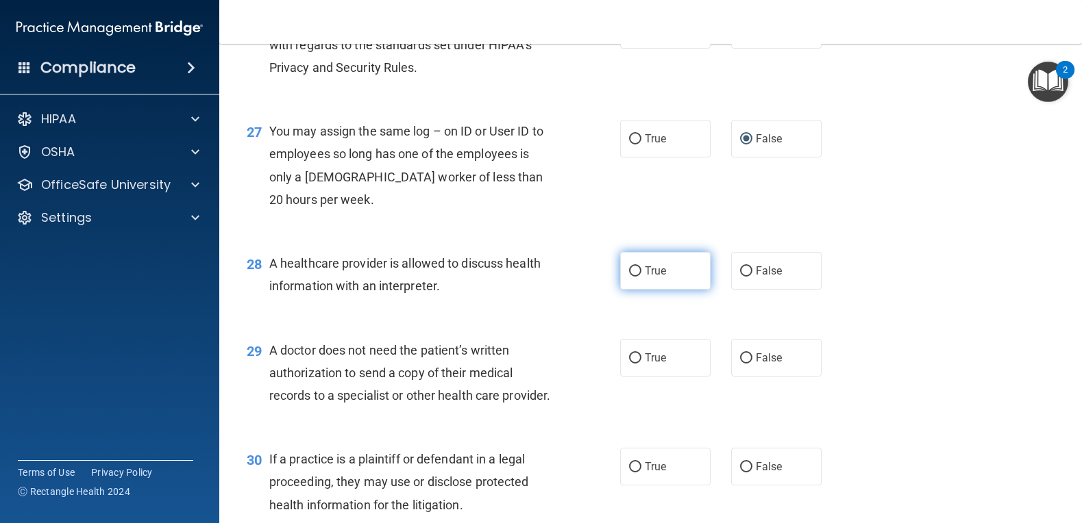
click at [629, 277] on input "True" at bounding box center [635, 271] width 12 height 10
radio input "true"
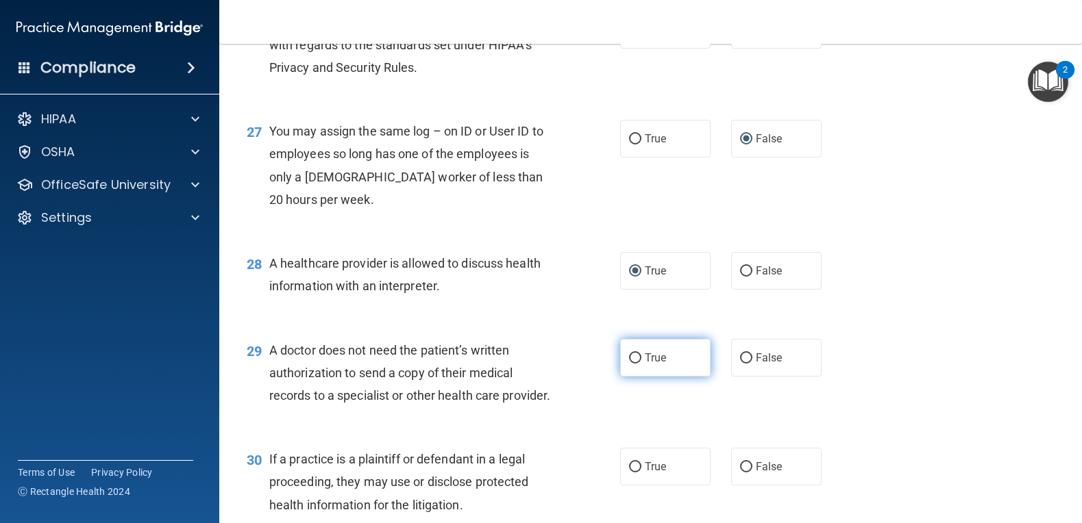
click at [634, 364] on input "True" at bounding box center [635, 358] width 12 height 10
radio input "true"
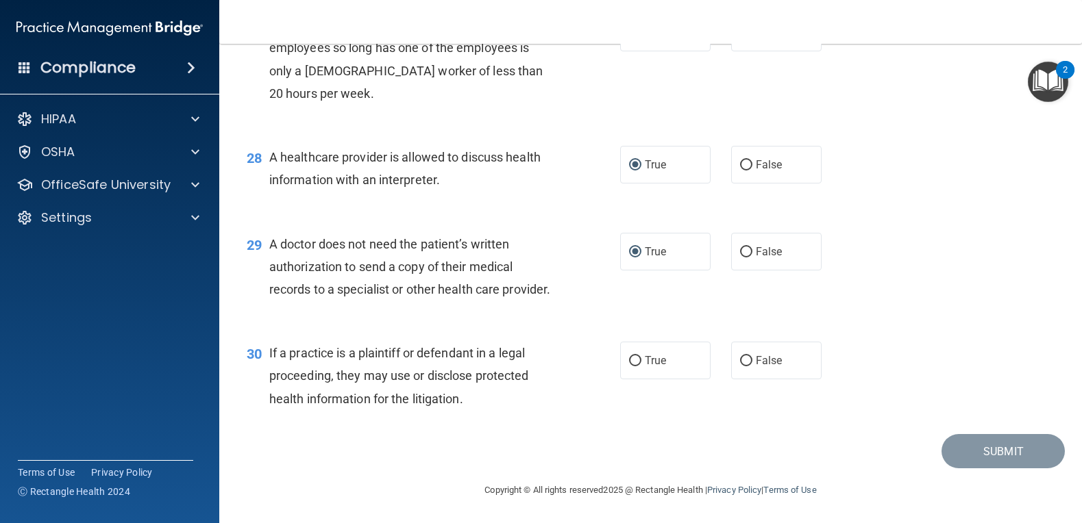
scroll to position [3188, 0]
click at [623, 351] on label "True" at bounding box center [665, 361] width 90 height 38
click at [629, 356] on input "True" at bounding box center [635, 361] width 12 height 10
radio input "true"
click at [1006, 448] on button "Submit" at bounding box center [1002, 451] width 123 height 35
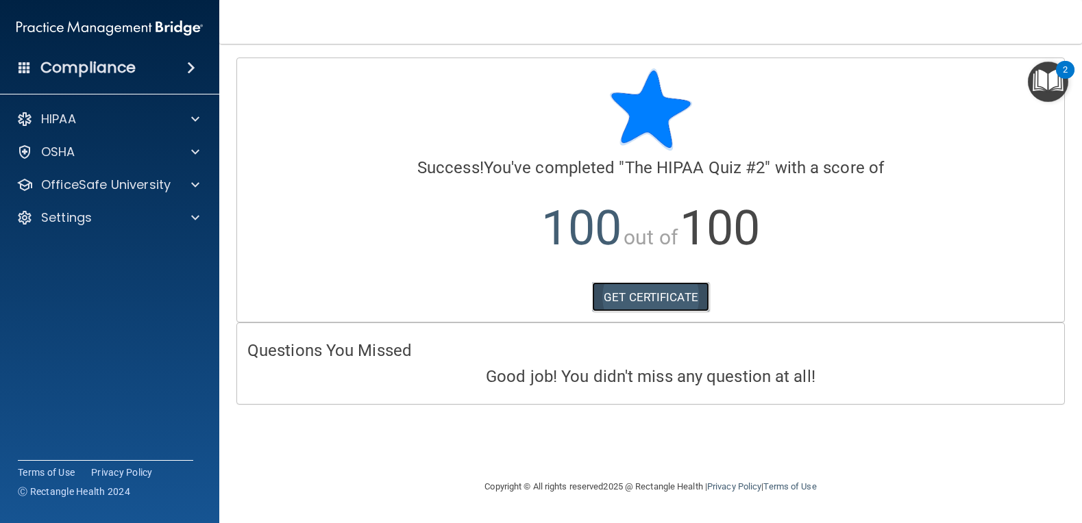
click at [636, 297] on link "GET CERTIFICATE" at bounding box center [650, 297] width 117 height 30
click at [203, 183] on div at bounding box center [193, 185] width 34 height 16
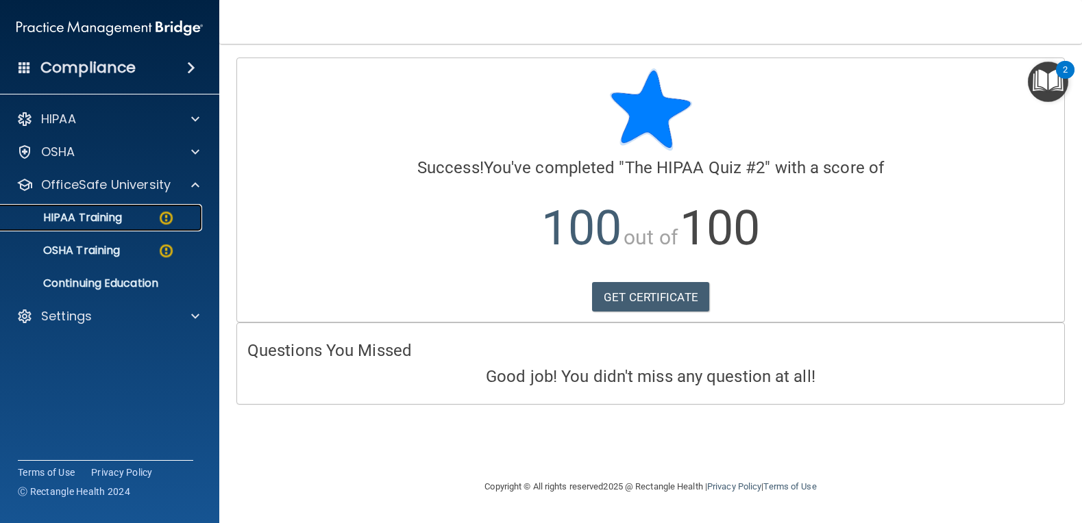
click at [165, 217] on img at bounding box center [166, 218] width 17 height 17
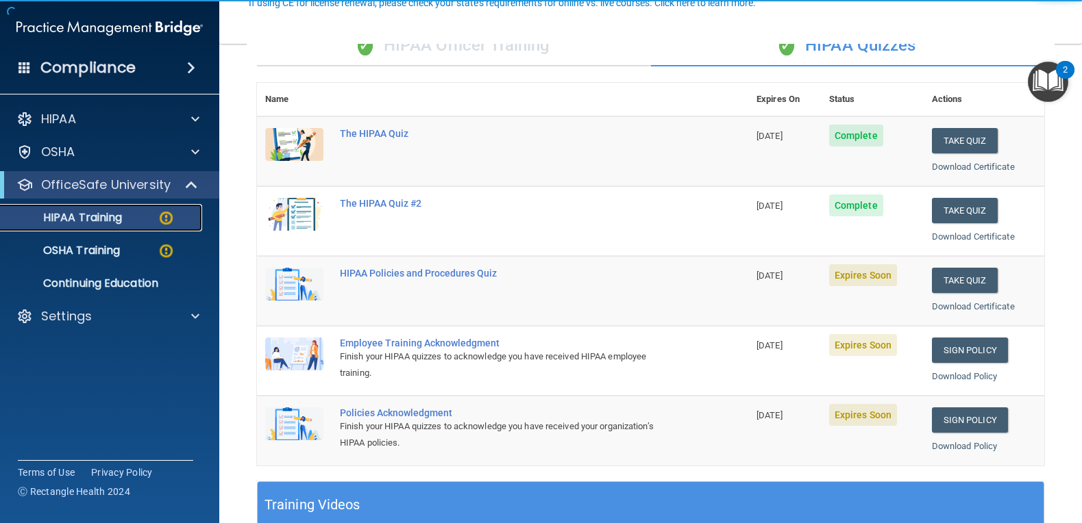
scroll to position [137, 0]
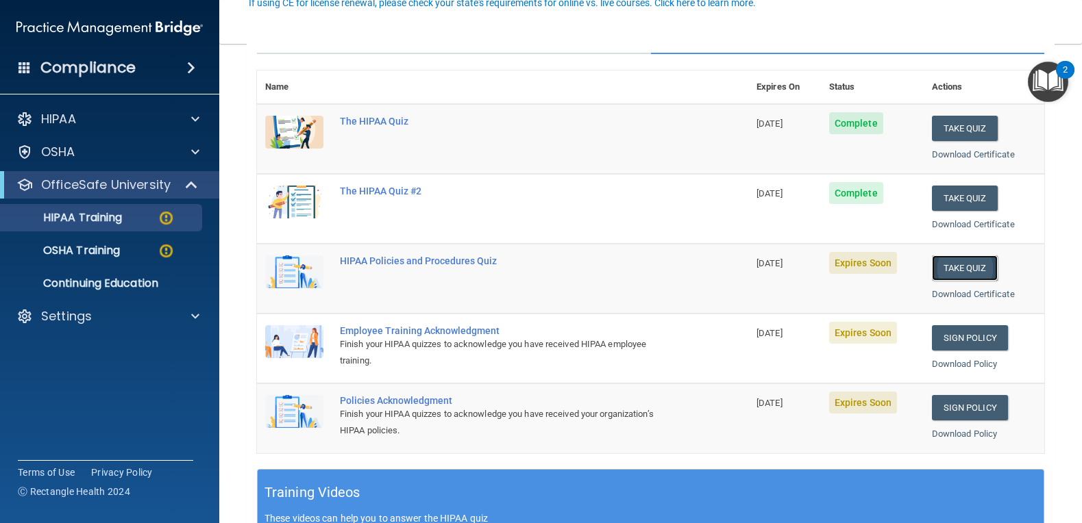
click at [956, 263] on button "Take Quiz" at bounding box center [965, 267] width 66 height 25
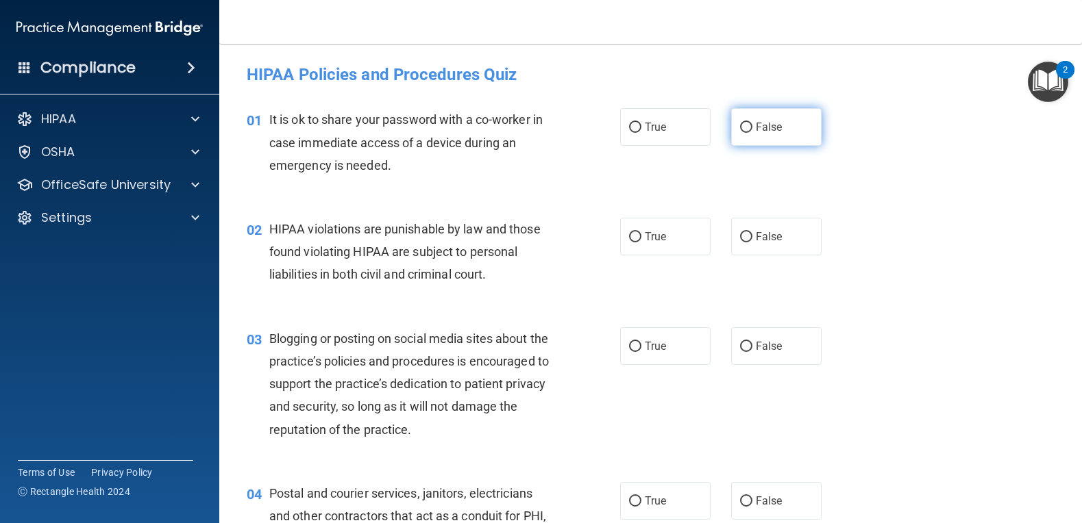
click at [740, 129] on input "False" at bounding box center [746, 128] width 12 height 10
radio input "true"
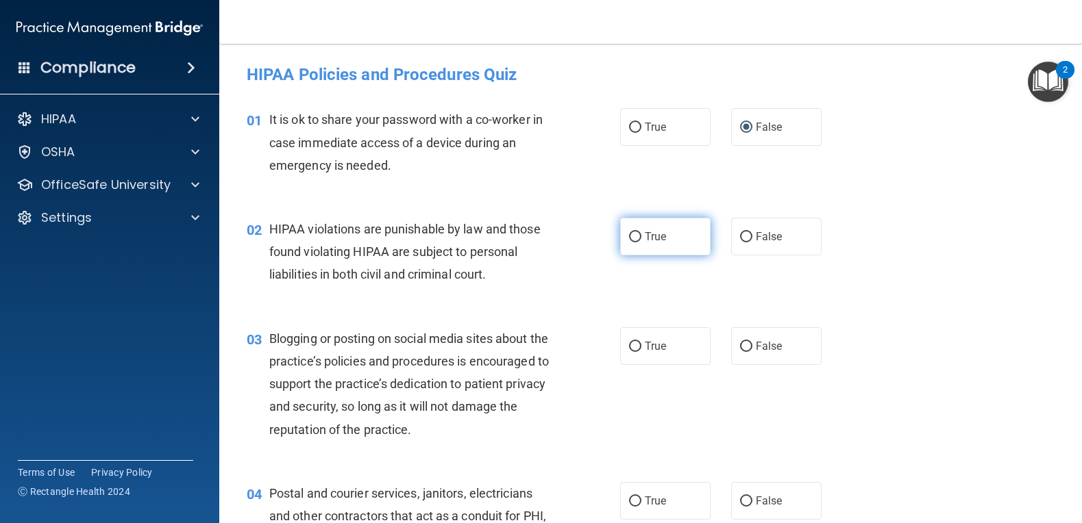
click at [629, 239] on input "True" at bounding box center [635, 237] width 12 height 10
radio input "true"
click at [740, 343] on input "False" at bounding box center [746, 347] width 12 height 10
radio input "true"
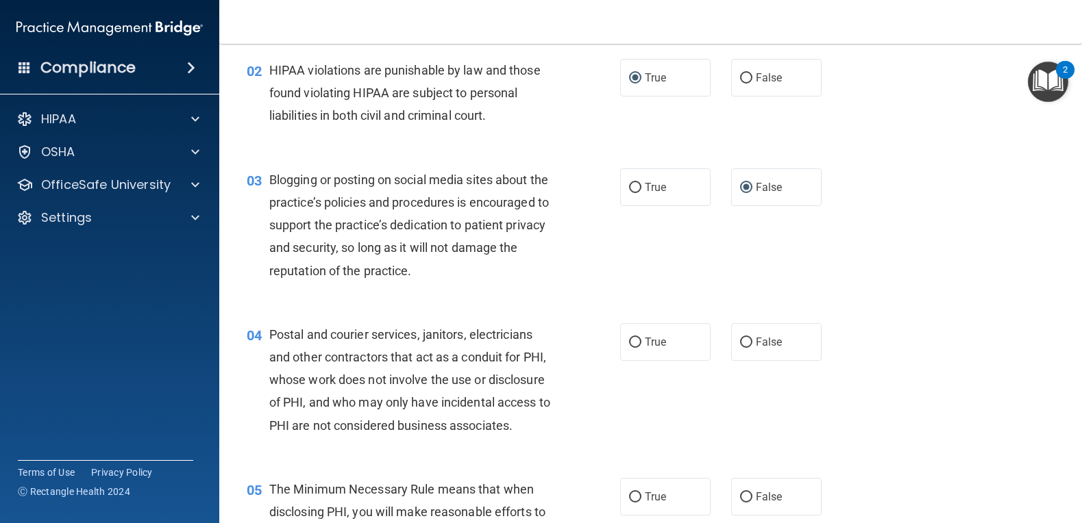
scroll to position [205, 0]
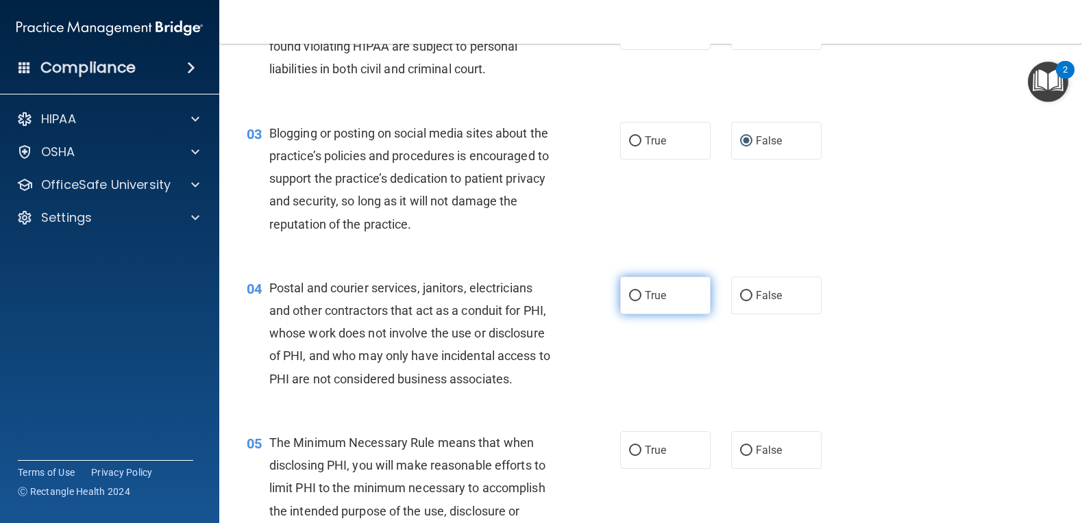
click at [629, 294] on input "True" at bounding box center [635, 296] width 12 height 10
radio input "true"
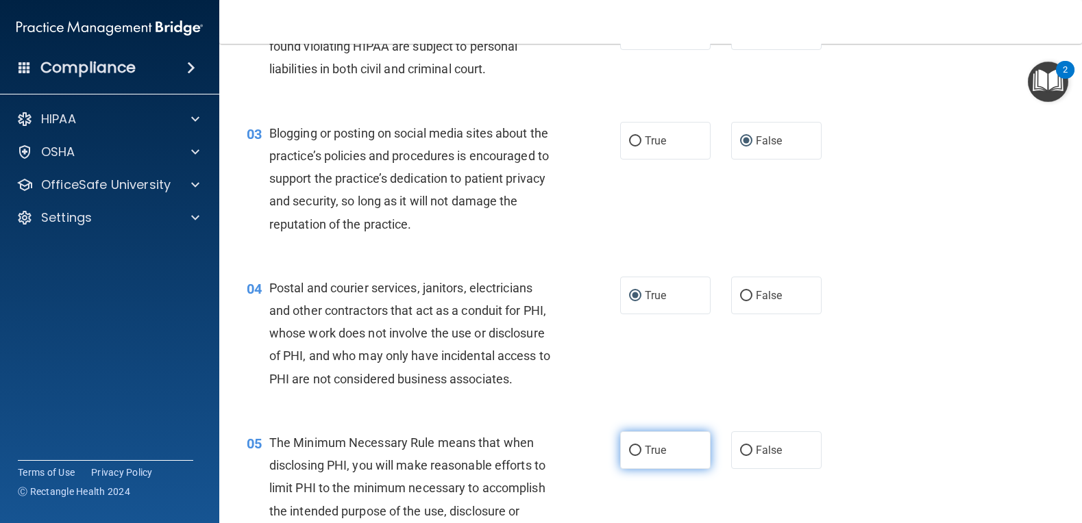
click at [630, 449] on input "True" at bounding box center [635, 451] width 12 height 10
radio input "true"
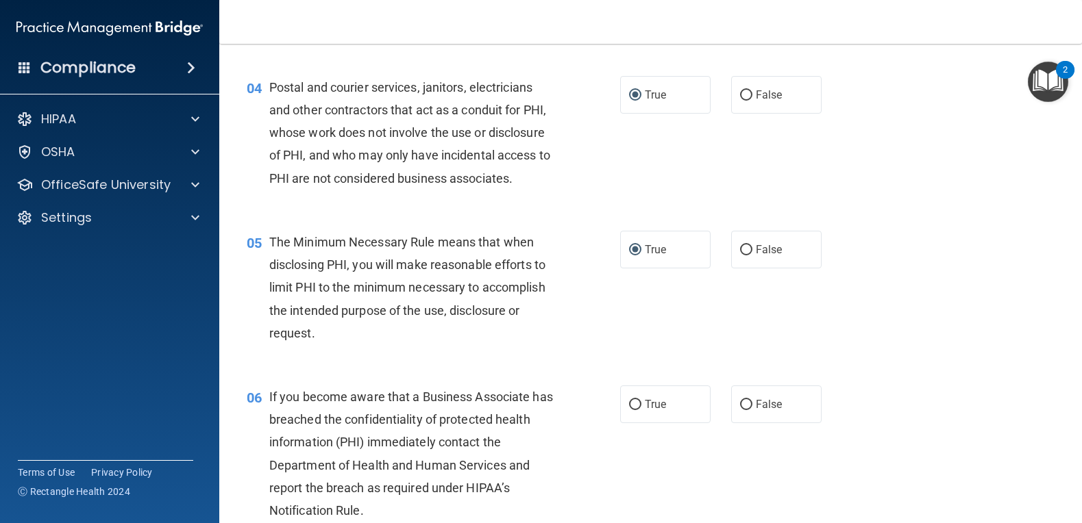
scroll to position [479, 0]
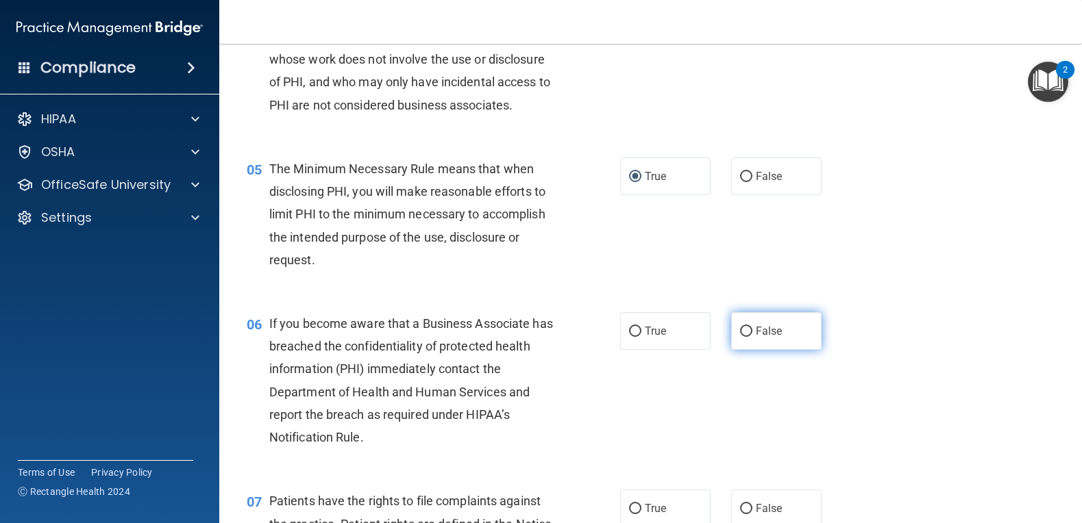
click at [742, 333] on input "False" at bounding box center [746, 332] width 12 height 10
radio input "true"
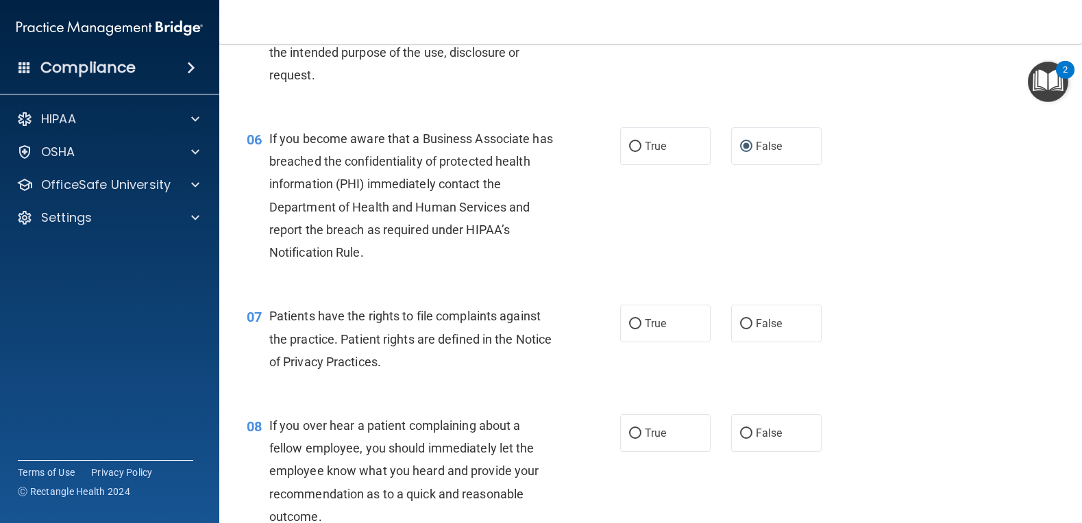
scroll to position [685, 0]
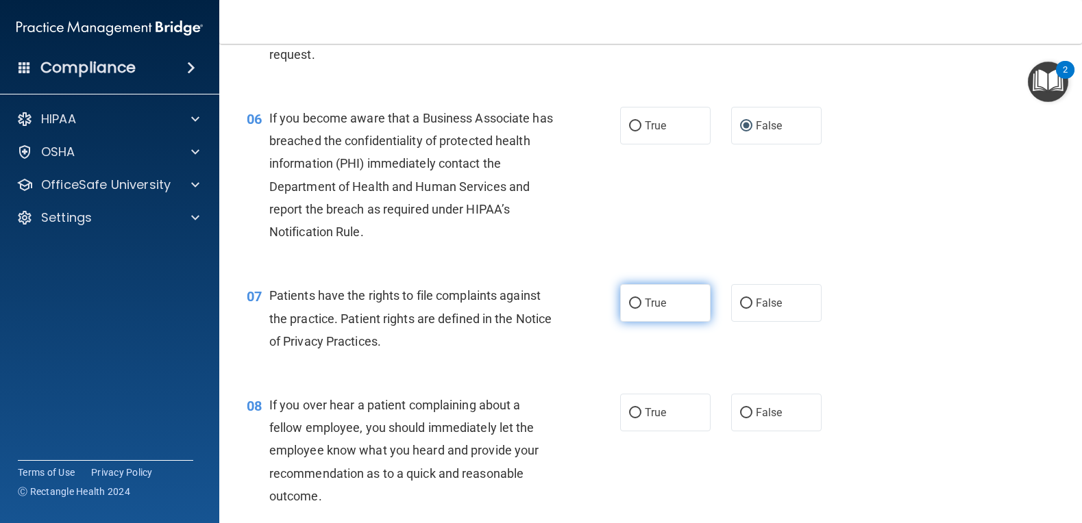
click at [629, 305] on input "True" at bounding box center [635, 304] width 12 height 10
radio input "true"
click at [740, 411] on input "False" at bounding box center [746, 413] width 12 height 10
radio input "true"
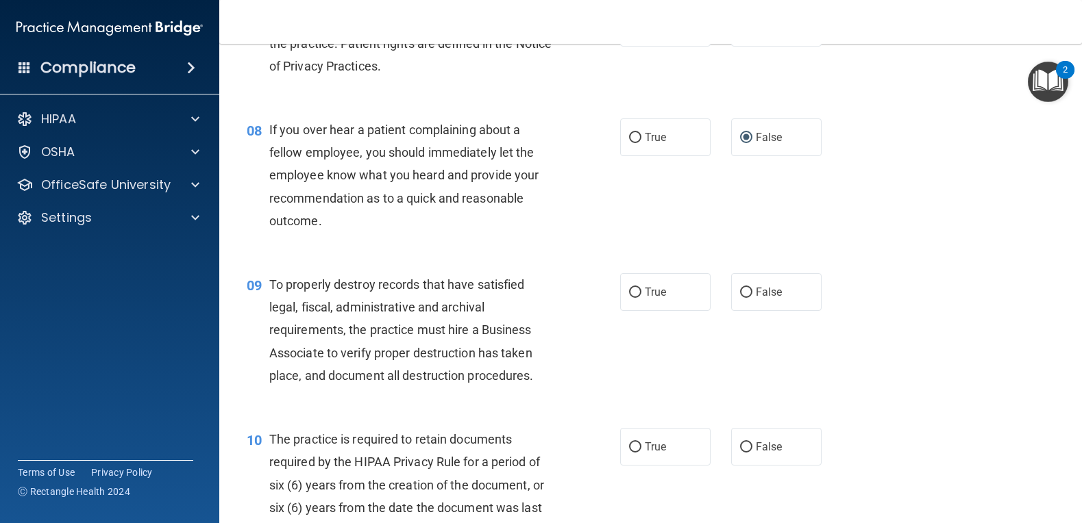
scroll to position [1027, 0]
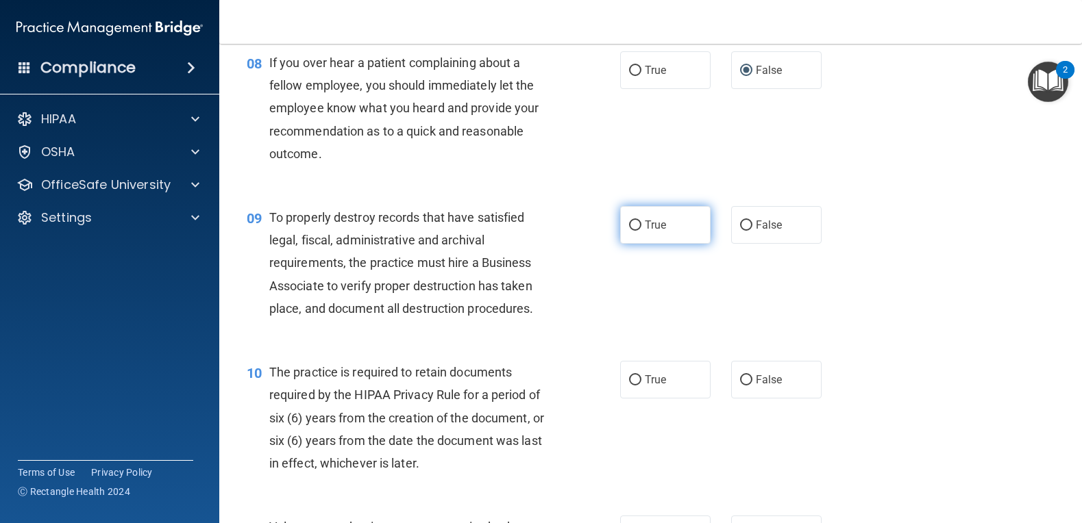
click at [629, 226] on input "True" at bounding box center [635, 226] width 12 height 10
radio input "true"
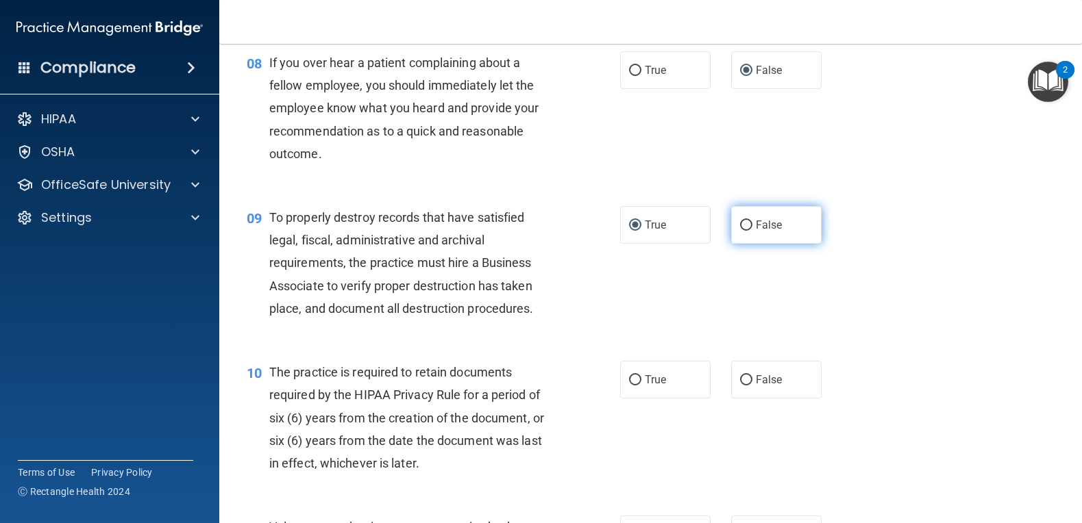
click at [740, 223] on input "False" at bounding box center [746, 226] width 12 height 10
radio input "true"
radio input "false"
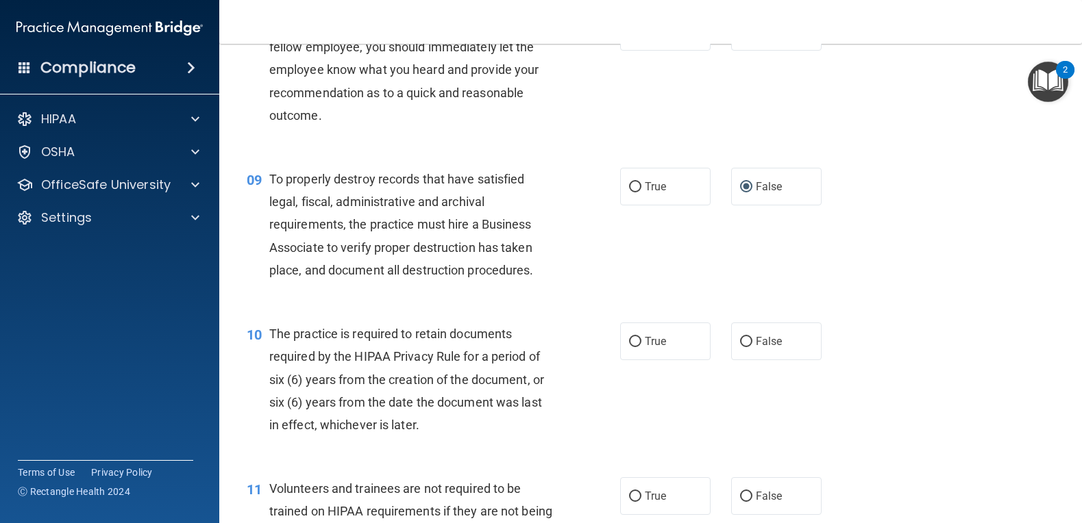
scroll to position [1164, 0]
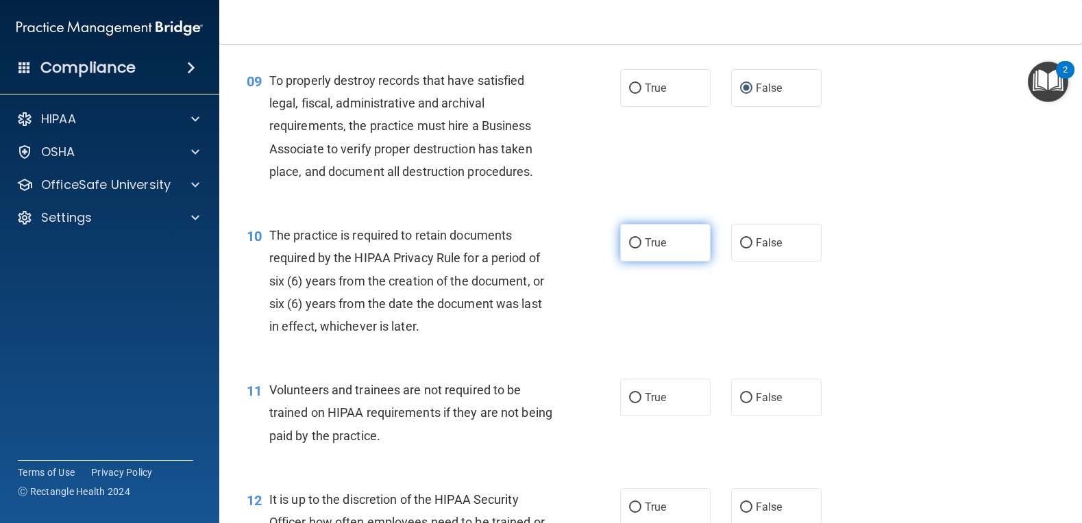
click at [629, 242] on input "True" at bounding box center [635, 243] width 12 height 10
radio input "true"
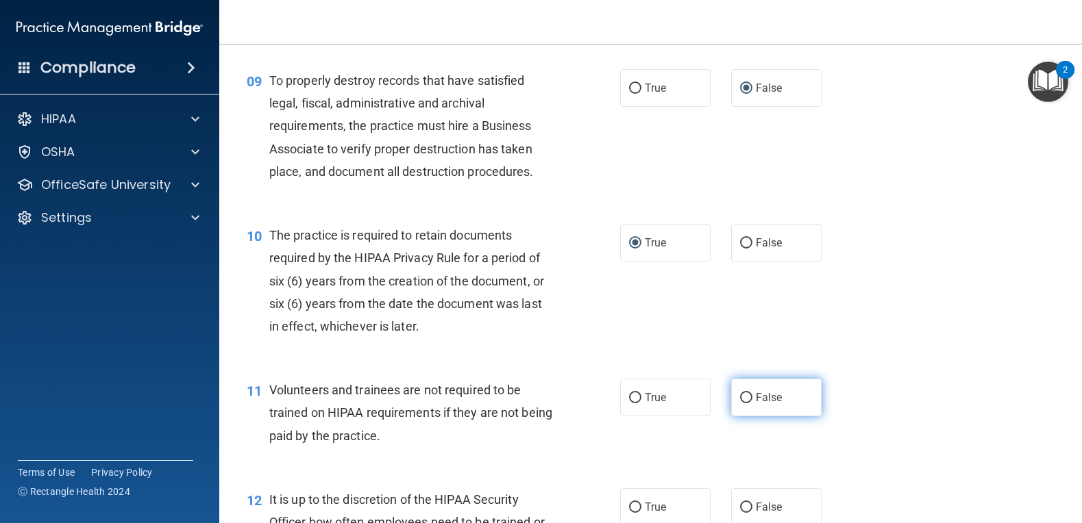
click at [740, 395] on input "False" at bounding box center [746, 398] width 12 height 10
radio input "true"
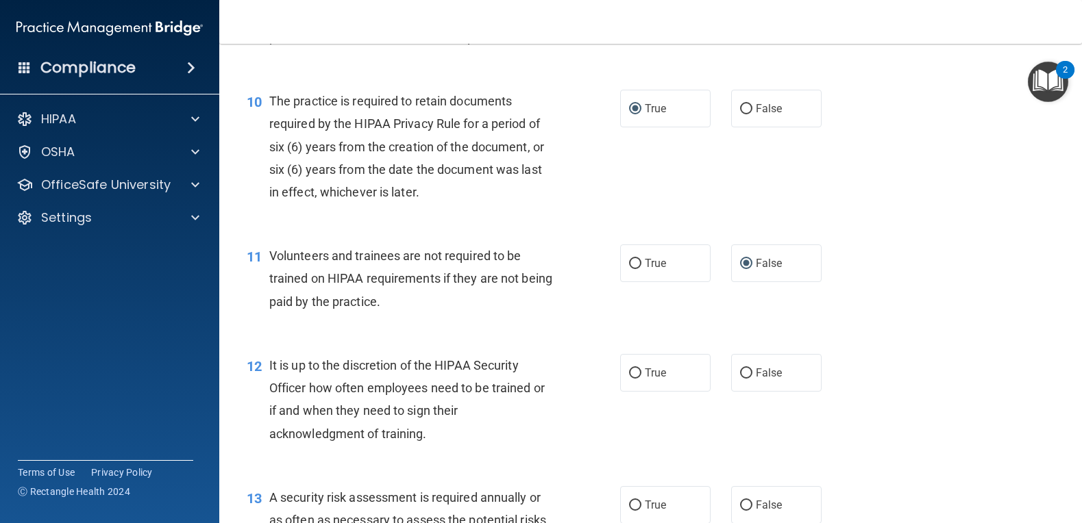
scroll to position [1301, 0]
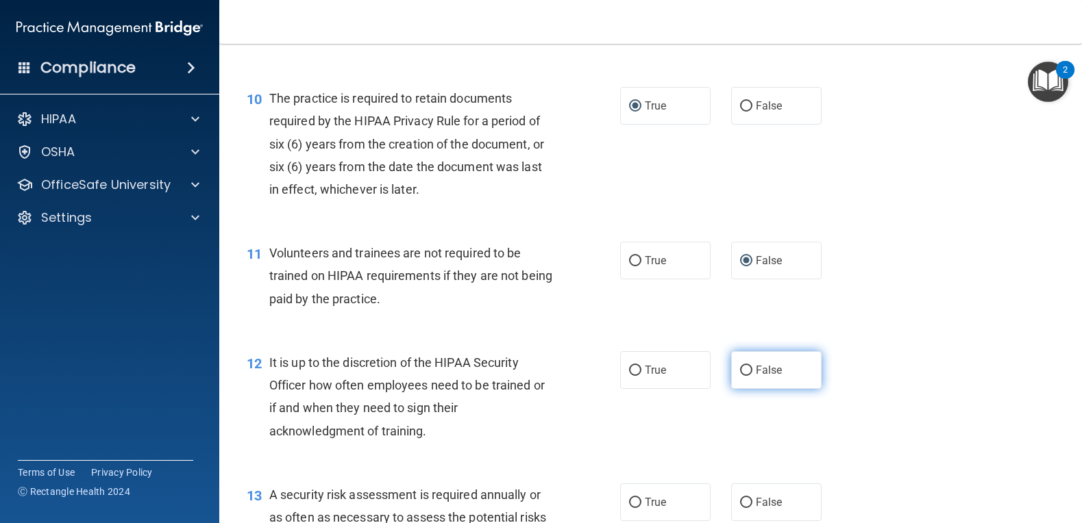
click at [742, 371] on input "False" at bounding box center [746, 371] width 12 height 10
radio input "true"
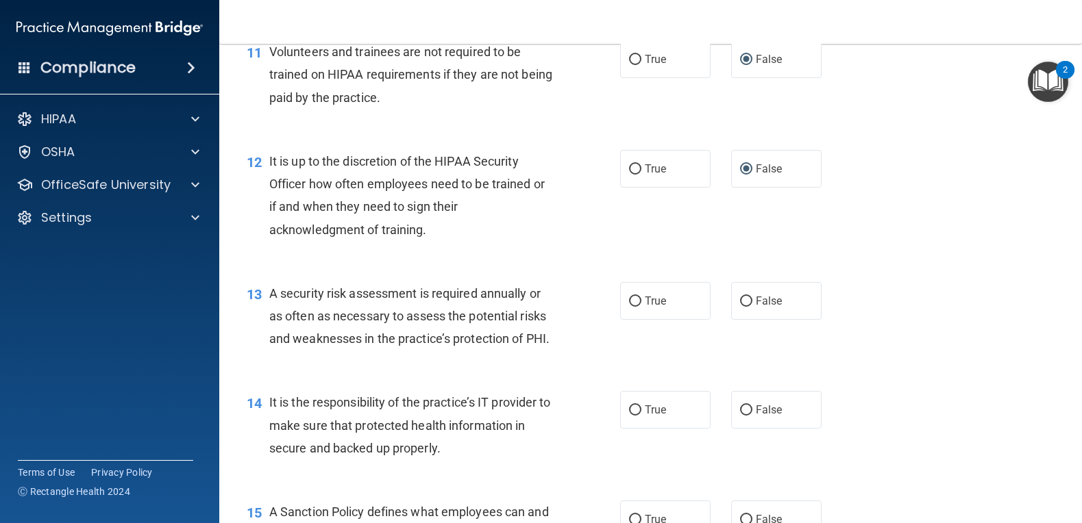
scroll to position [1575, 0]
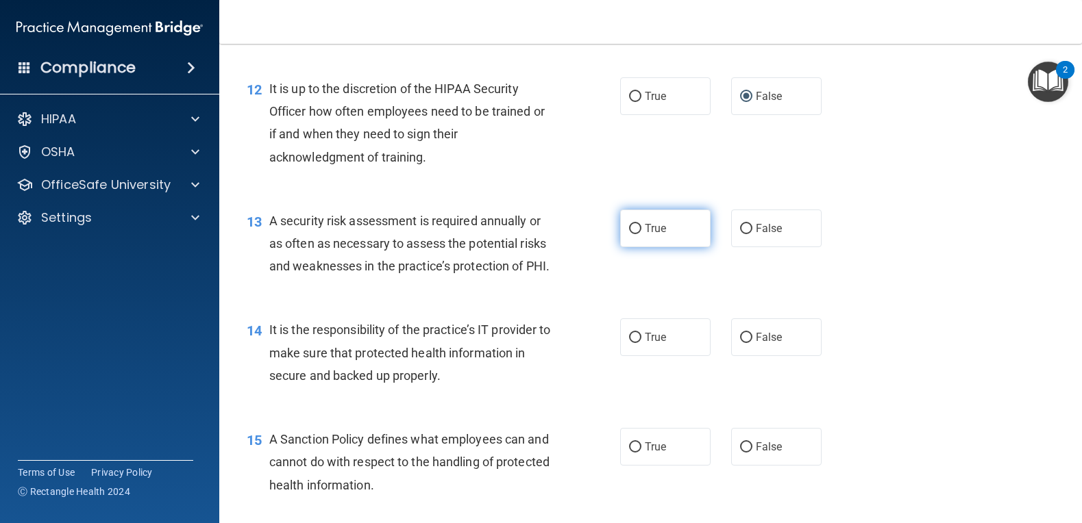
click at [629, 227] on input "True" at bounding box center [635, 229] width 12 height 10
radio input "true"
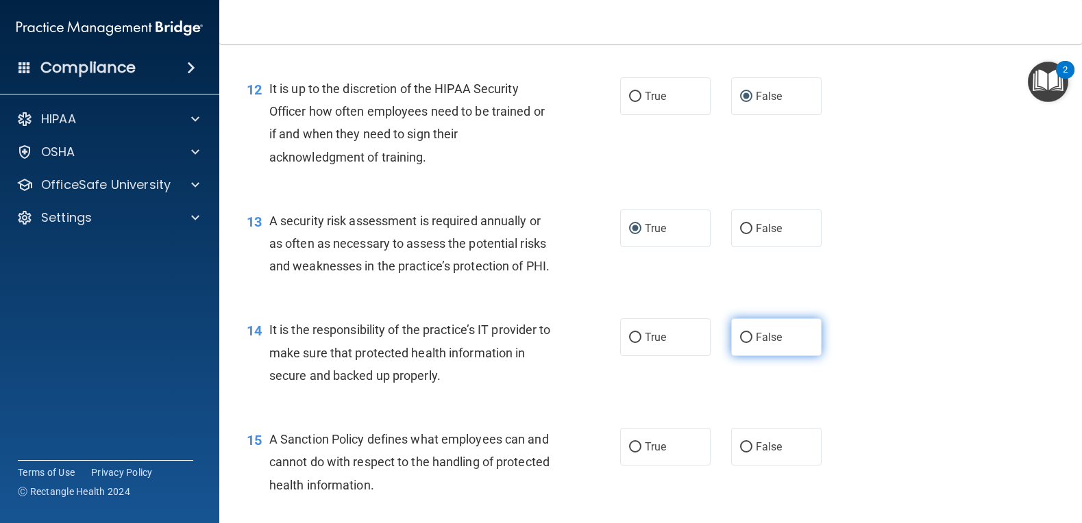
click at [740, 343] on input "False" at bounding box center [746, 338] width 12 height 10
radio input "true"
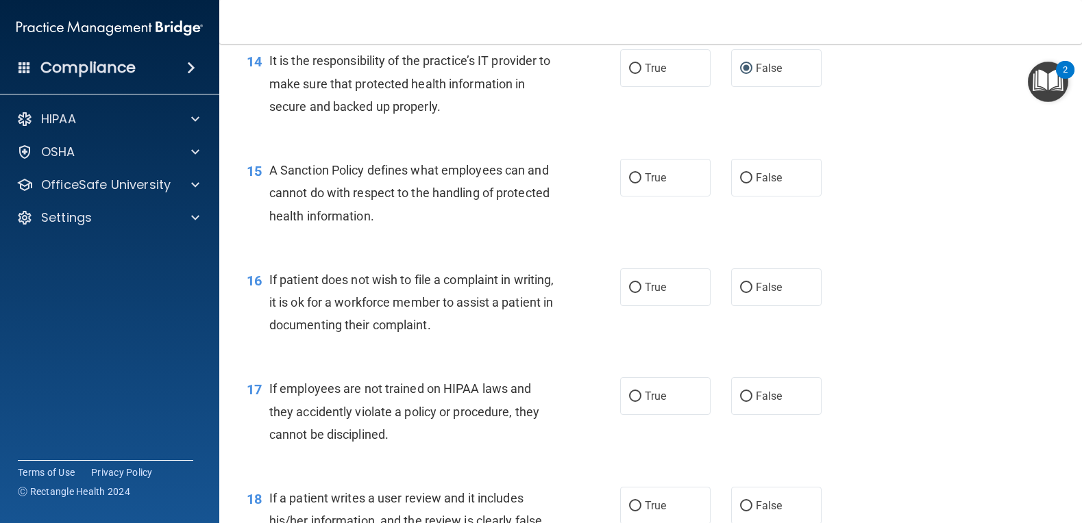
scroll to position [1849, 0]
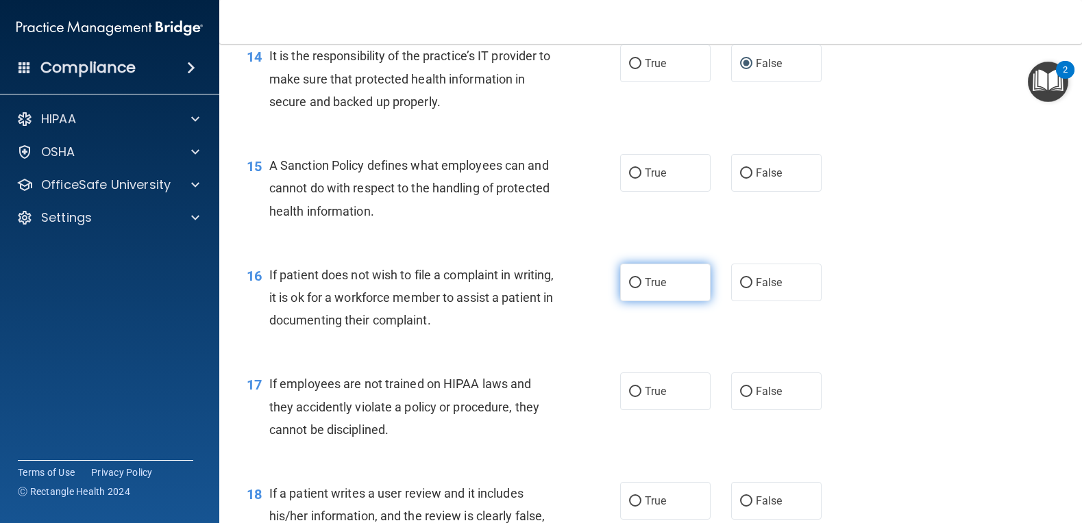
click at [629, 288] on input "True" at bounding box center [635, 283] width 12 height 10
radio input "true"
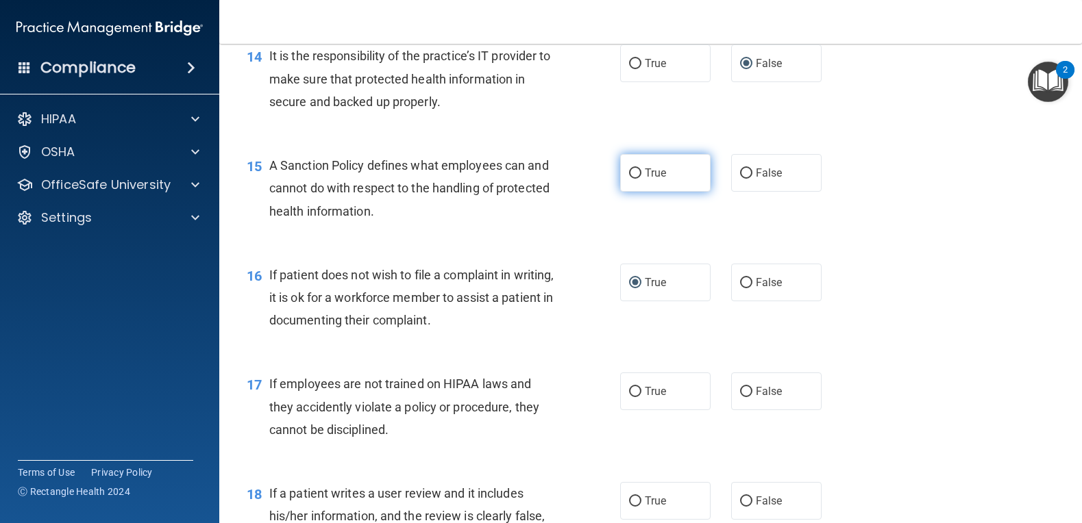
click at [634, 179] on input "True" at bounding box center [635, 173] width 12 height 10
radio input "true"
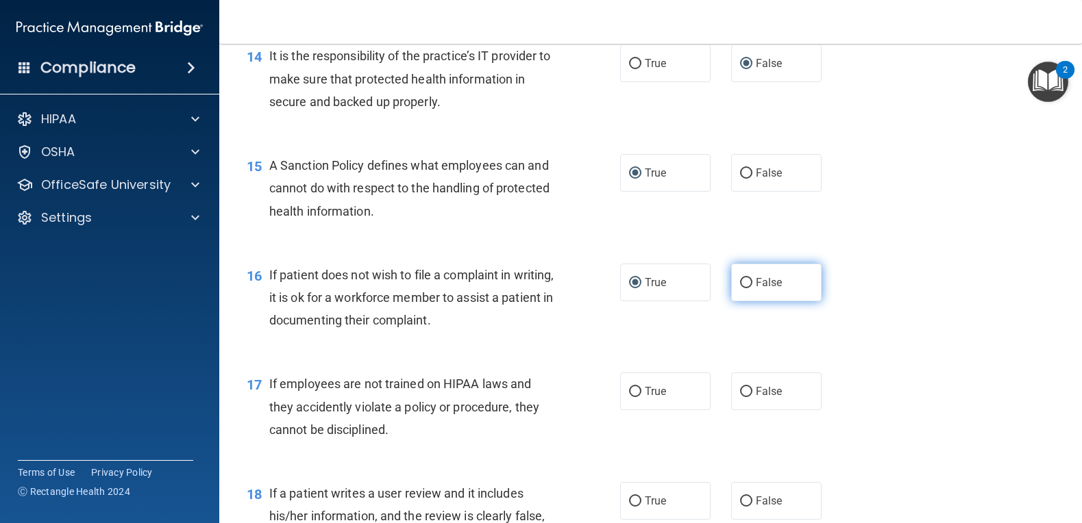
click at [742, 288] on input "False" at bounding box center [746, 283] width 12 height 10
radio input "true"
radio input "false"
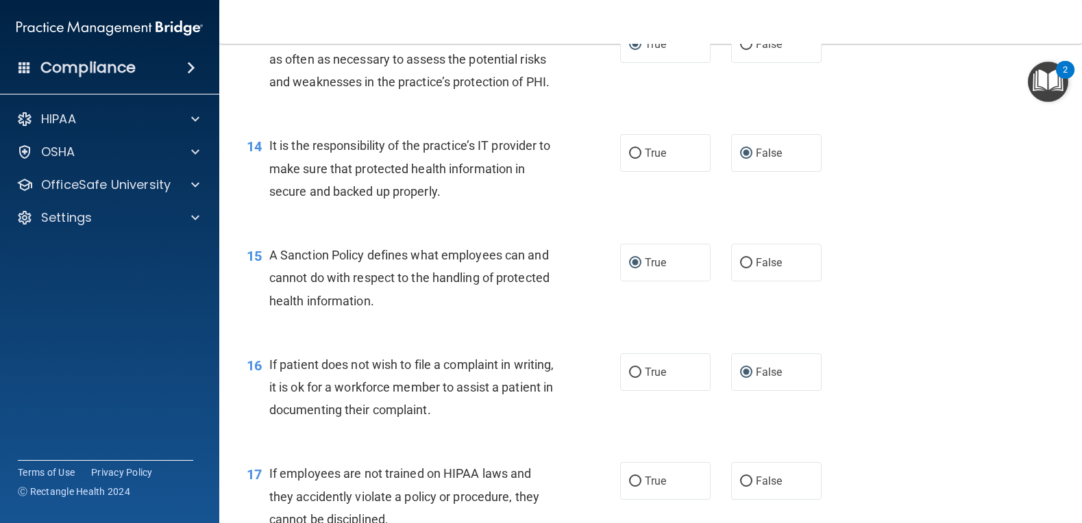
scroll to position [1781, 0]
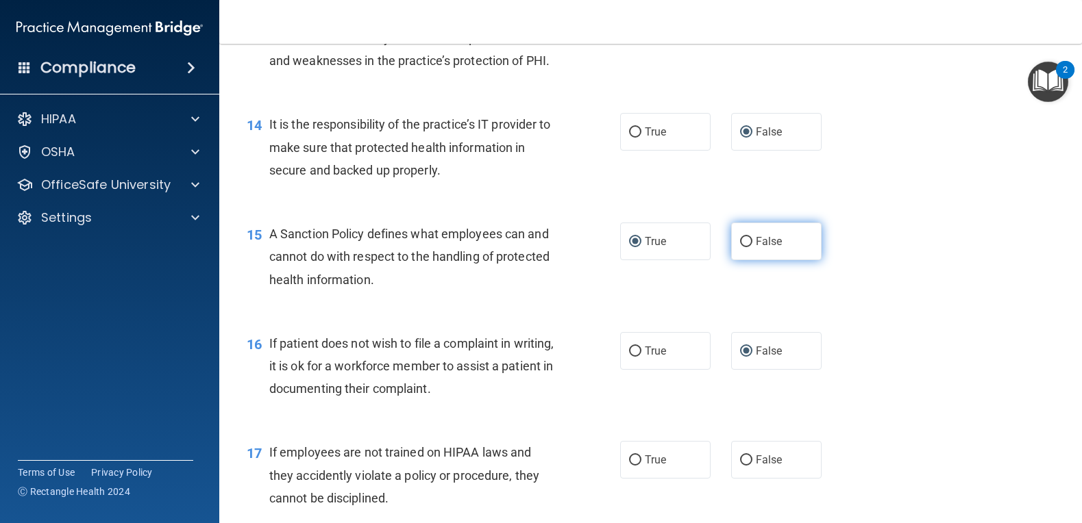
click at [740, 247] on input "False" at bounding box center [746, 242] width 12 height 10
radio input "true"
radio input "false"
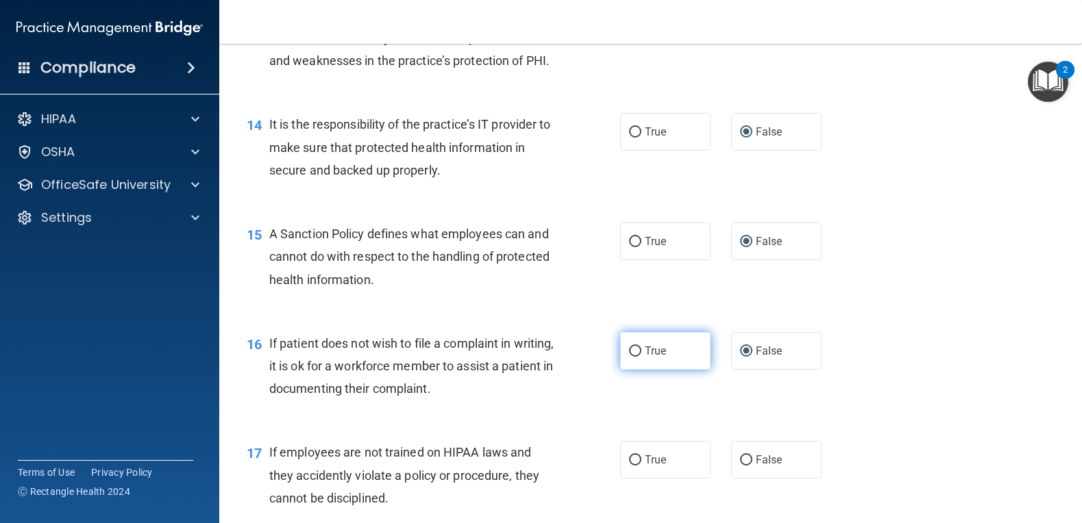
click at [631, 357] on input "True" at bounding box center [635, 352] width 12 height 10
radio input "true"
radio input "false"
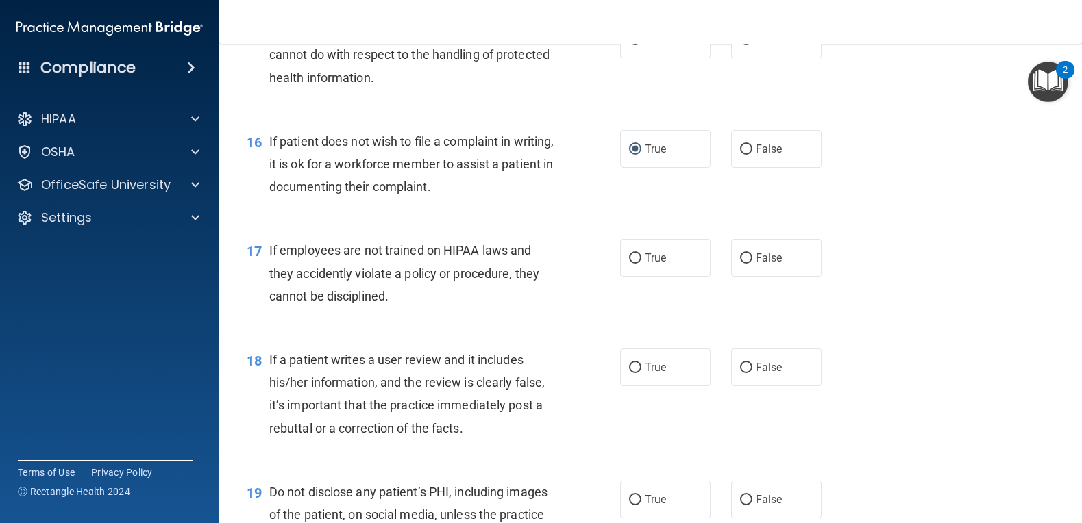
scroll to position [1986, 0]
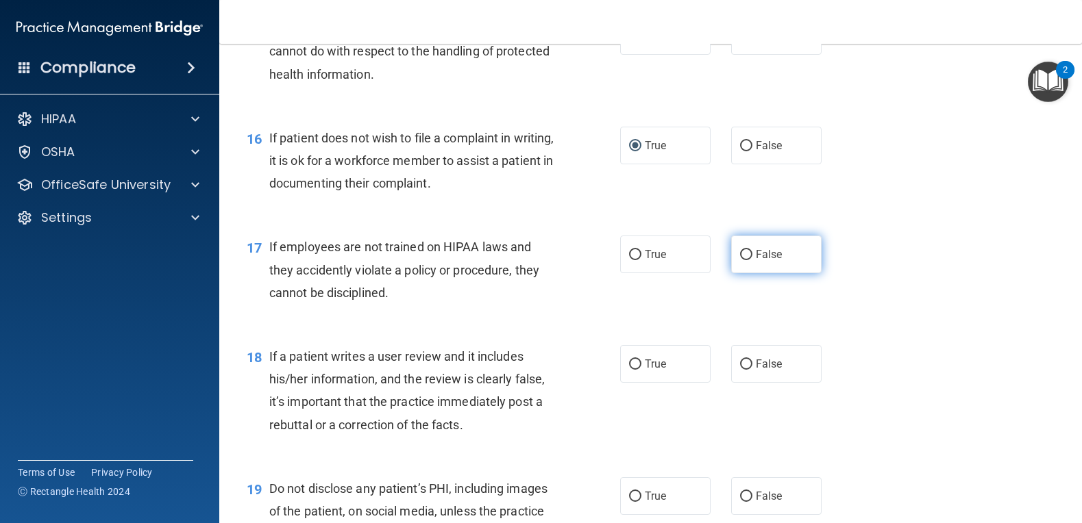
click at [740, 260] on input "False" at bounding box center [746, 255] width 12 height 10
radio input "true"
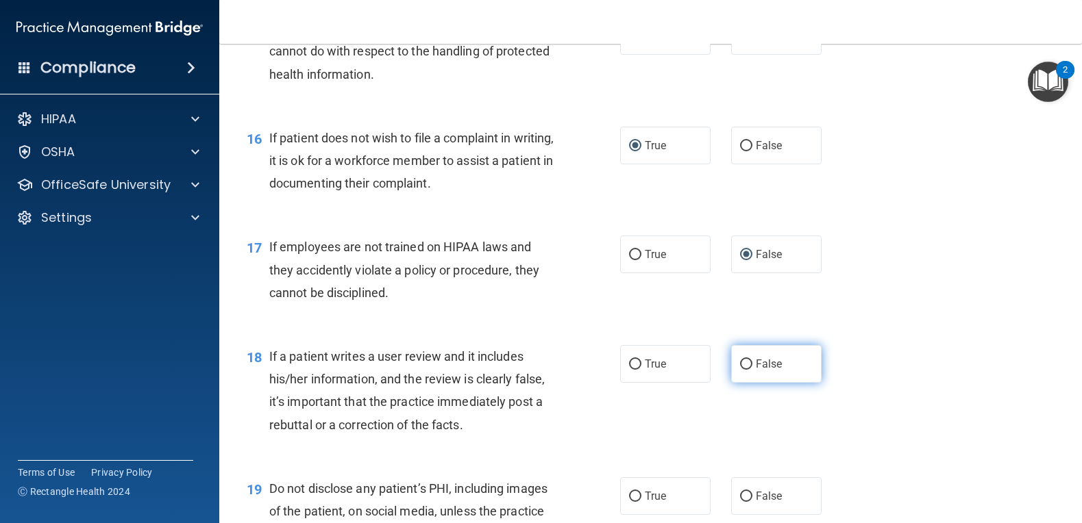
click at [746, 383] on label "False" at bounding box center [776, 364] width 90 height 38
click at [746, 370] on input "False" at bounding box center [746, 365] width 12 height 10
radio input "true"
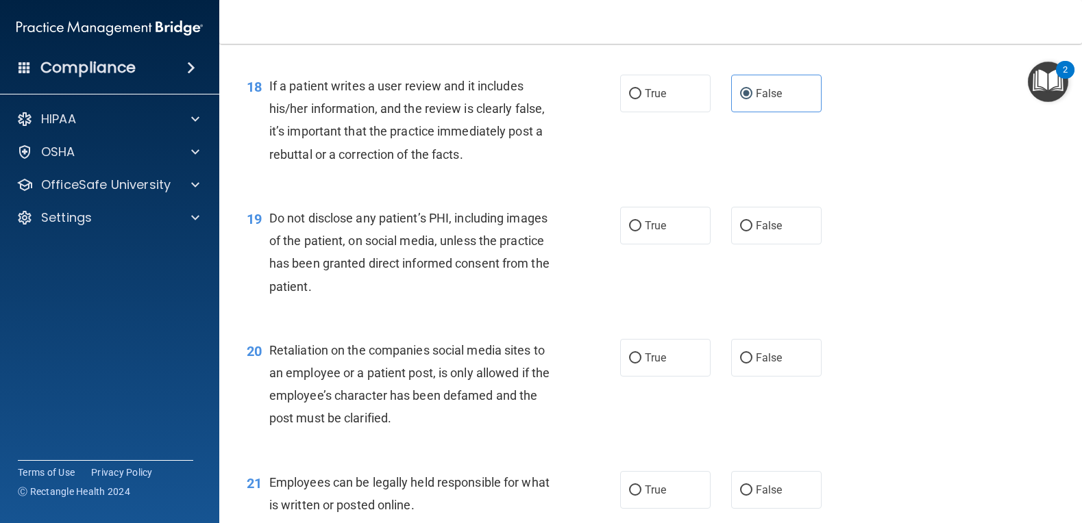
scroll to position [2260, 0]
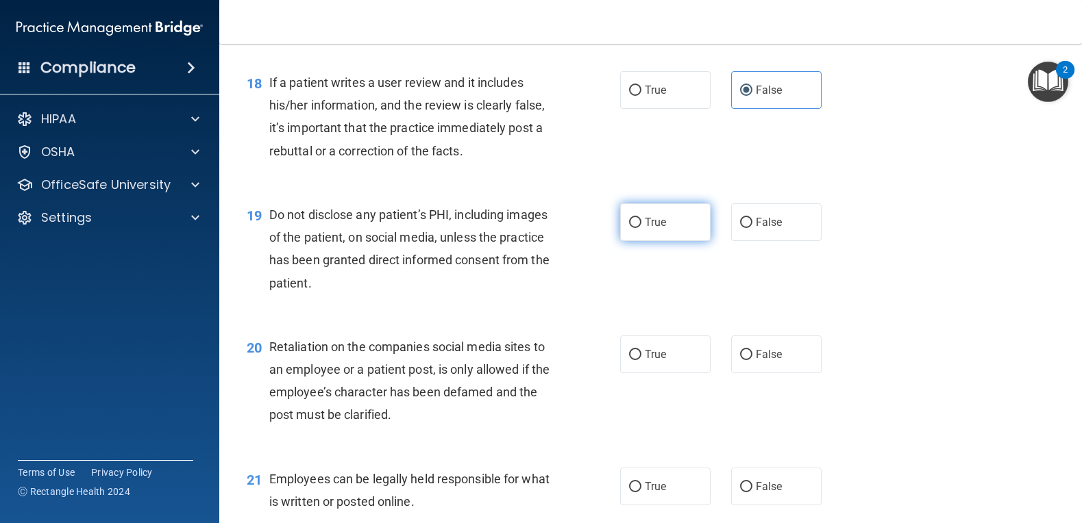
click at [629, 228] on input "True" at bounding box center [635, 223] width 12 height 10
radio input "true"
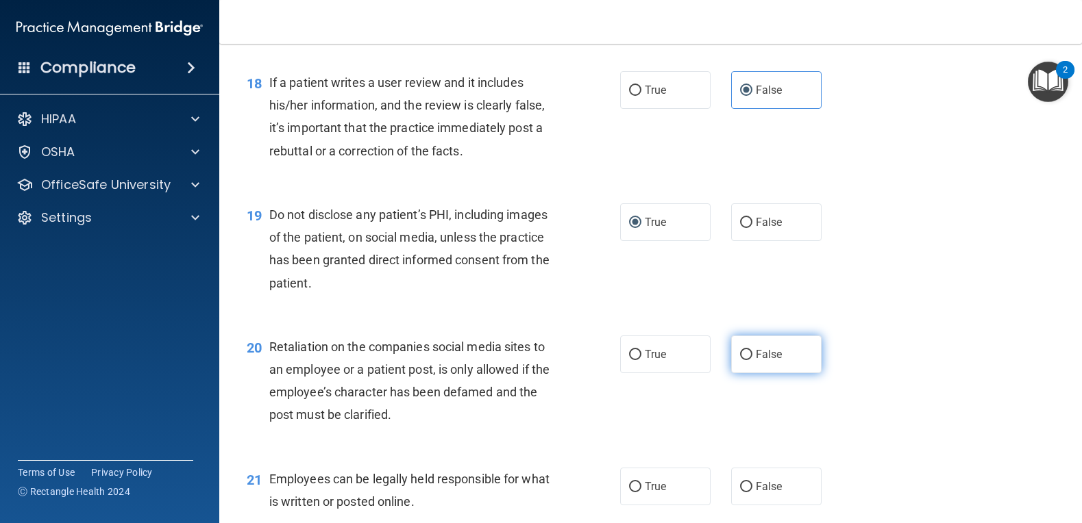
click at [740, 360] on input "False" at bounding box center [746, 355] width 12 height 10
radio input "true"
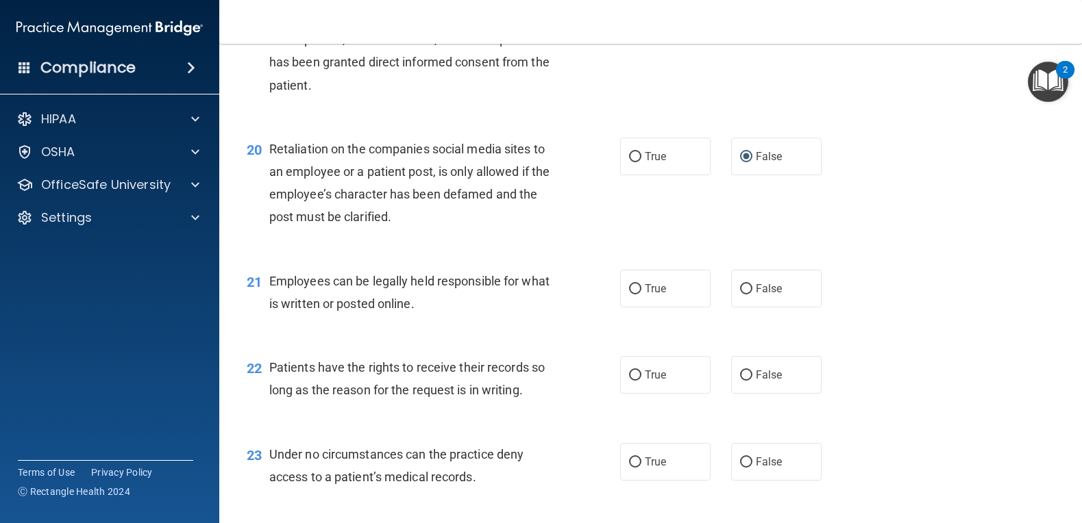
scroll to position [2466, 0]
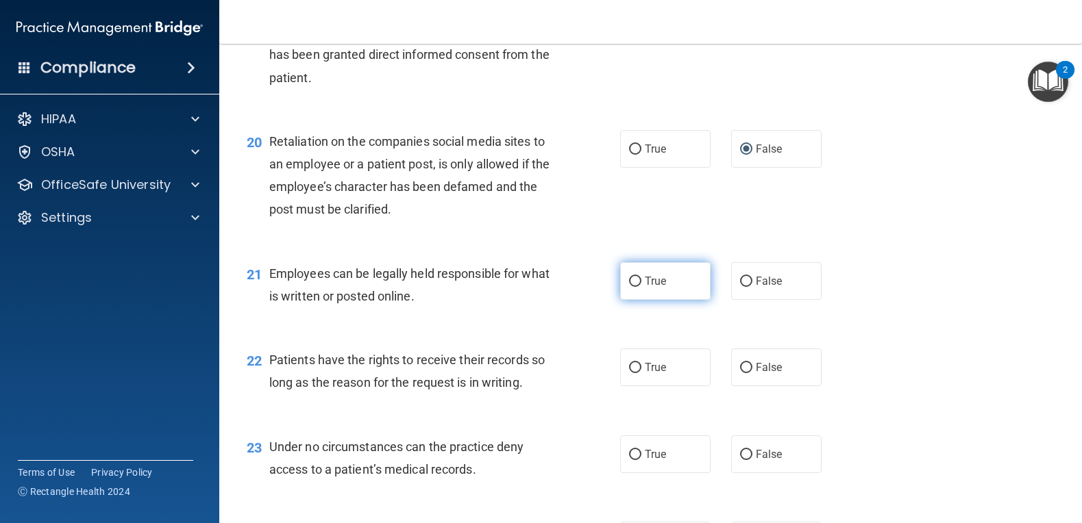
click at [633, 287] on input "True" at bounding box center [635, 282] width 12 height 10
radio input "true"
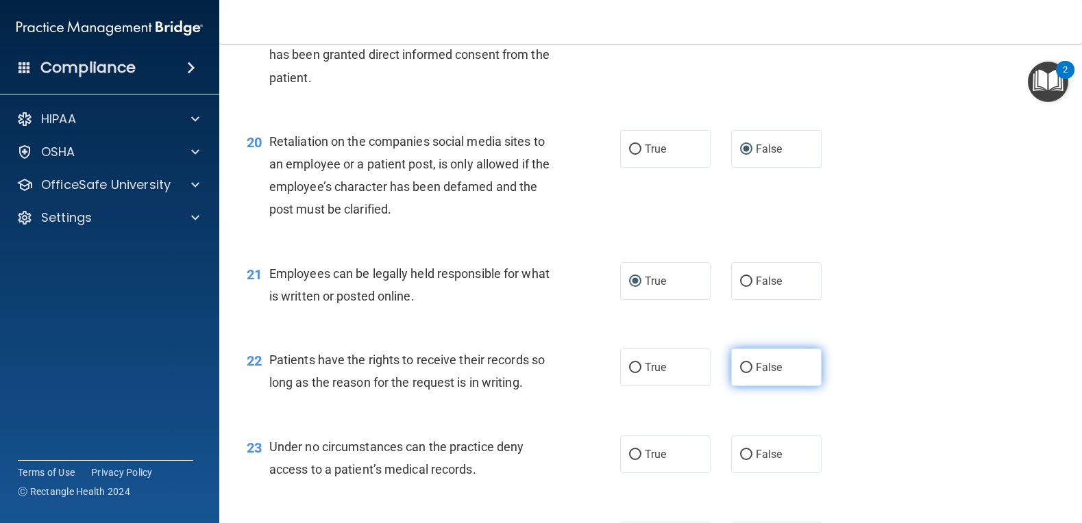
click at [740, 373] on input "False" at bounding box center [746, 368] width 12 height 10
radio input "true"
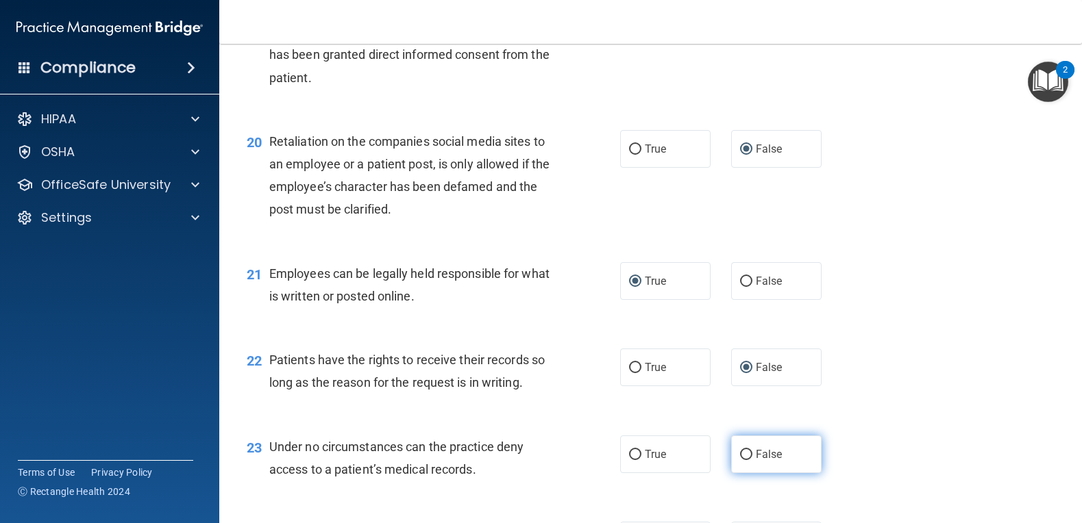
click at [740, 460] on input "False" at bounding box center [746, 455] width 12 height 10
radio input "true"
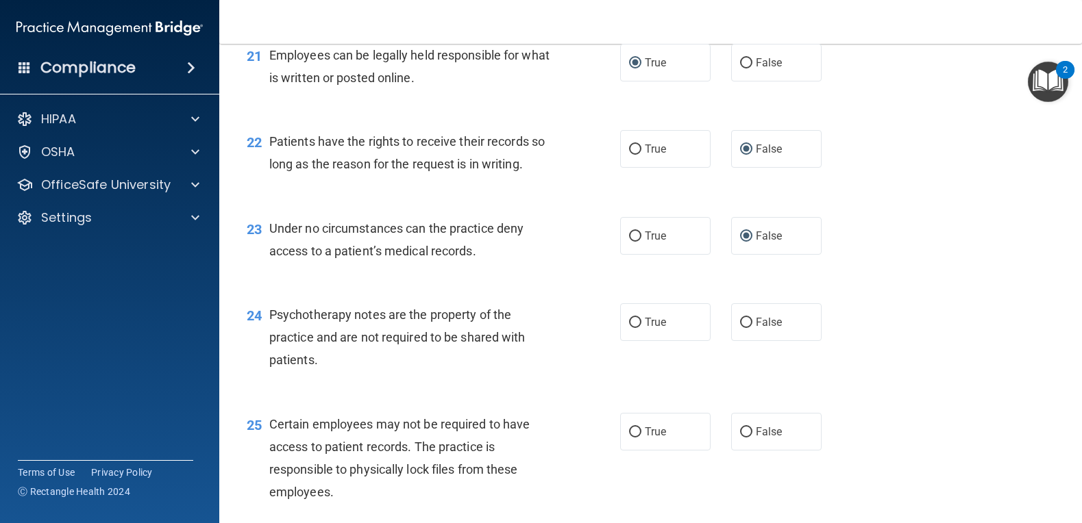
scroll to position [2740, 0]
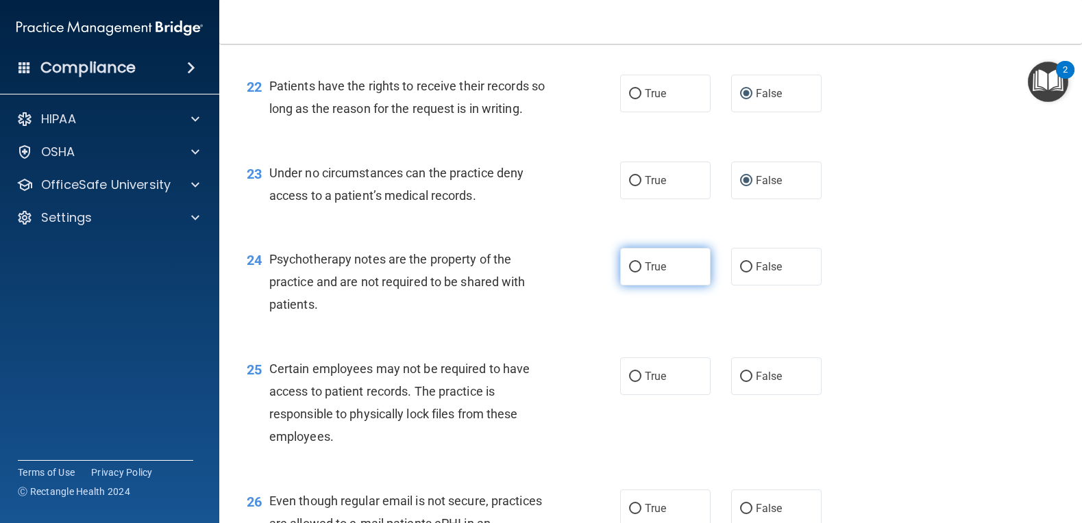
click at [628, 282] on label "True" at bounding box center [665, 267] width 90 height 38
click at [629, 273] on input "True" at bounding box center [635, 267] width 12 height 10
radio input "true"
click at [629, 382] on input "True" at bounding box center [635, 377] width 12 height 10
radio input "true"
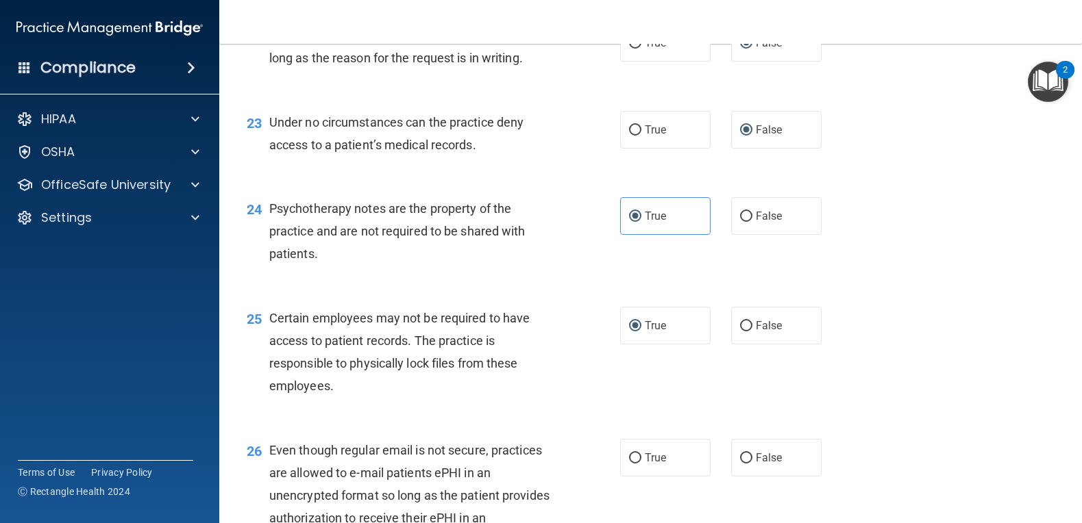
scroll to position [2945, 0]
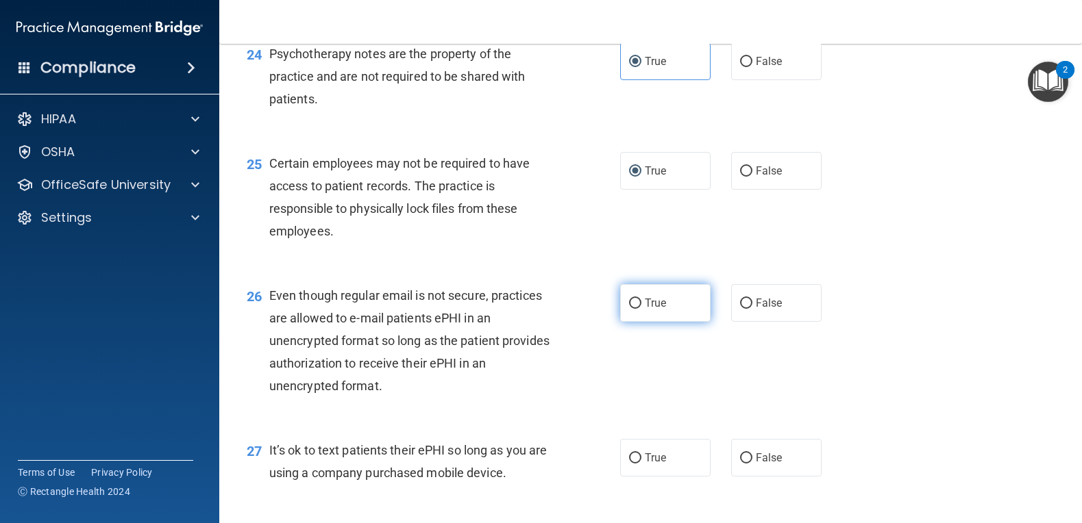
click at [631, 309] on input "True" at bounding box center [635, 304] width 12 height 10
radio input "true"
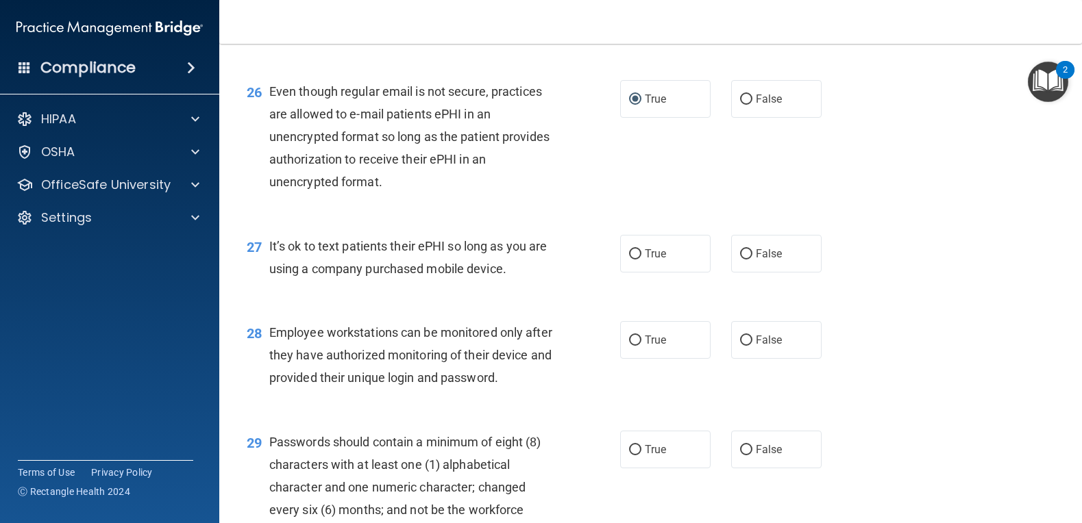
scroll to position [3151, 0]
click at [740, 258] on input "False" at bounding box center [746, 253] width 12 height 10
radio input "true"
click at [740, 345] on input "False" at bounding box center [746, 339] width 12 height 10
radio input "true"
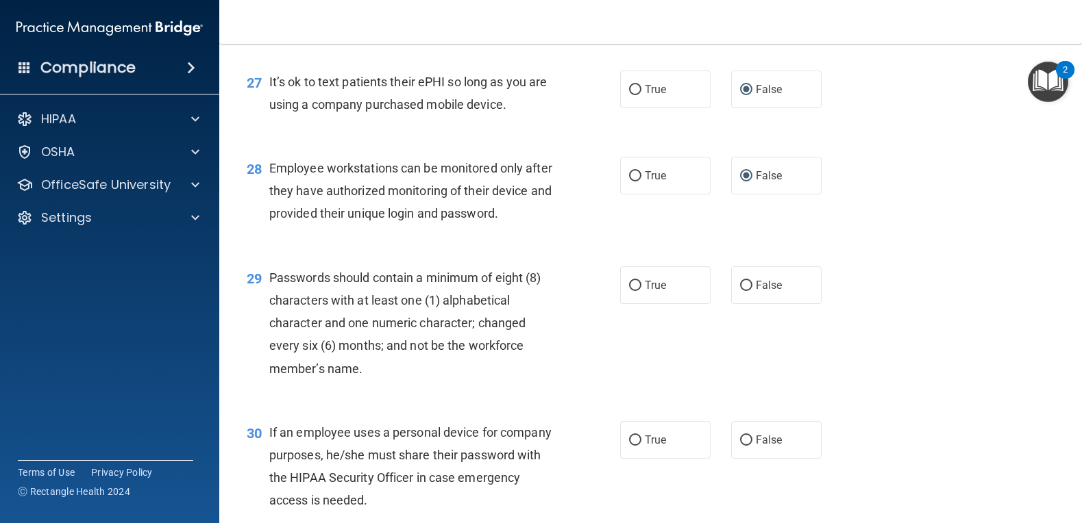
scroll to position [3356, 0]
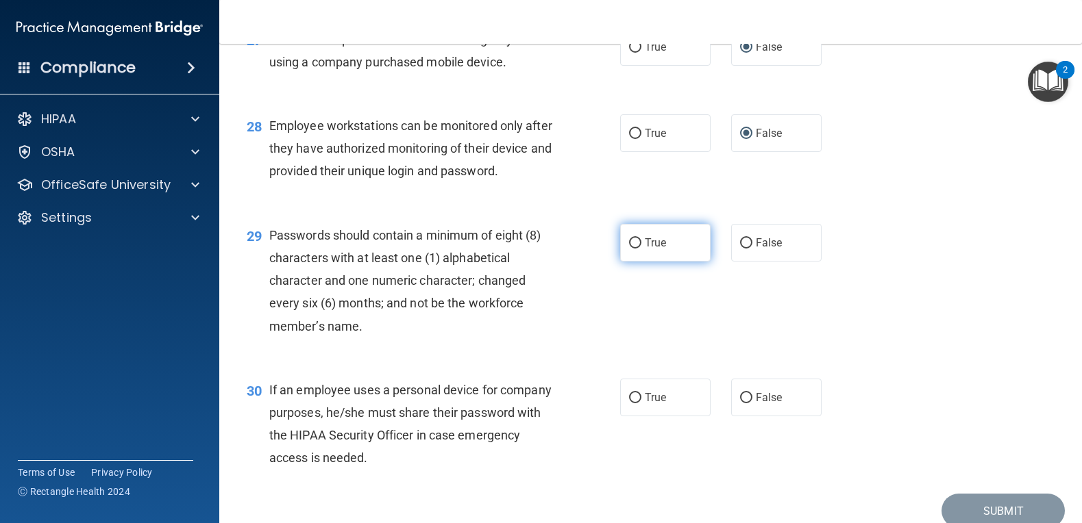
click at [634, 249] on input "True" at bounding box center [635, 243] width 12 height 10
radio input "true"
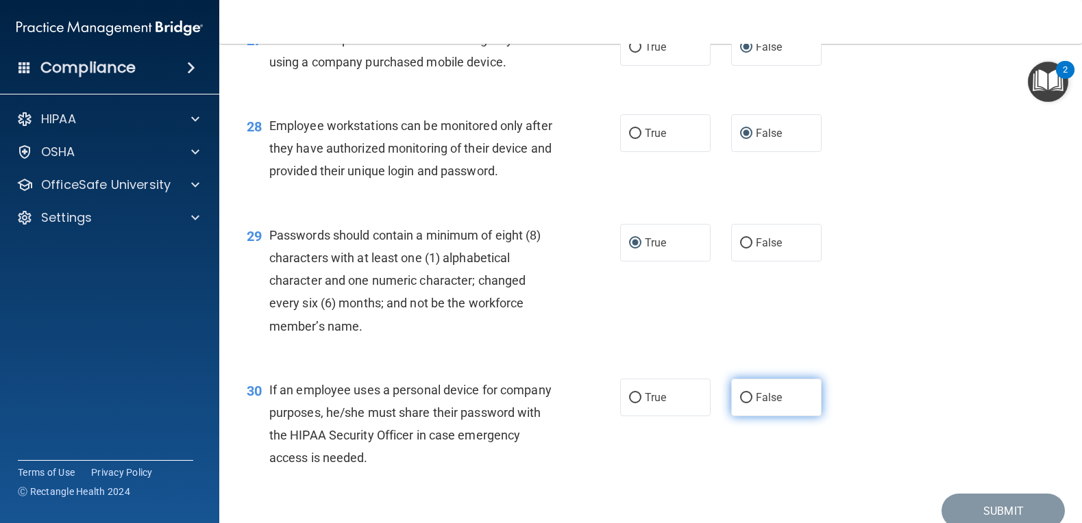
click at [740, 403] on input "False" at bounding box center [746, 398] width 12 height 10
radio input "true"
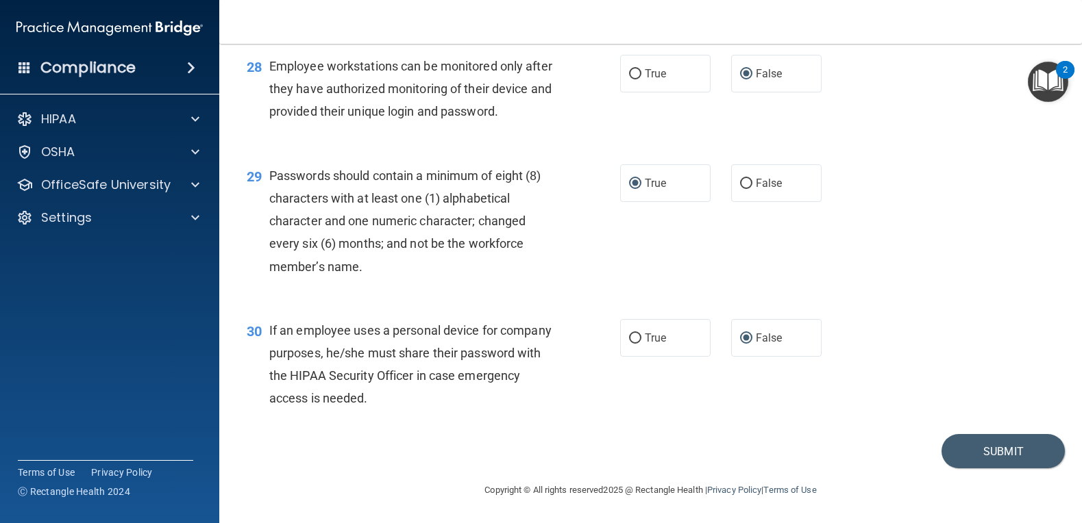
scroll to position [3462, 0]
click at [976, 451] on button "Submit" at bounding box center [1002, 451] width 123 height 35
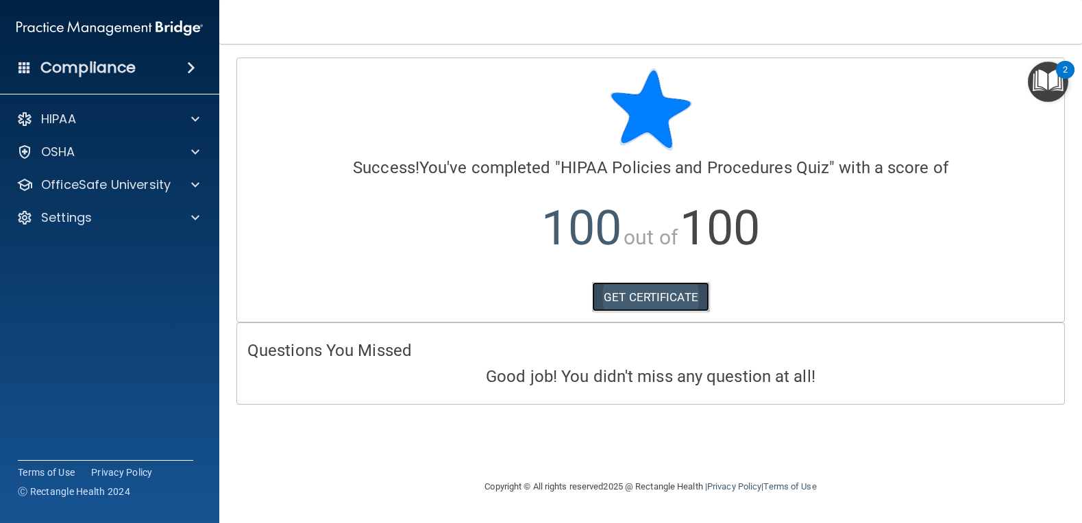
click at [622, 296] on link "GET CERTIFICATE" at bounding box center [650, 297] width 117 height 30
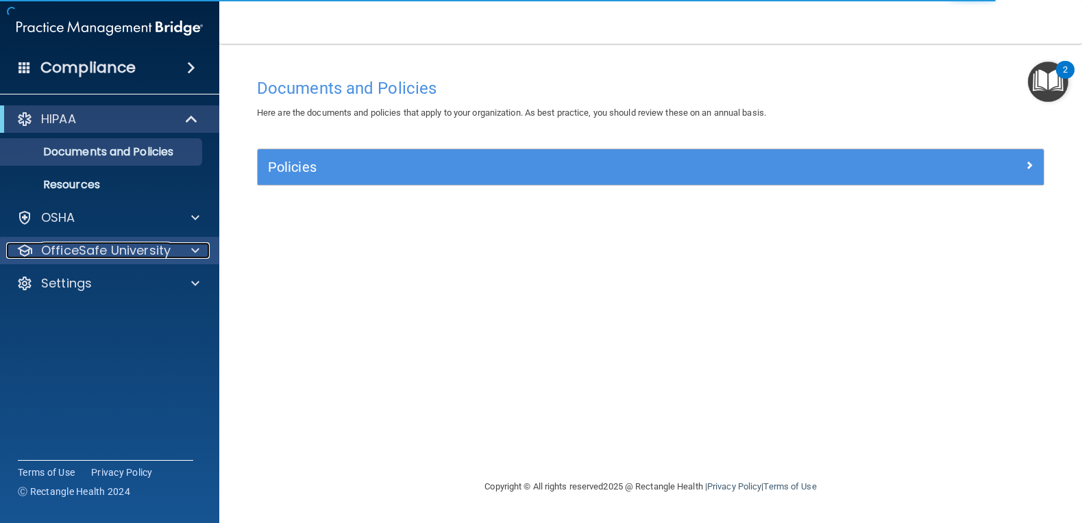
click at [177, 250] on div at bounding box center [193, 250] width 34 height 16
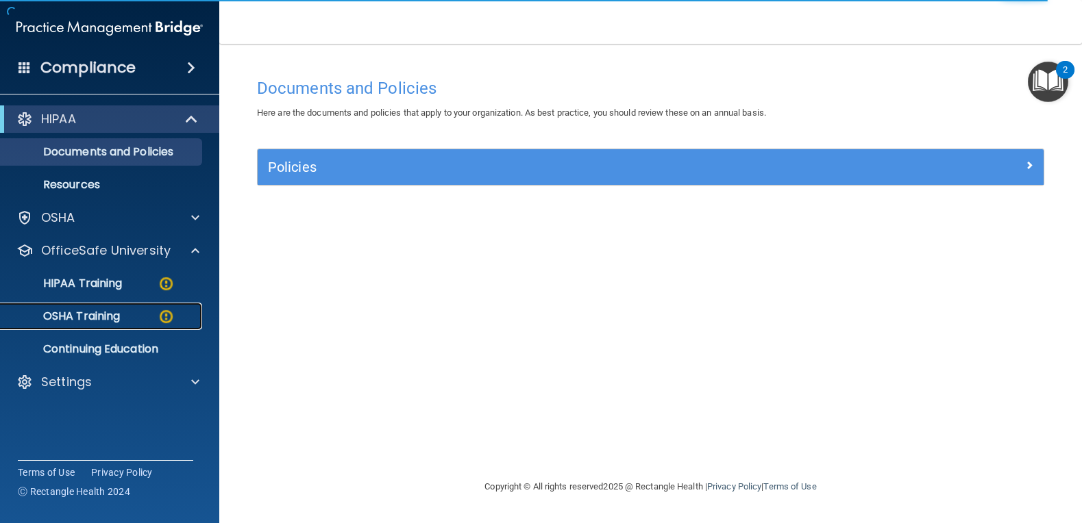
click at [137, 314] on div "OSHA Training" at bounding box center [102, 317] width 187 height 14
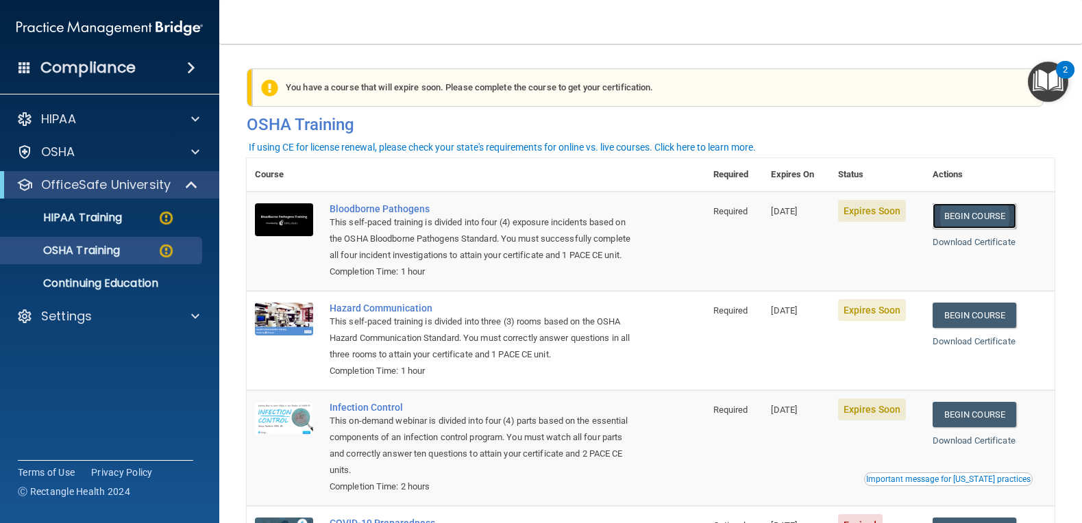
click at [976, 212] on link "Begin Course" at bounding box center [974, 215] width 84 height 25
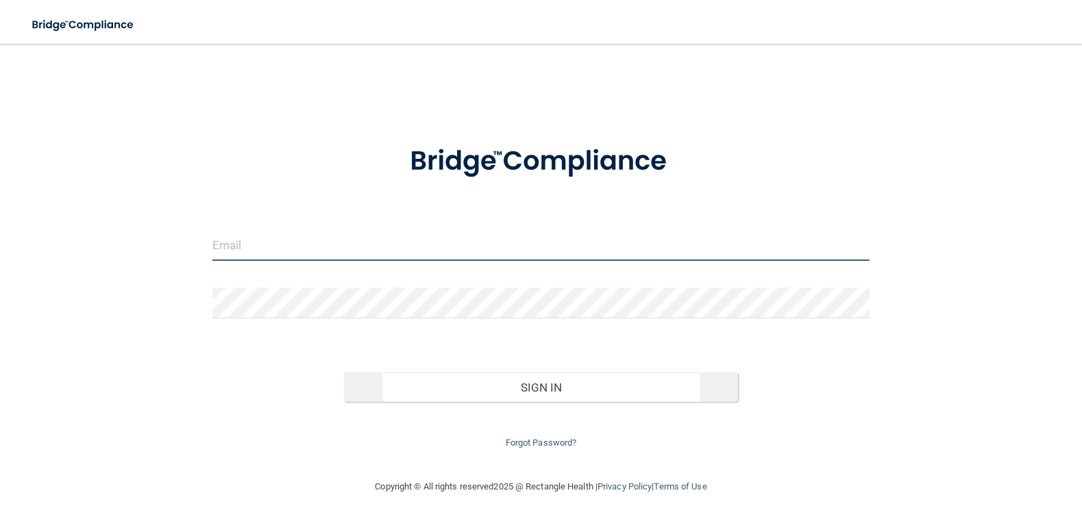
type input "[EMAIL_ADDRESS][DOMAIN_NAME]"
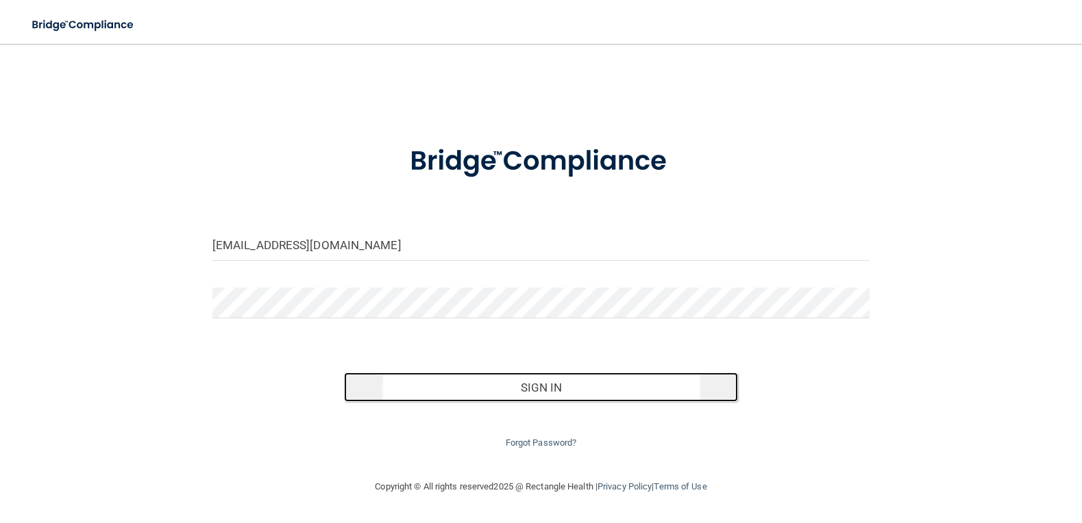
click at [447, 379] on button "Sign In" at bounding box center [541, 388] width 395 height 30
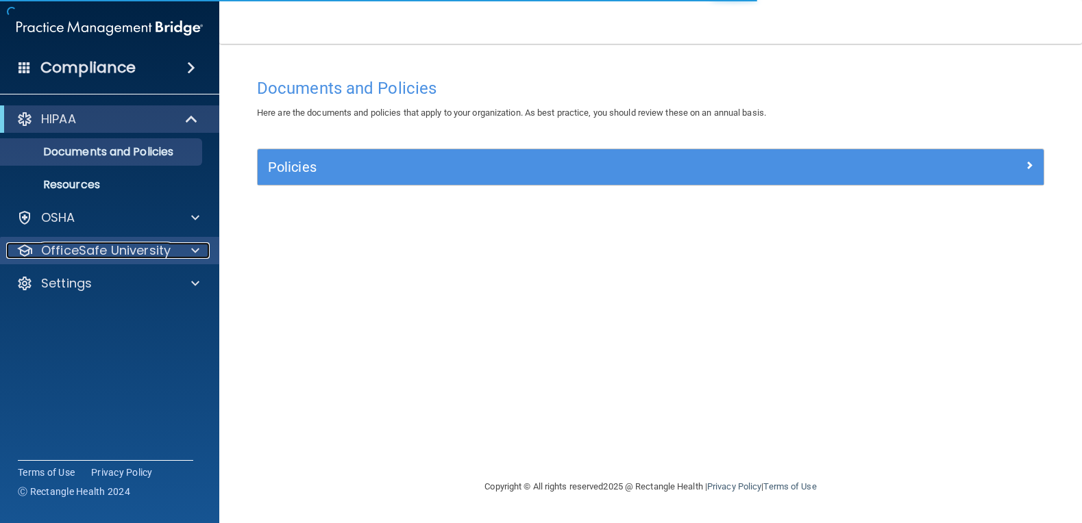
click at [201, 256] on div at bounding box center [193, 250] width 34 height 16
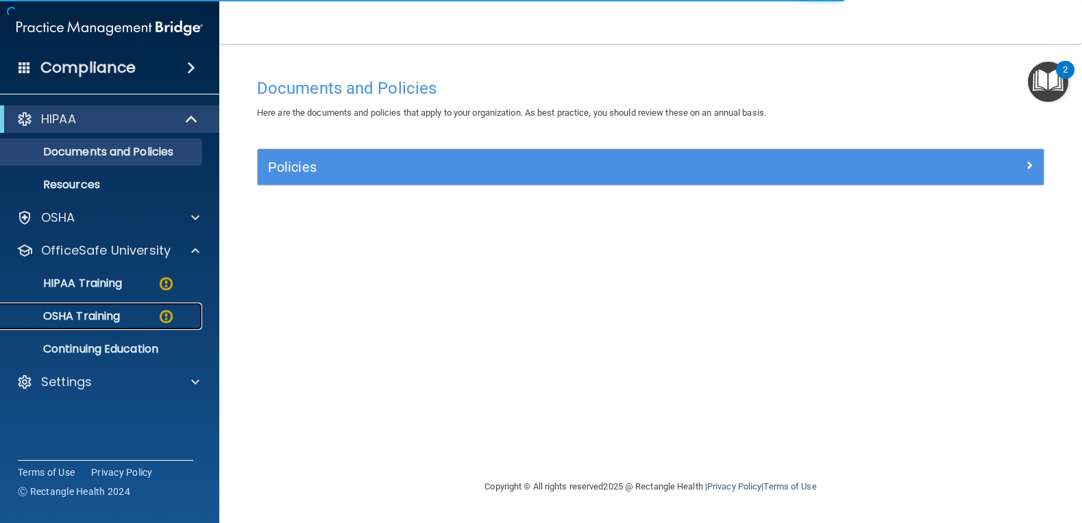
click at [110, 318] on p "OSHA Training" at bounding box center [64, 317] width 111 height 14
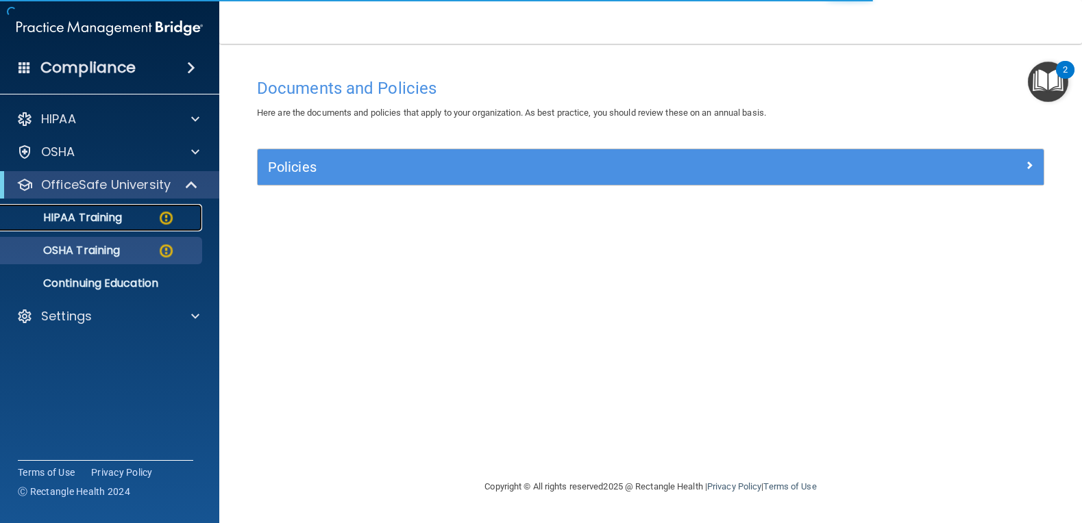
click at [132, 221] on div "HIPAA Training" at bounding box center [102, 218] width 187 height 14
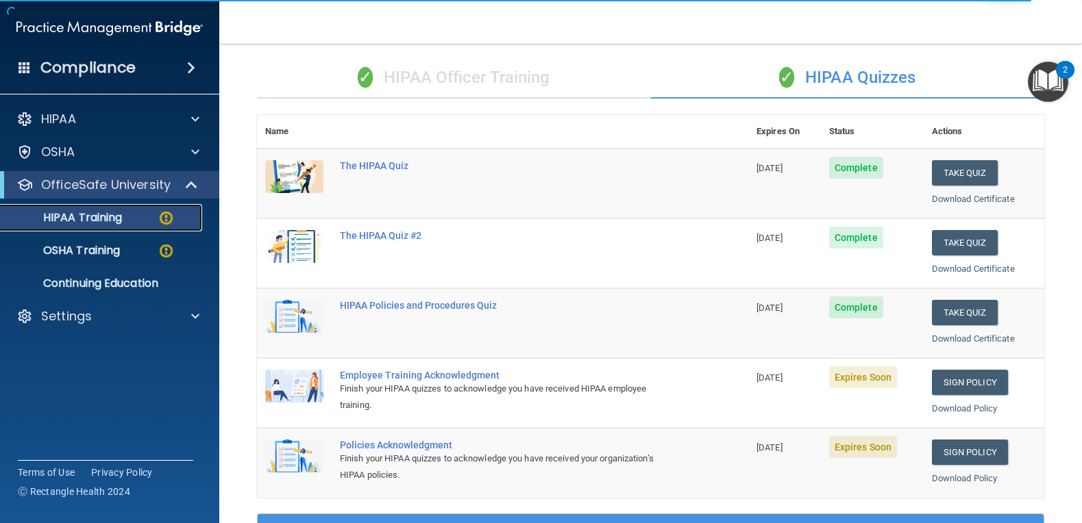
scroll to position [274, 0]
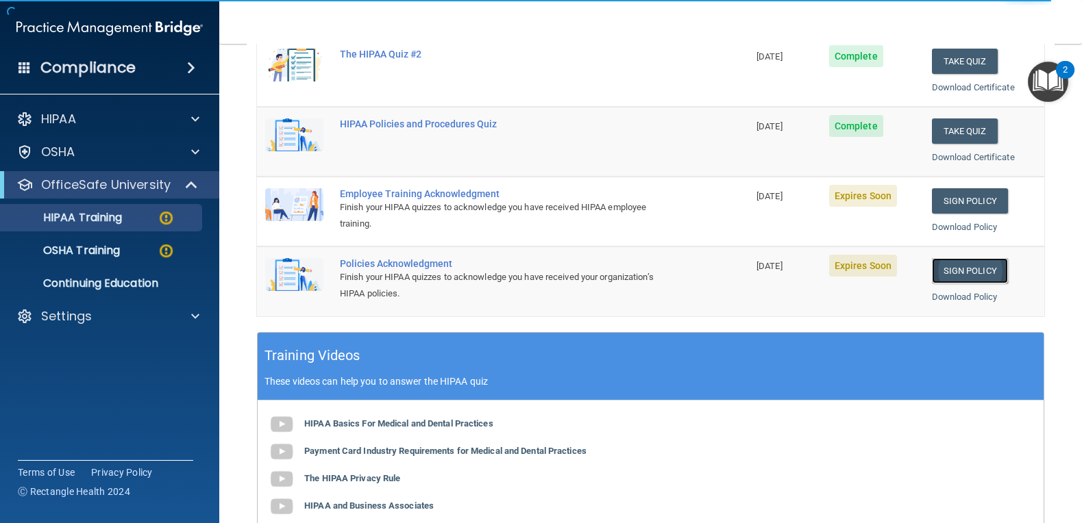
click at [971, 268] on link "Sign Policy" at bounding box center [970, 270] width 76 height 25
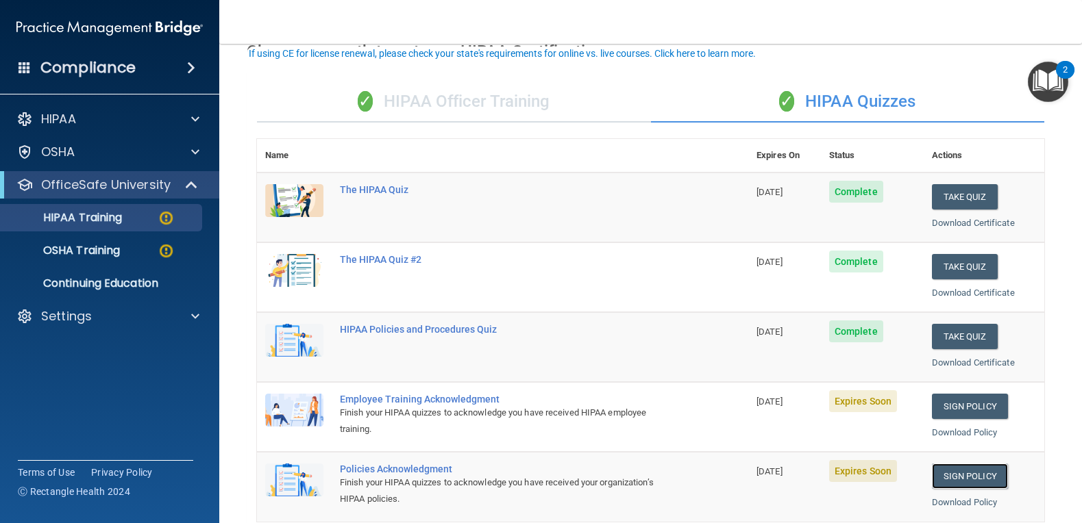
scroll to position [137, 0]
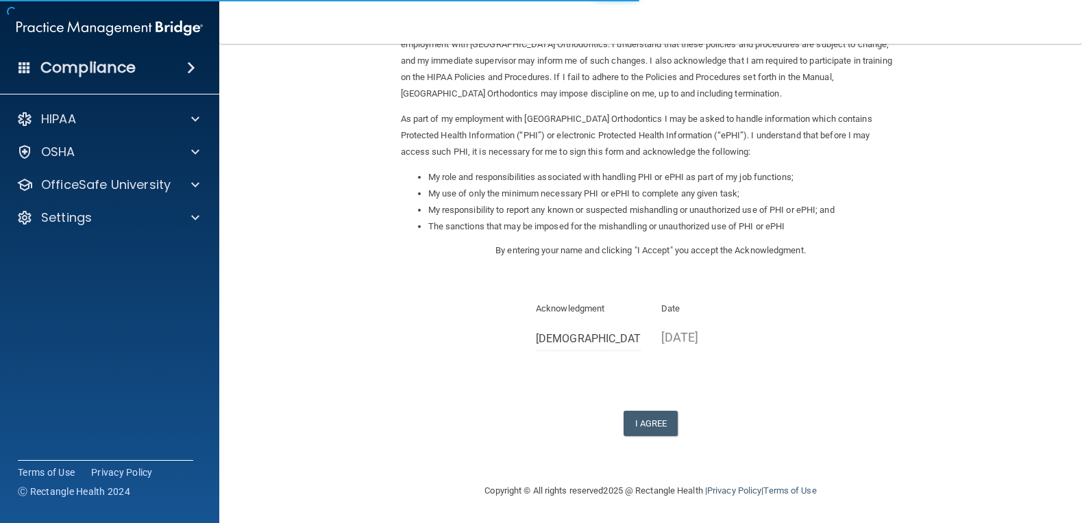
scroll to position [104, 0]
click at [641, 428] on button "I Agree" at bounding box center [650, 422] width 55 height 25
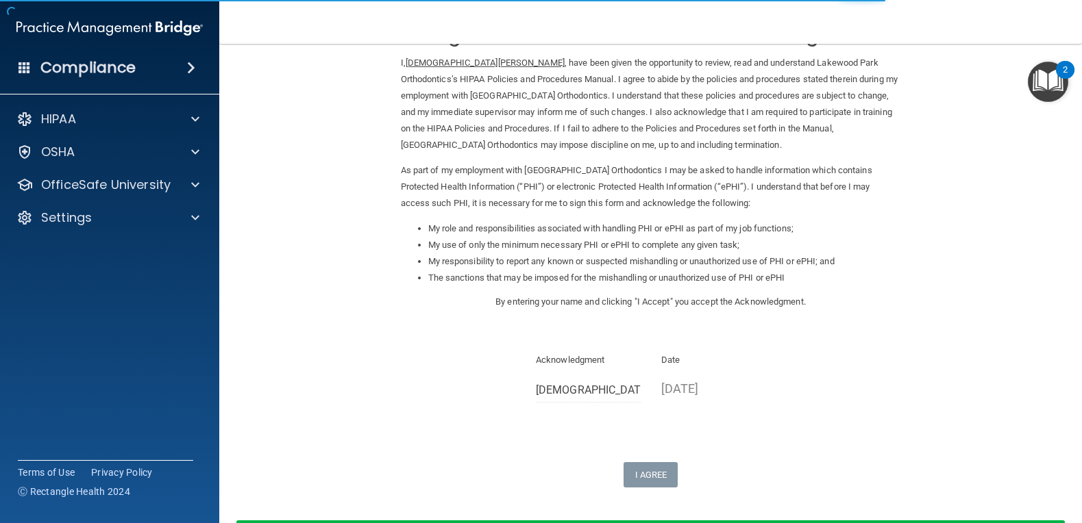
scroll to position [0, 0]
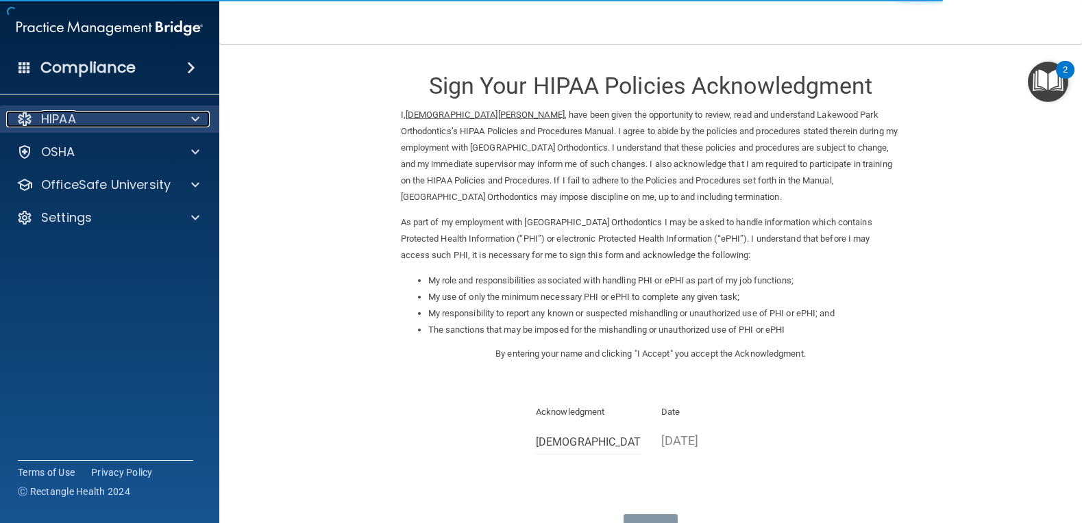
click at [190, 118] on div at bounding box center [193, 119] width 34 height 16
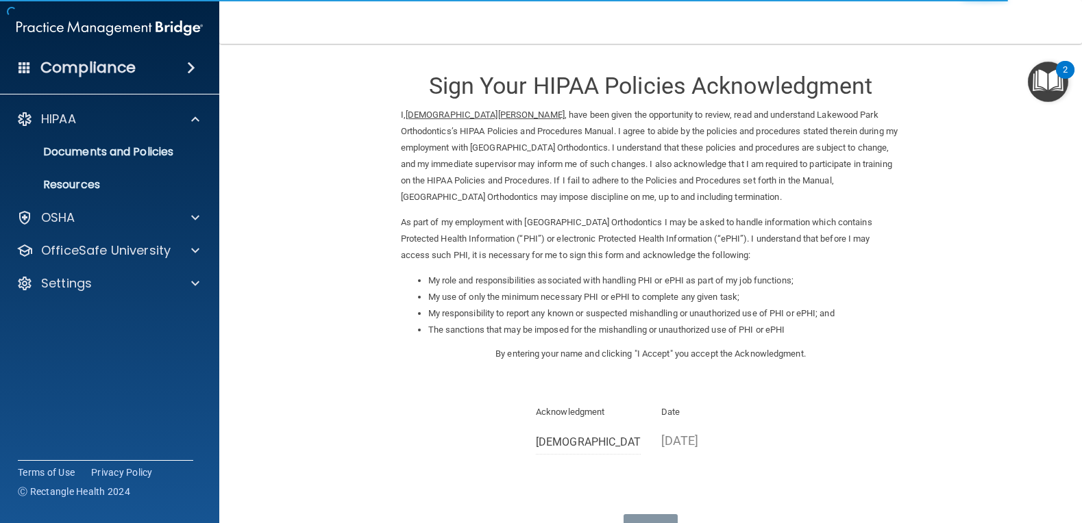
click at [284, 162] on form "Sign Your HIPAA Policies Acknowledgment I, [PERSON_NAME] , have been given the …" at bounding box center [651, 342] width 808 height 569
